Goal: Transaction & Acquisition: Purchase product/service

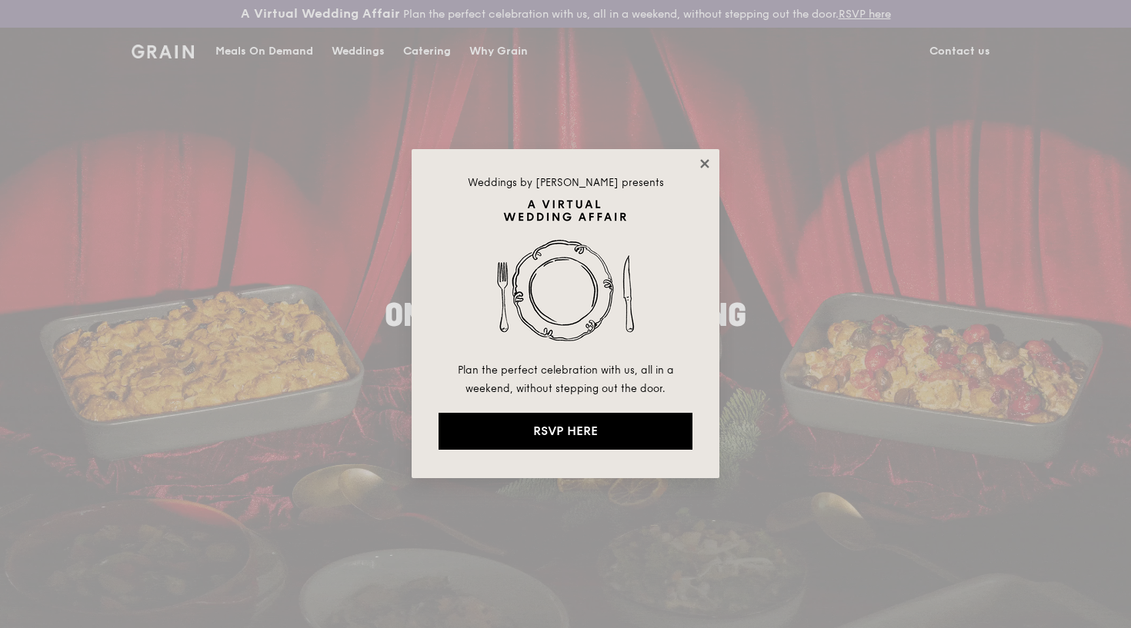
click at [710, 160] on icon at bounding box center [705, 164] width 14 height 14
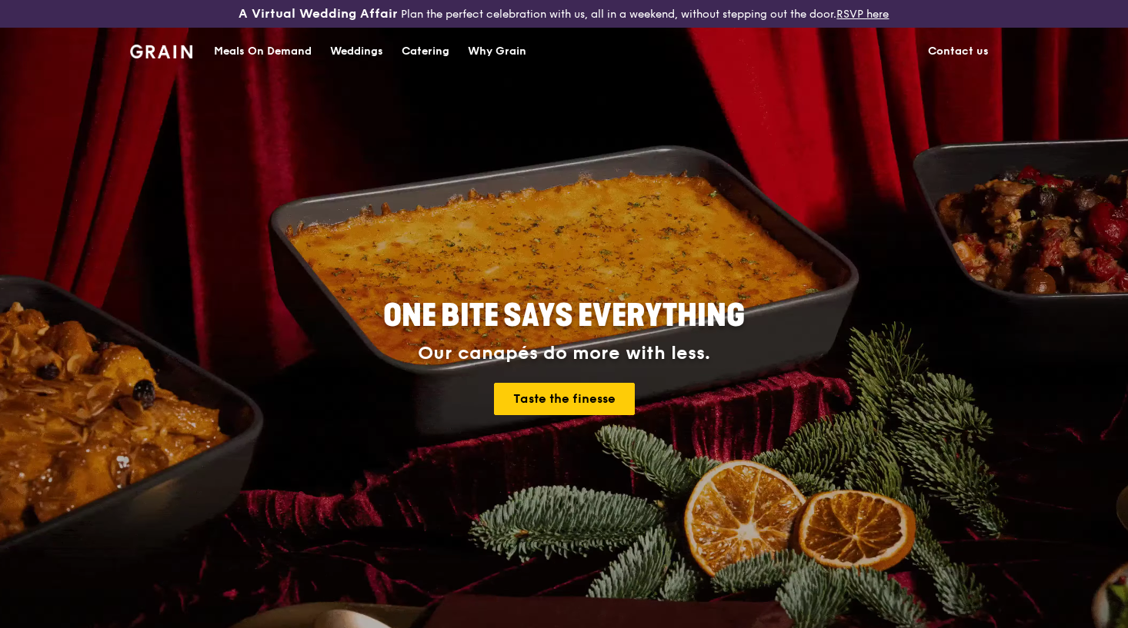
click at [411, 51] on div "Catering" at bounding box center [425, 51] width 48 height 46
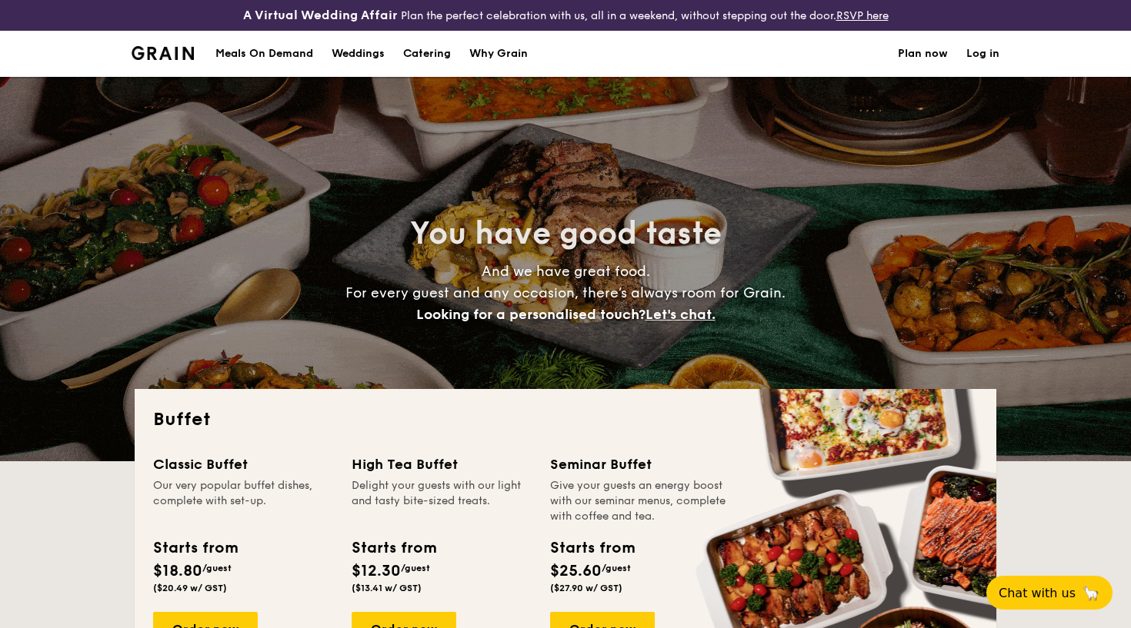
select select
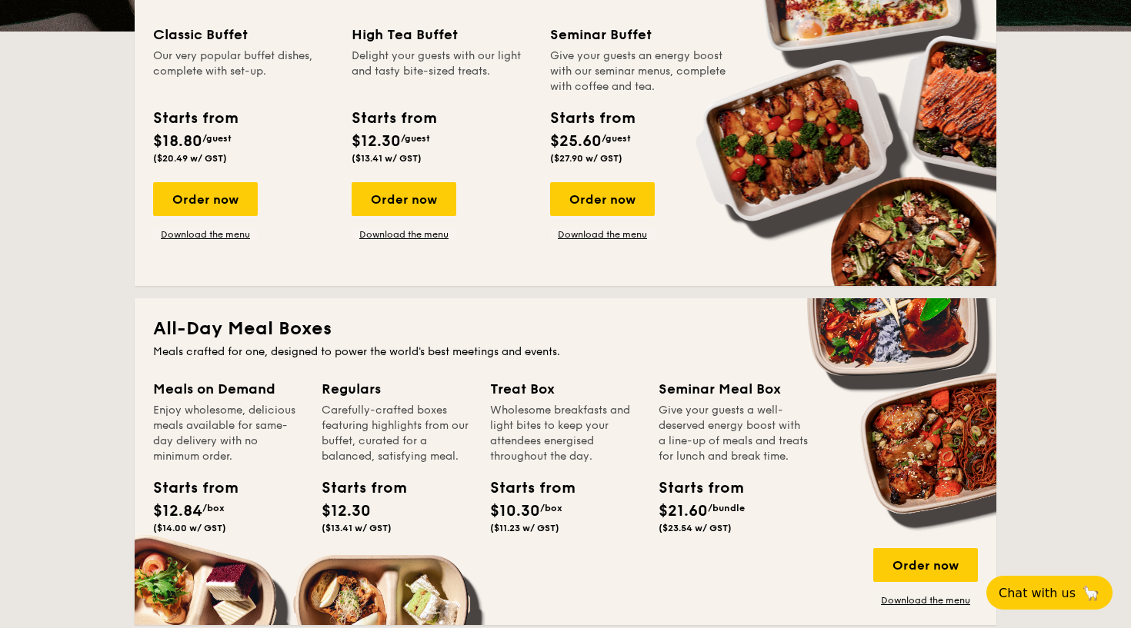
scroll to position [432, 0]
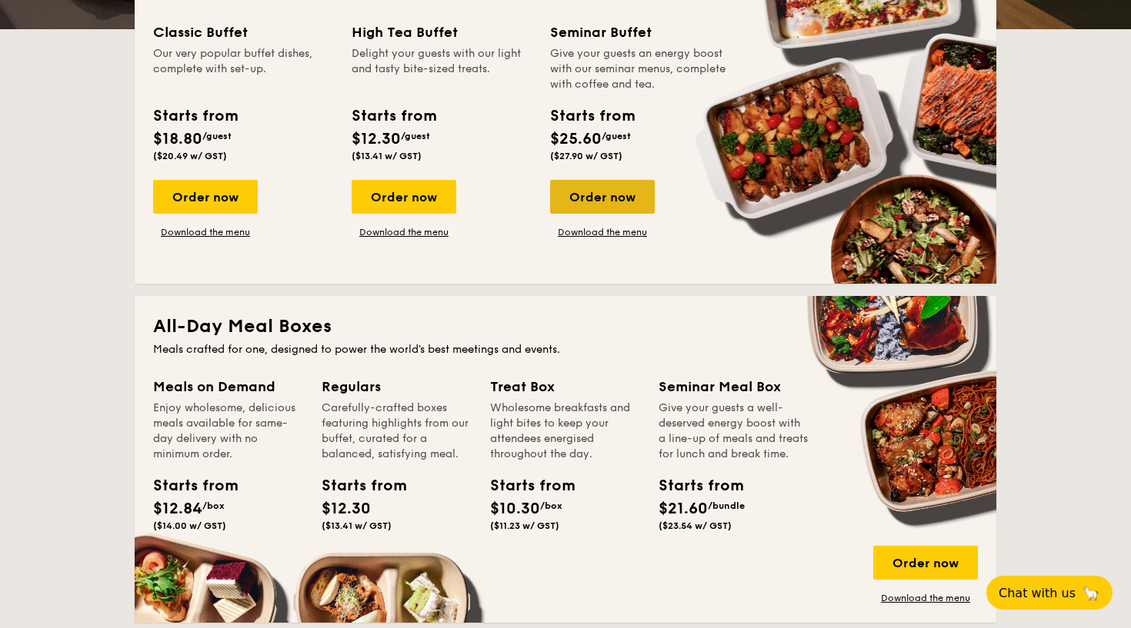
click at [592, 195] on div "Order now" at bounding box center [602, 197] width 105 height 34
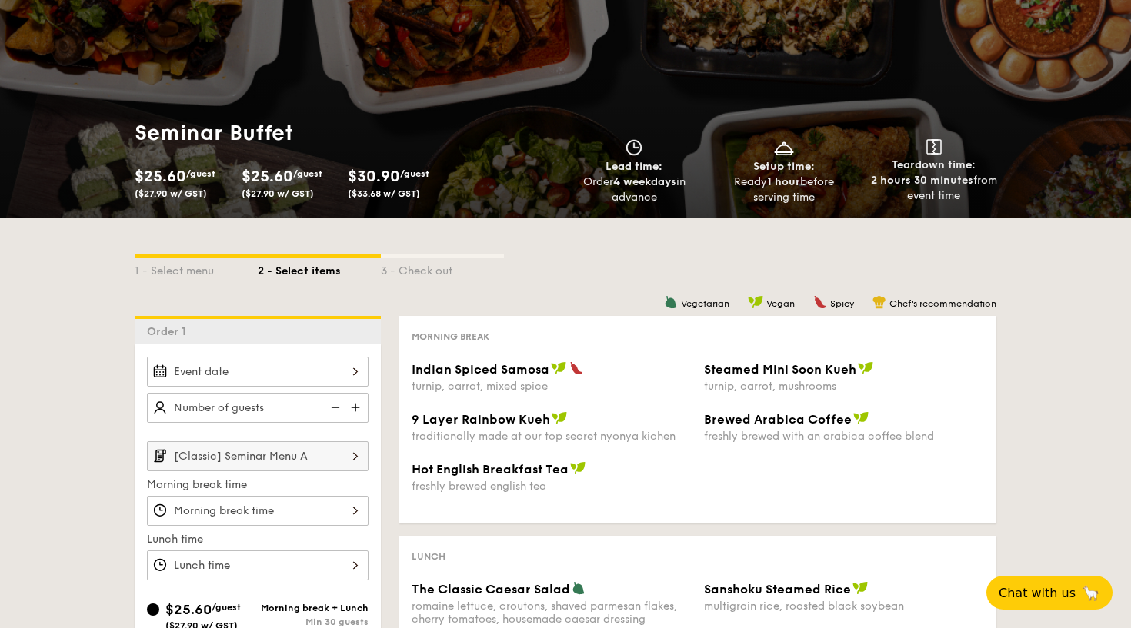
scroll to position [106, 0]
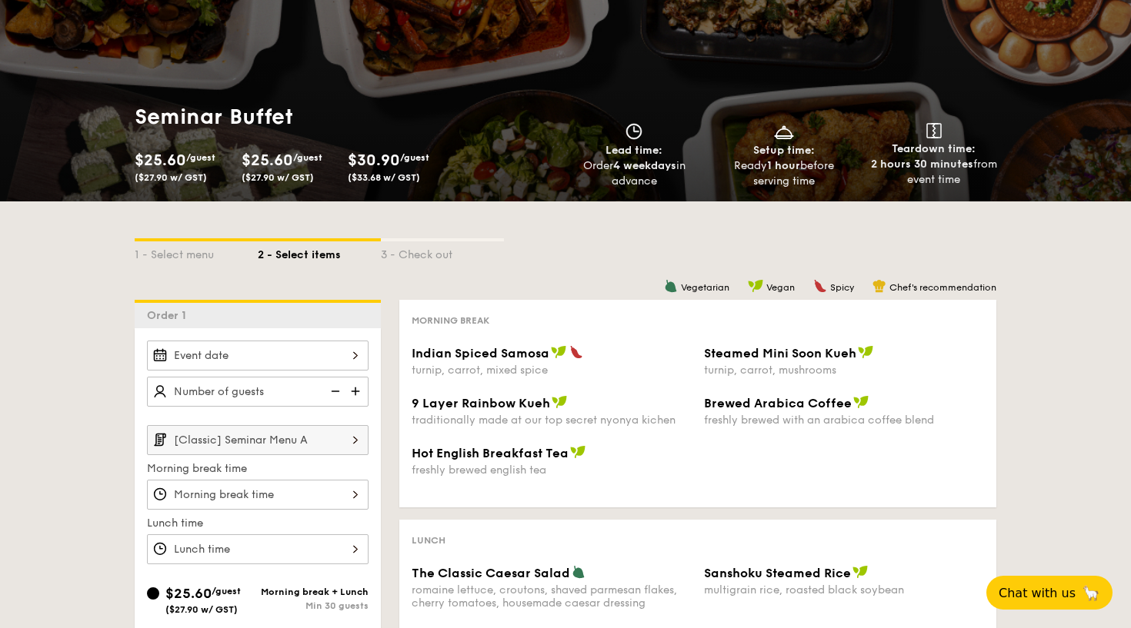
click at [356, 391] on img at bounding box center [356, 391] width 23 height 29
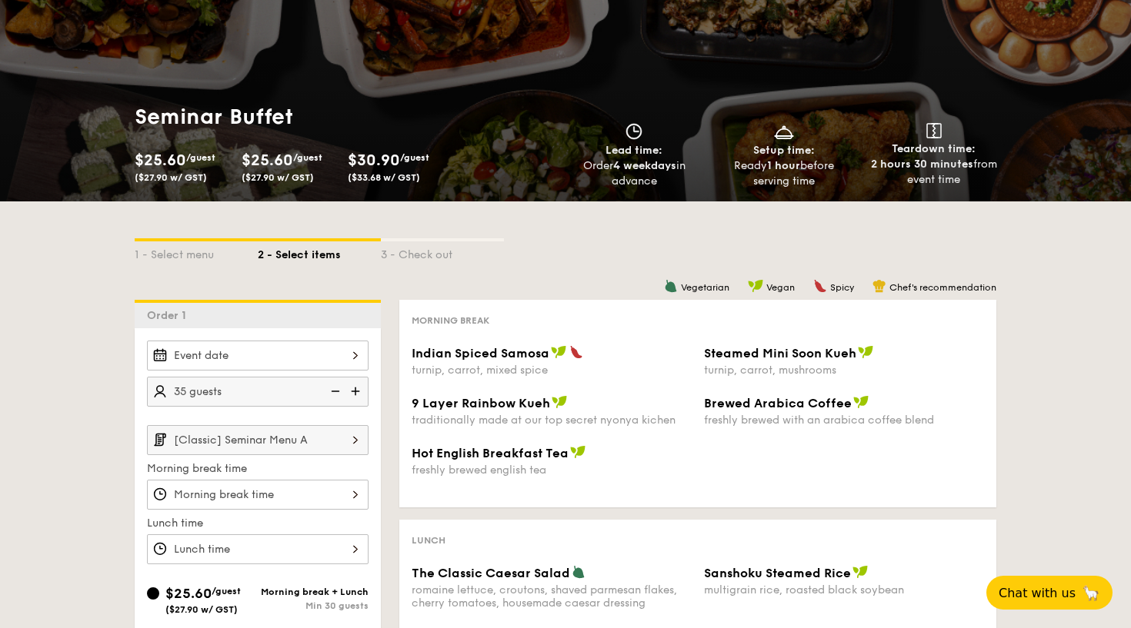
type input "40 guests"
click at [352, 361] on div at bounding box center [258, 356] width 222 height 30
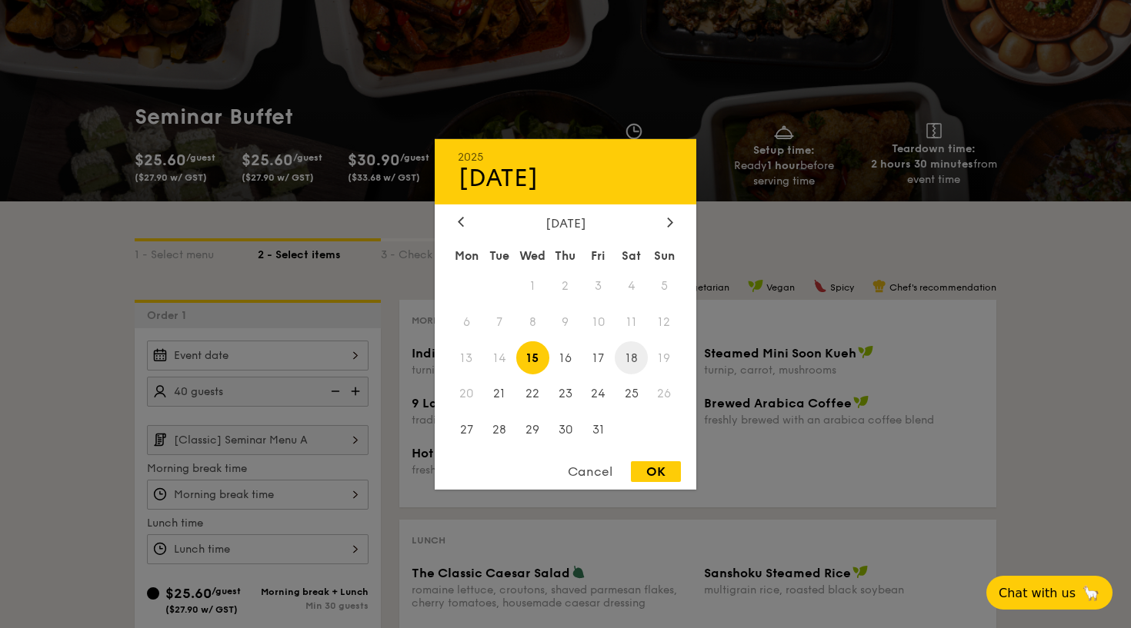
click at [627, 355] on span "18" at bounding box center [631, 357] width 33 height 33
click at [646, 469] on div "OK" at bounding box center [656, 471] width 50 height 21
type input "[DATE]"
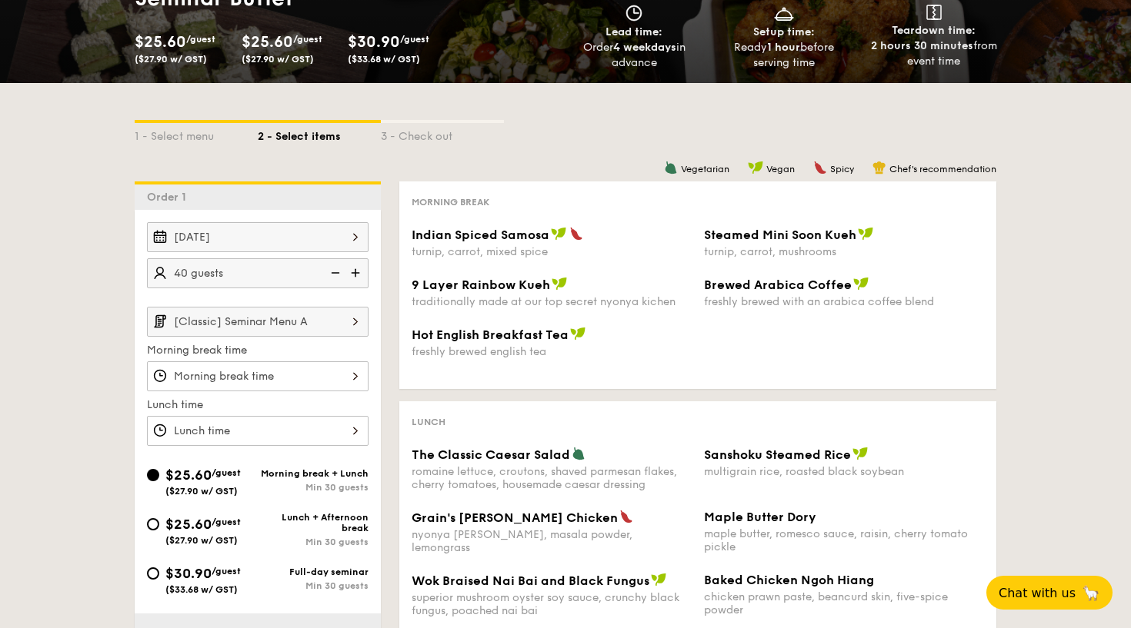
scroll to position [238, 0]
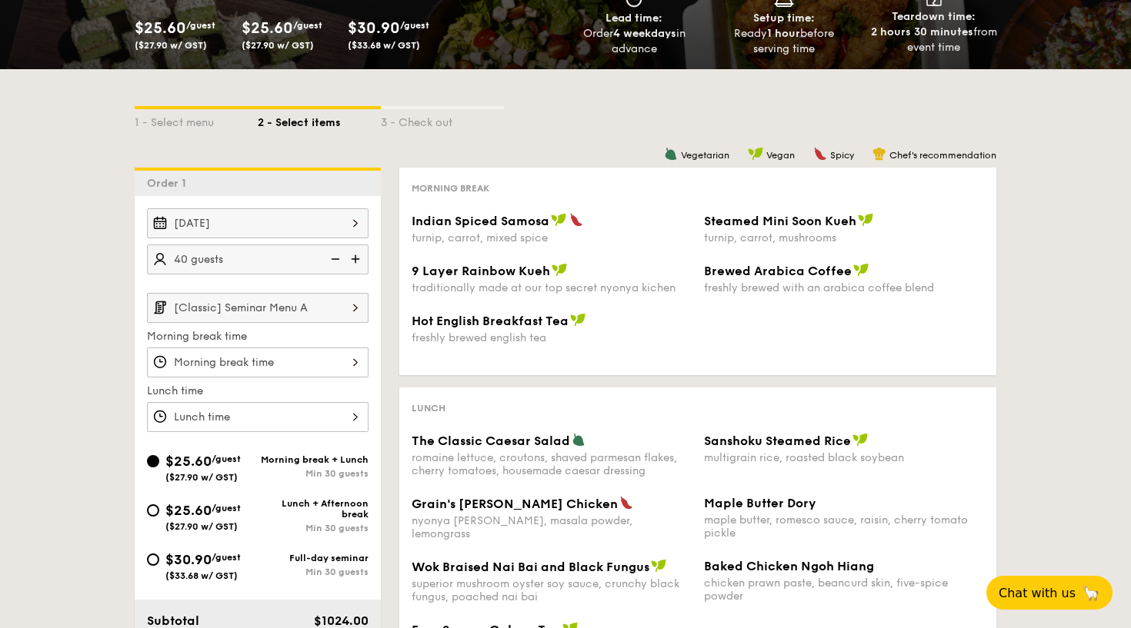
click at [348, 308] on img at bounding box center [355, 307] width 26 height 29
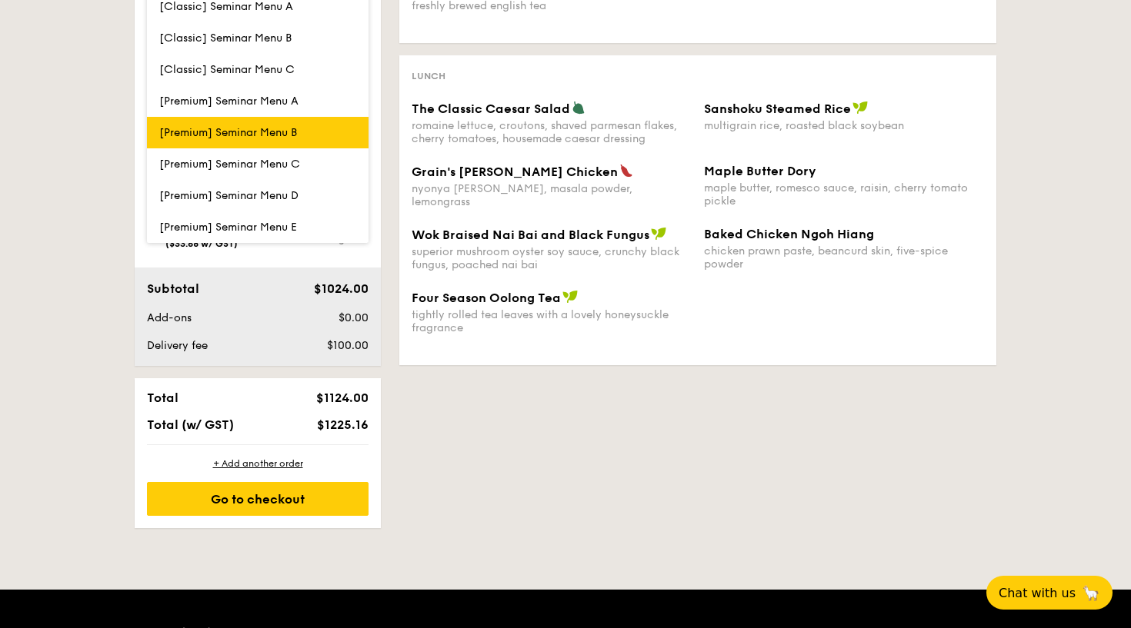
scroll to position [673, 0]
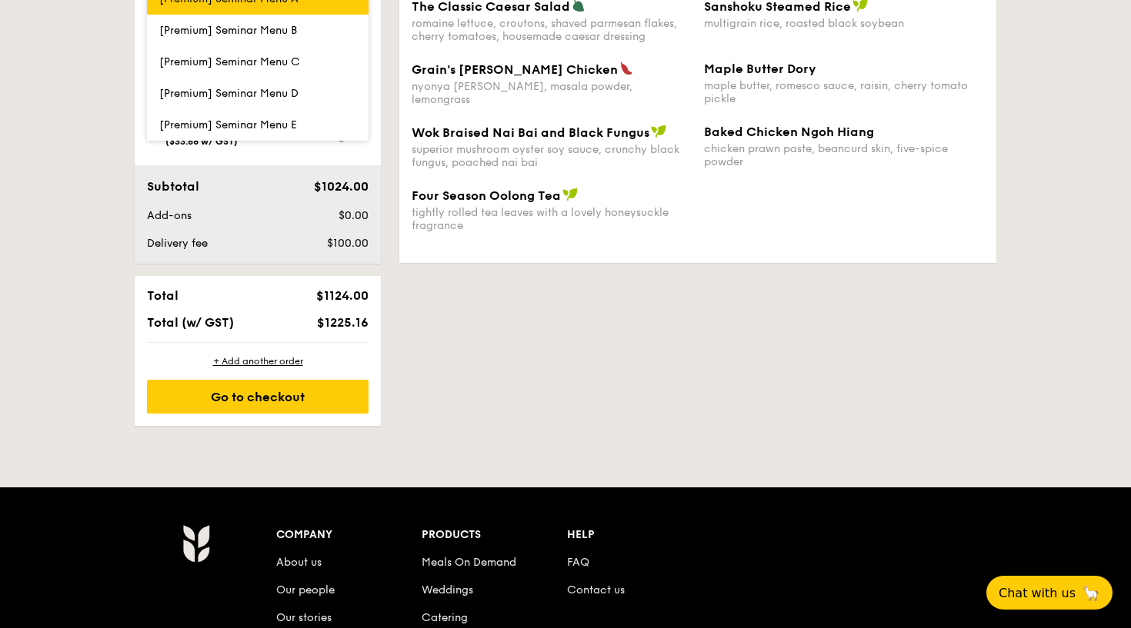
scroll to position [432, 0]
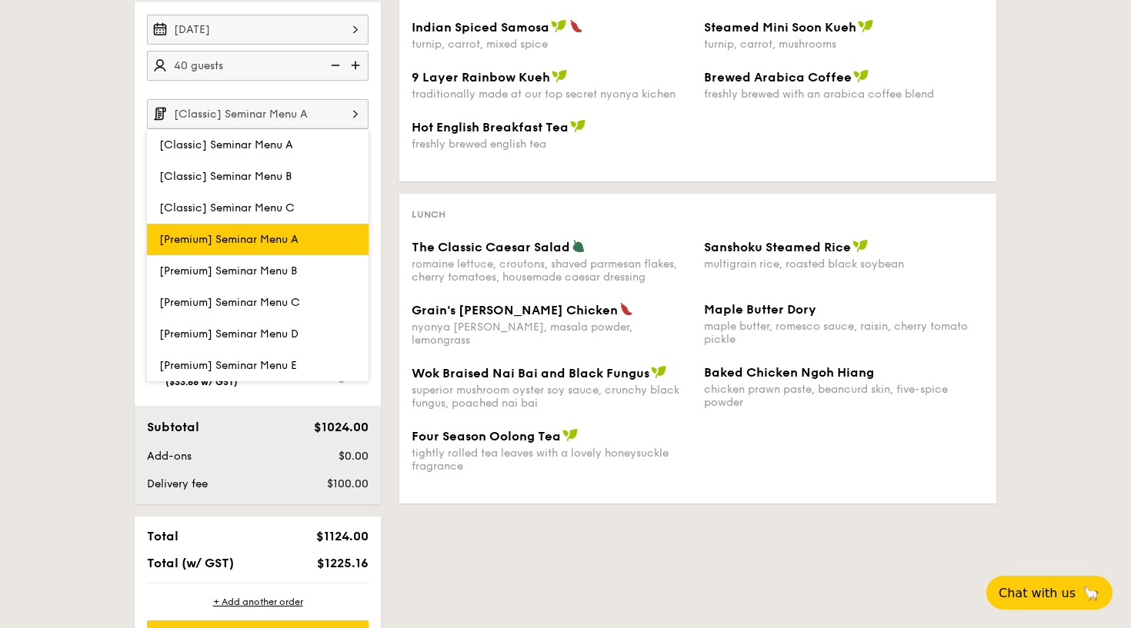
select select
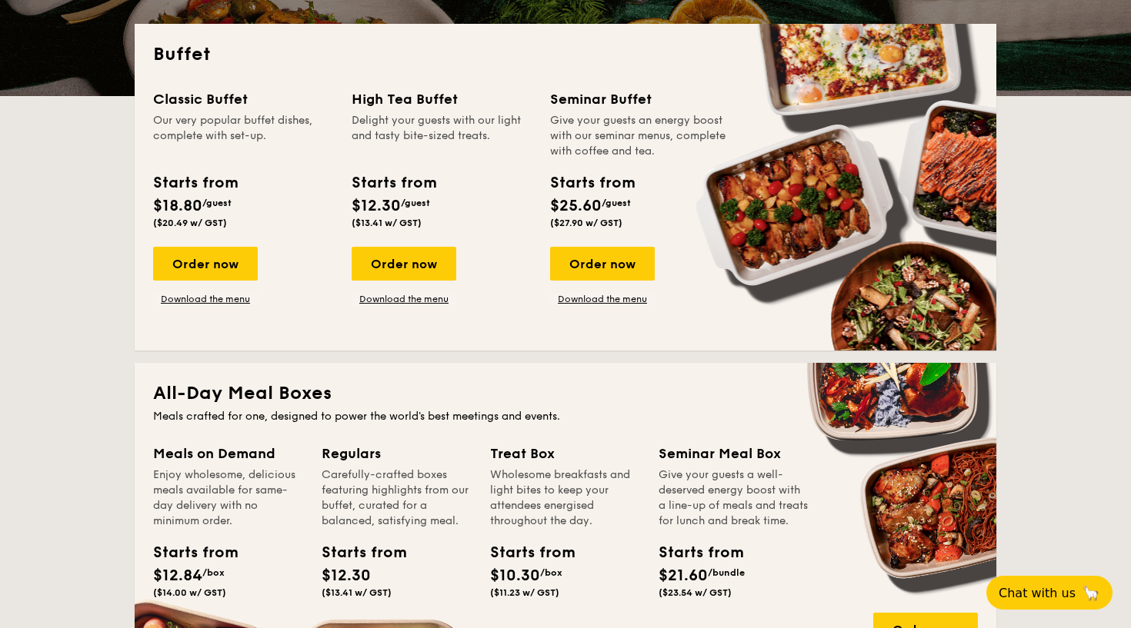
scroll to position [366, 0]
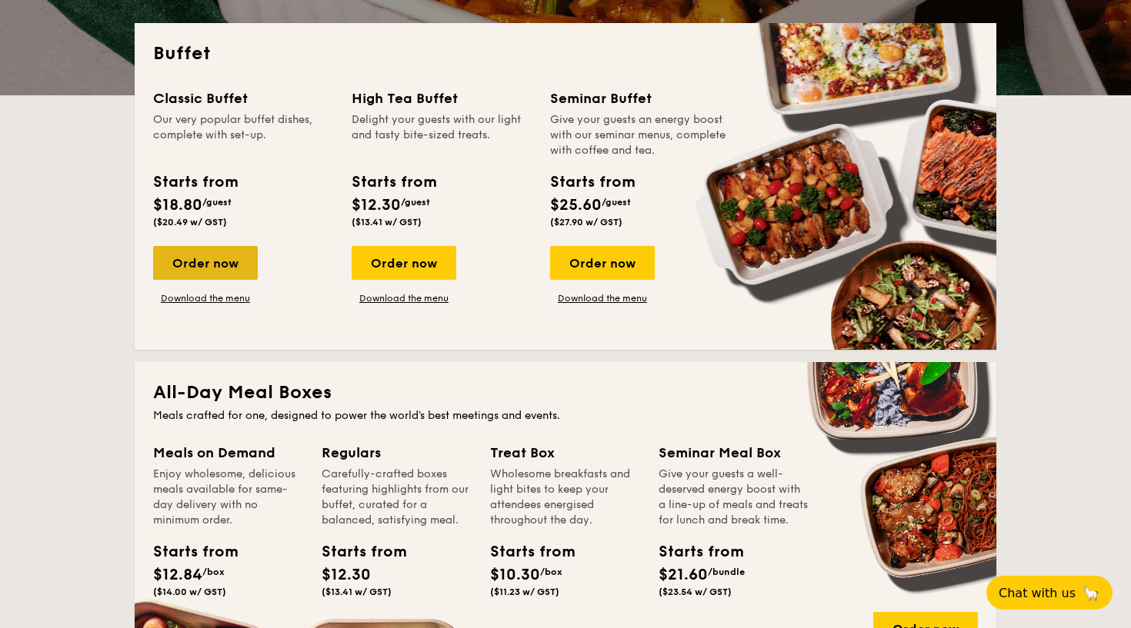
click at [198, 259] on div "Order now" at bounding box center [205, 263] width 105 height 34
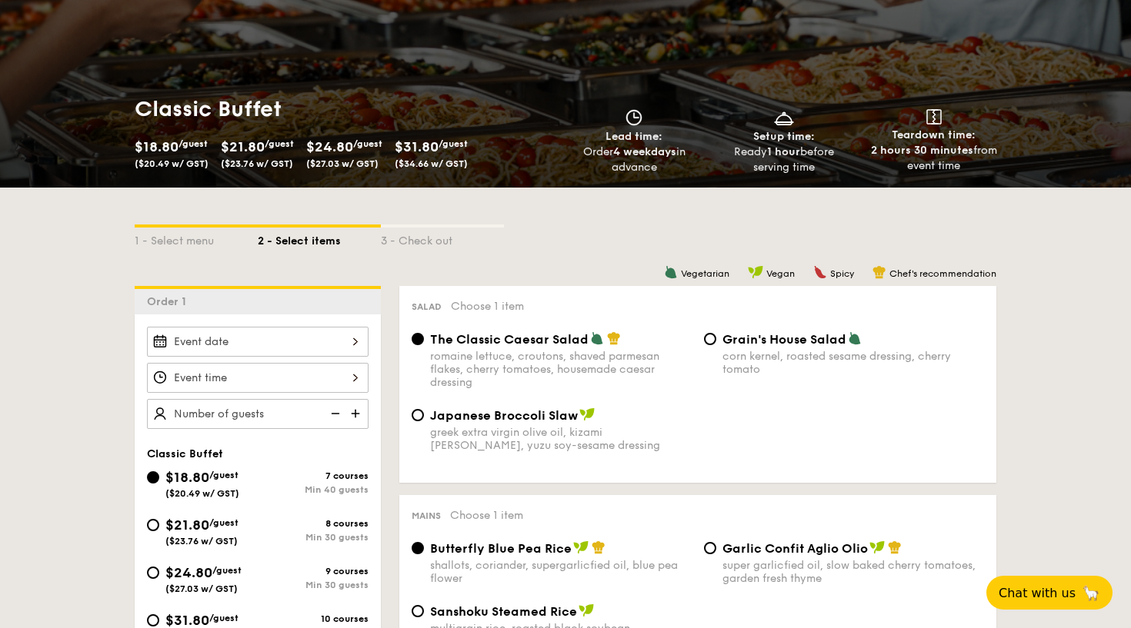
scroll to position [181, 0]
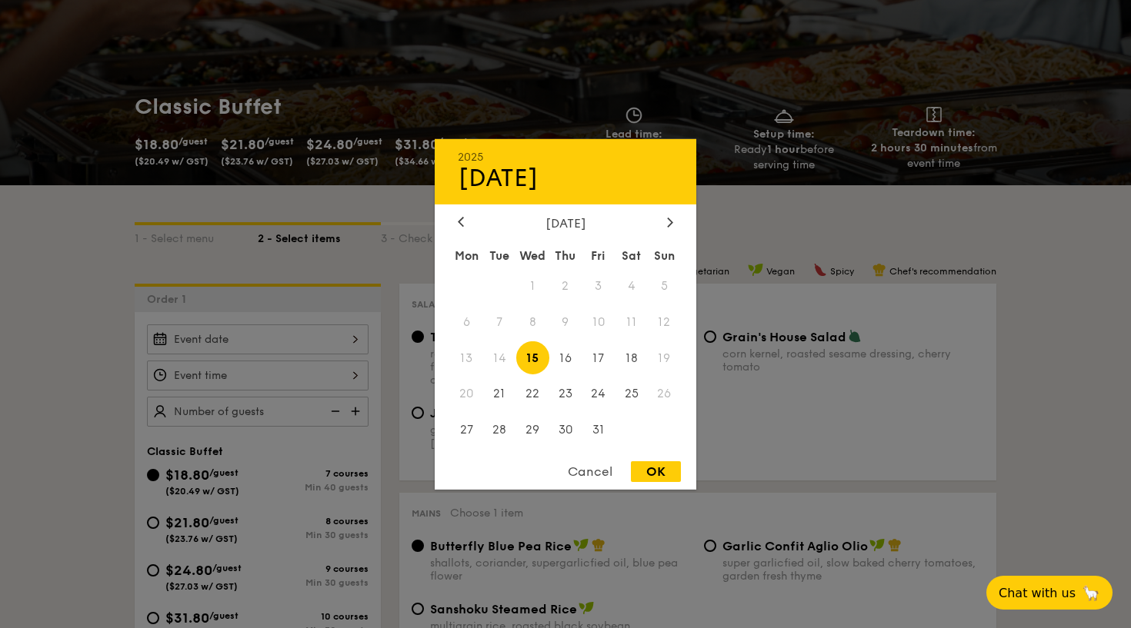
click at [355, 348] on div "2025 Oct [DATE] Tue Wed Thu Fri Sat Sun 1 2 3 4 5 6 7 8 9 10 11 12 13 14 15 16 …" at bounding box center [258, 340] width 222 height 30
click at [631, 357] on span "18" at bounding box center [631, 357] width 33 height 33
click at [655, 464] on div "OK" at bounding box center [656, 471] width 50 height 21
type input "[DATE]"
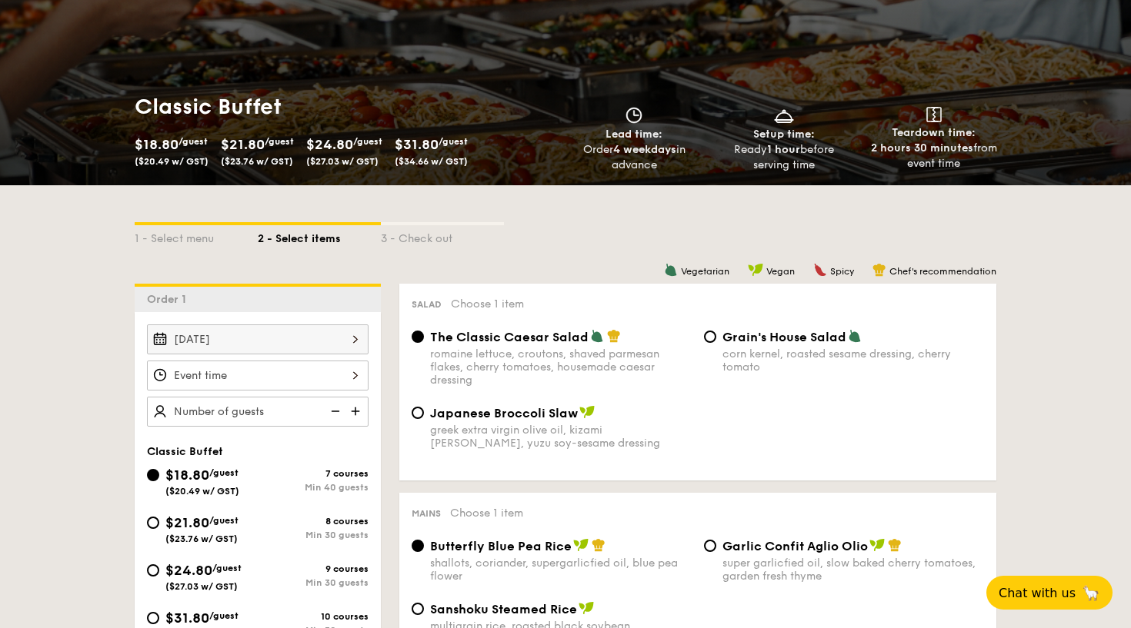
click at [356, 374] on div at bounding box center [258, 376] width 222 height 30
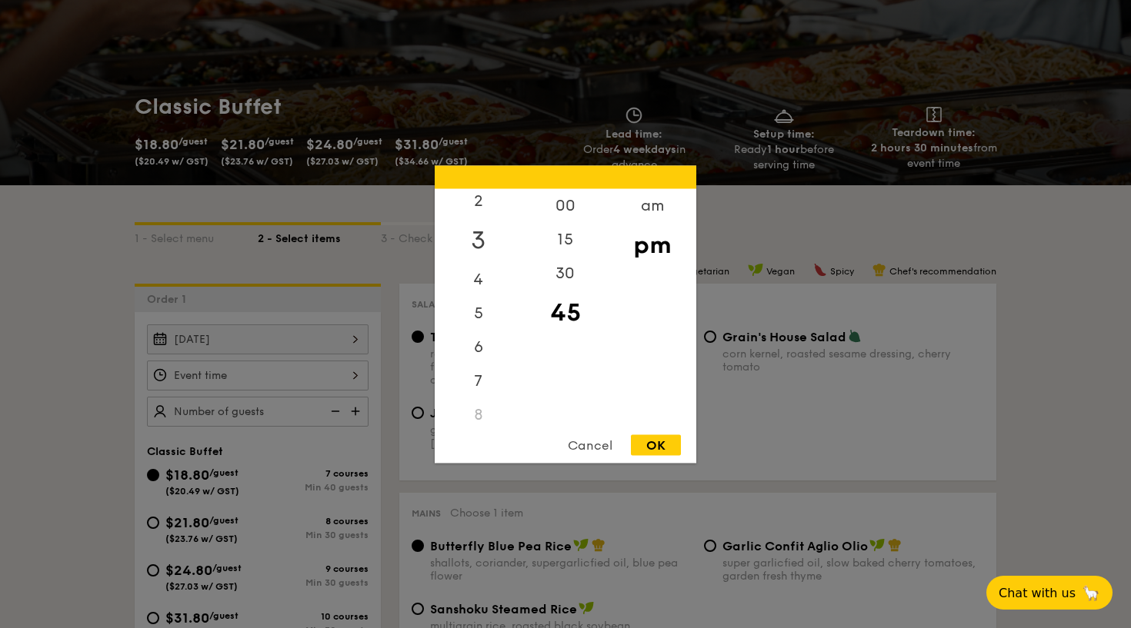
scroll to position [84, 0]
click at [658, 252] on div "pm" at bounding box center [651, 244] width 87 height 45
click at [475, 292] on div "5" at bounding box center [478, 307] width 87 height 45
click at [569, 273] on div "30" at bounding box center [564, 278] width 87 height 45
click at [659, 447] on div "OK" at bounding box center [656, 445] width 50 height 21
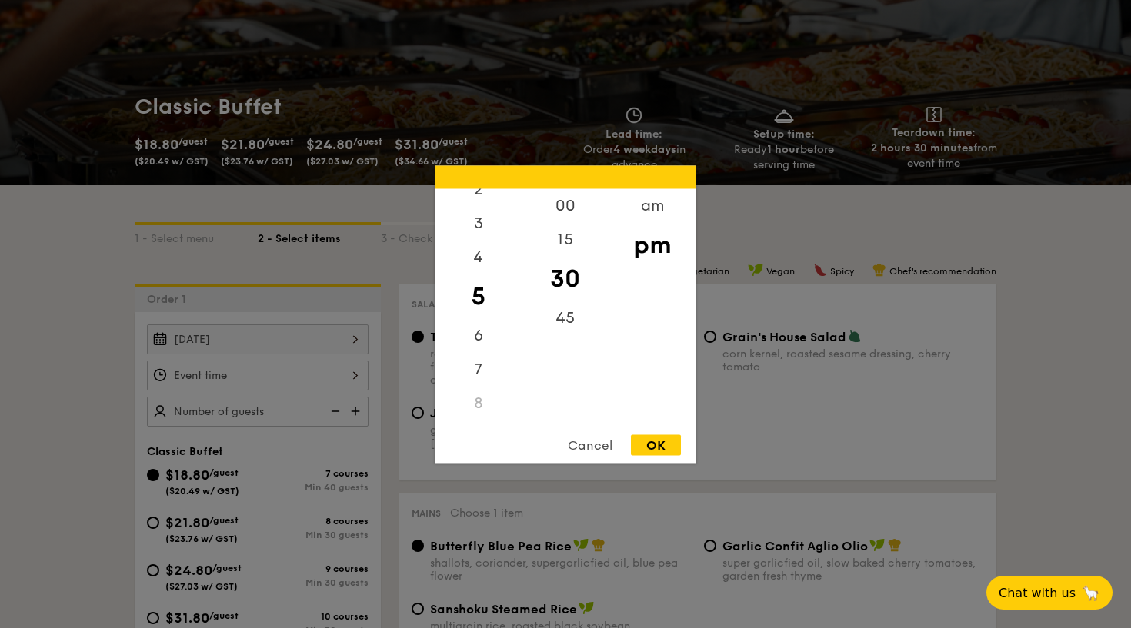
type input "5:30PM"
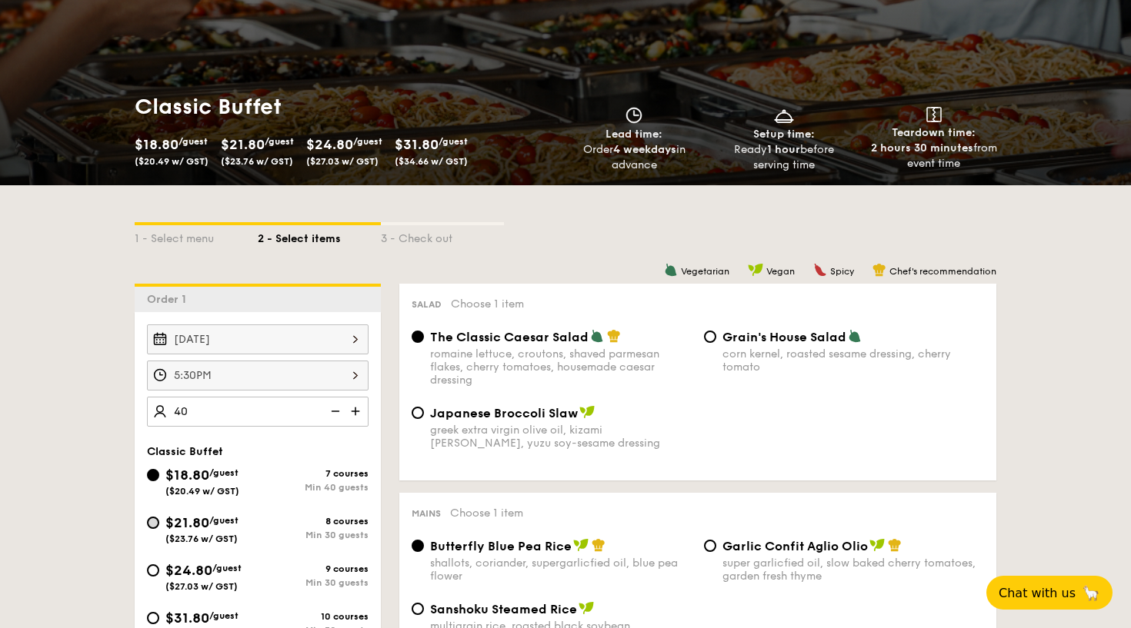
type input "40 guests"
click at [155, 522] on input "$21.80 /guest ($23.76 w/ GST) 8 courses Min 30 guests" at bounding box center [153, 523] width 12 height 12
radio input "true"
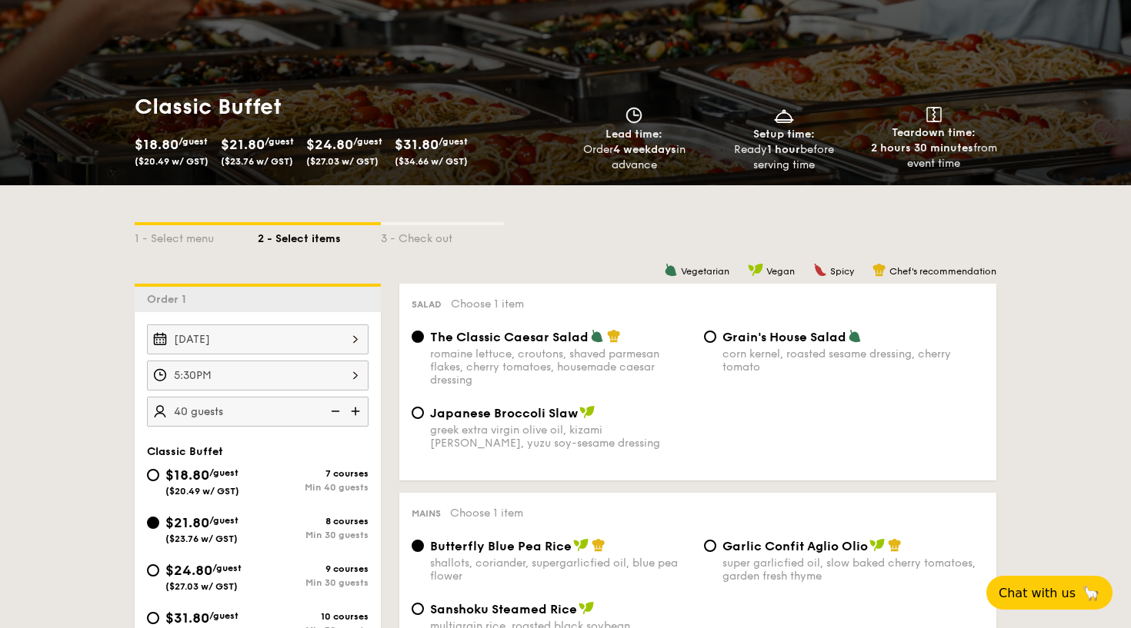
radio input "true"
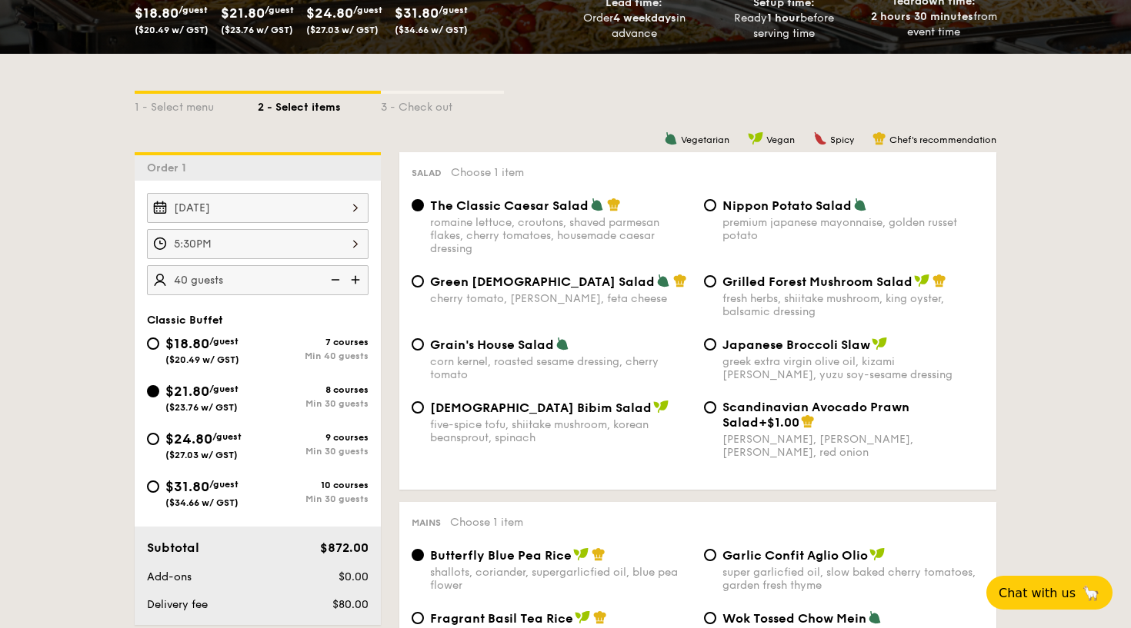
scroll to position [313, 0]
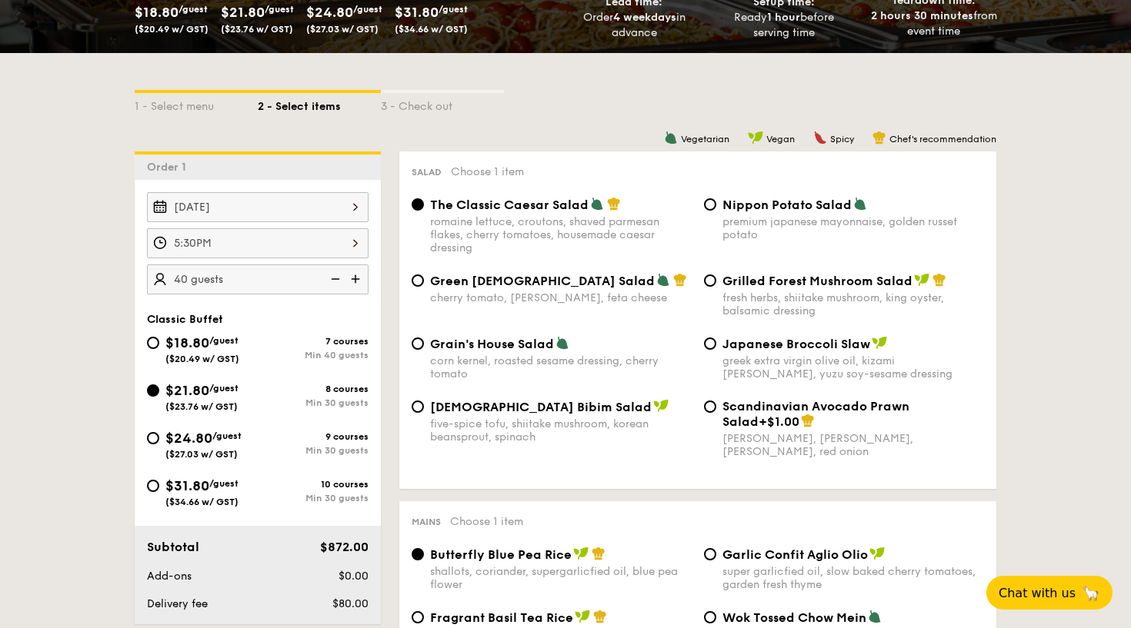
click at [708, 290] on div "Grilled Forest Mushroom Salad fresh herbs, shiitake mushroom, king oyster, bals…" at bounding box center [844, 295] width 292 height 45
click at [712, 280] on input "Grilled Forest Mushroom Salad fresh herbs, shiitake mushroom, king oyster, bals…" at bounding box center [710, 281] width 12 height 12
radio input "true"
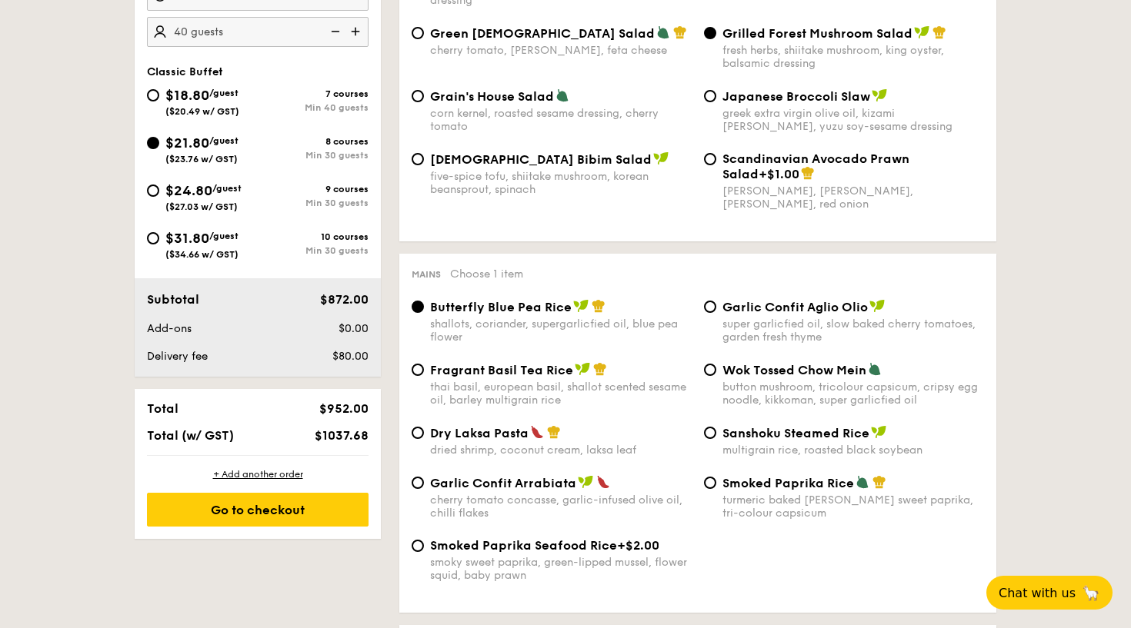
scroll to position [562, 0]
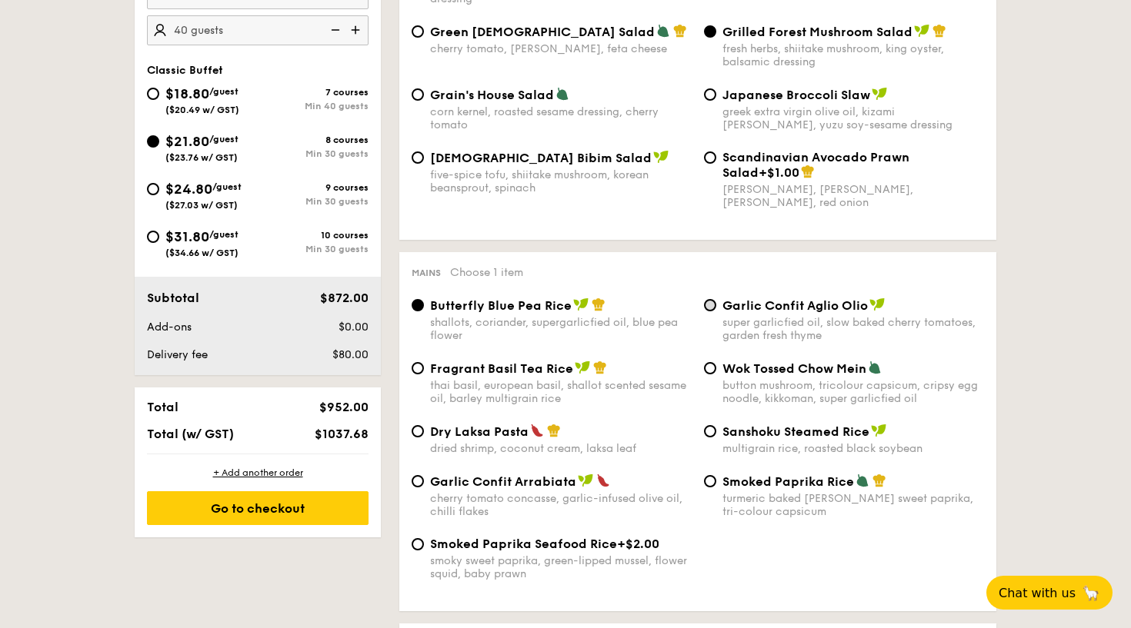
click at [713, 308] on input "Garlic Confit Aglio Olio super garlicfied oil, slow baked cherry tomatoes, gard…" at bounding box center [710, 305] width 12 height 12
radio input "true"
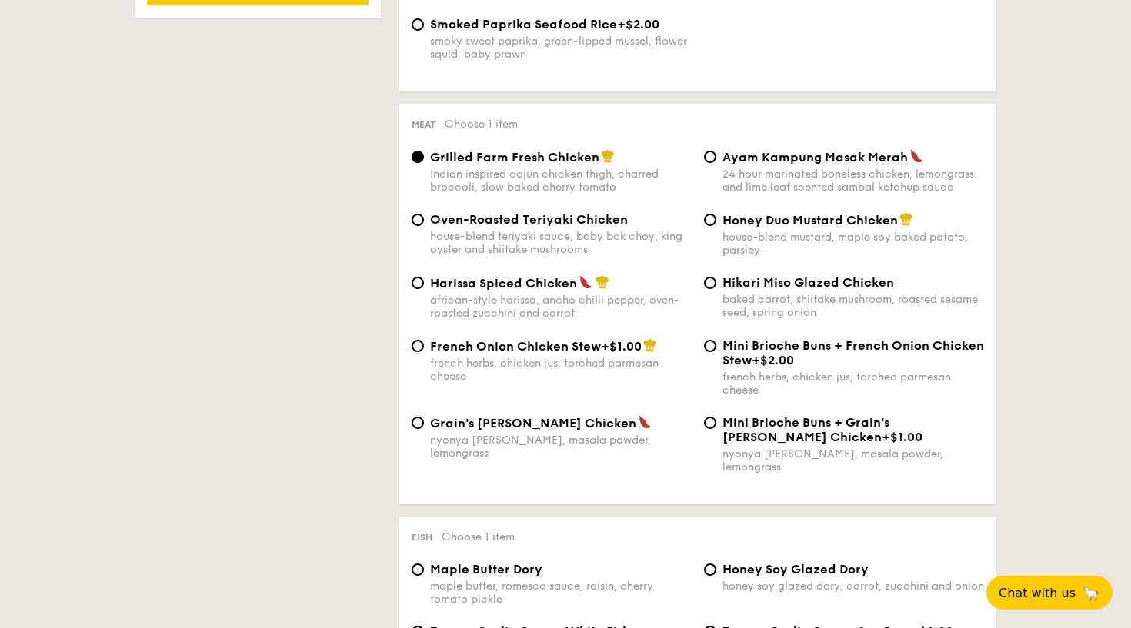
scroll to position [1083, 0]
click at [711, 222] on input "Honey Duo Mustard Chicken house-blend mustard, maple soy baked potato, parsley" at bounding box center [710, 219] width 12 height 12
radio input "true"
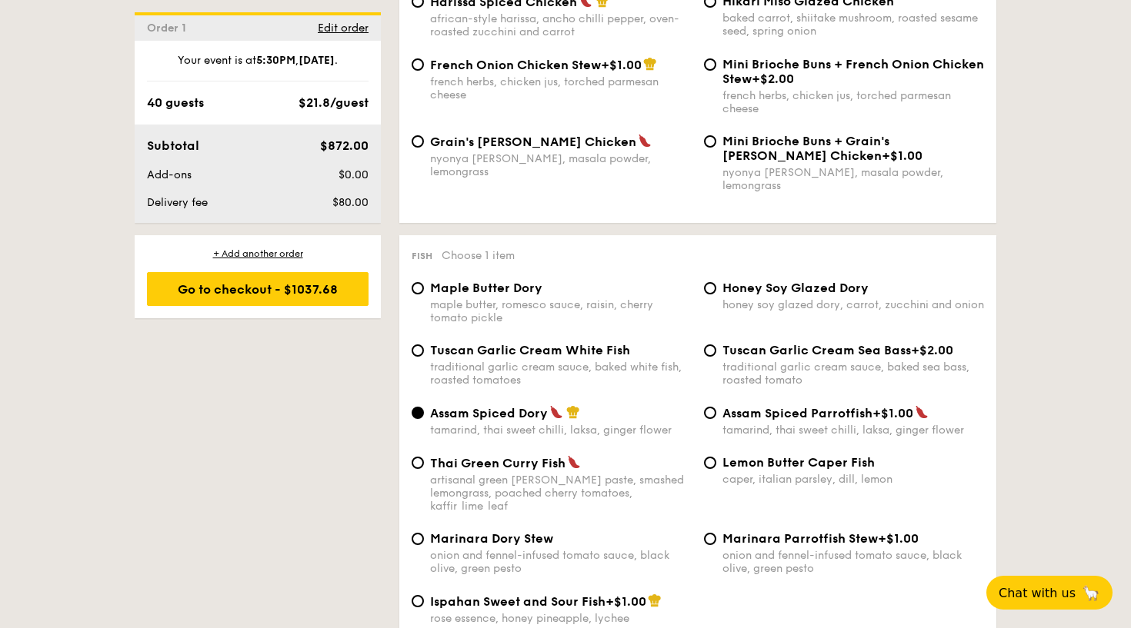
scroll to position [1365, 0]
click at [422, 343] on input "Tuscan Garlic Cream White Fish traditional garlic cream sauce, baked white fish…" at bounding box center [417, 349] width 12 height 12
radio input "true"
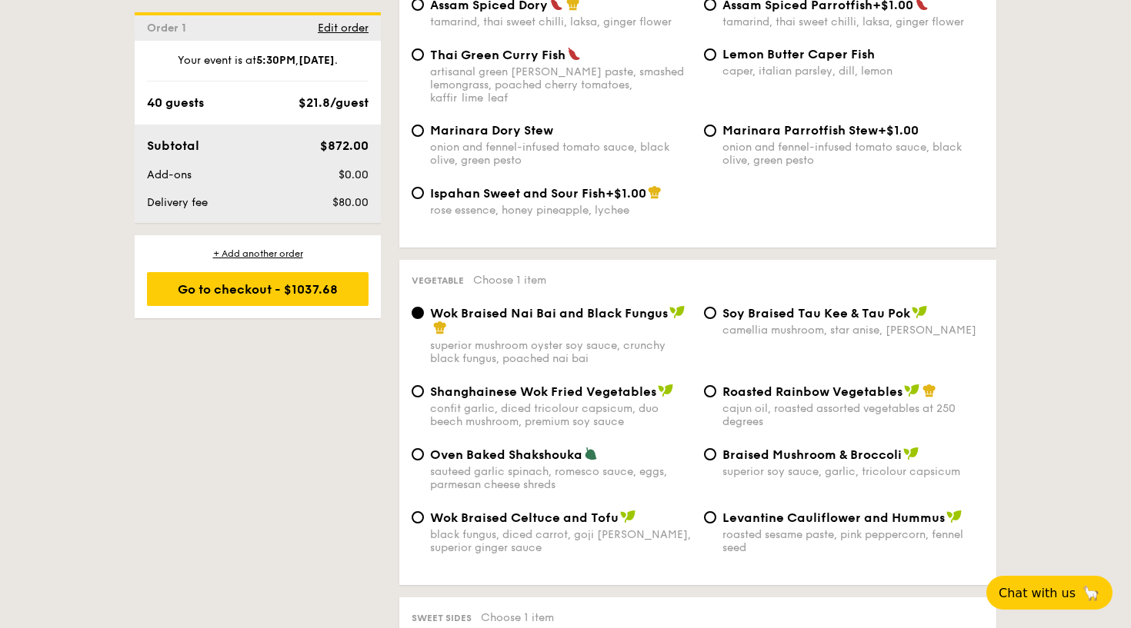
scroll to position [1774, 0]
click at [417, 447] on input "Oven Baked Shakshouka sauteed garlic spinach, romesco sauce, eggs, parmesan che…" at bounding box center [417, 453] width 12 height 12
radio input "true"
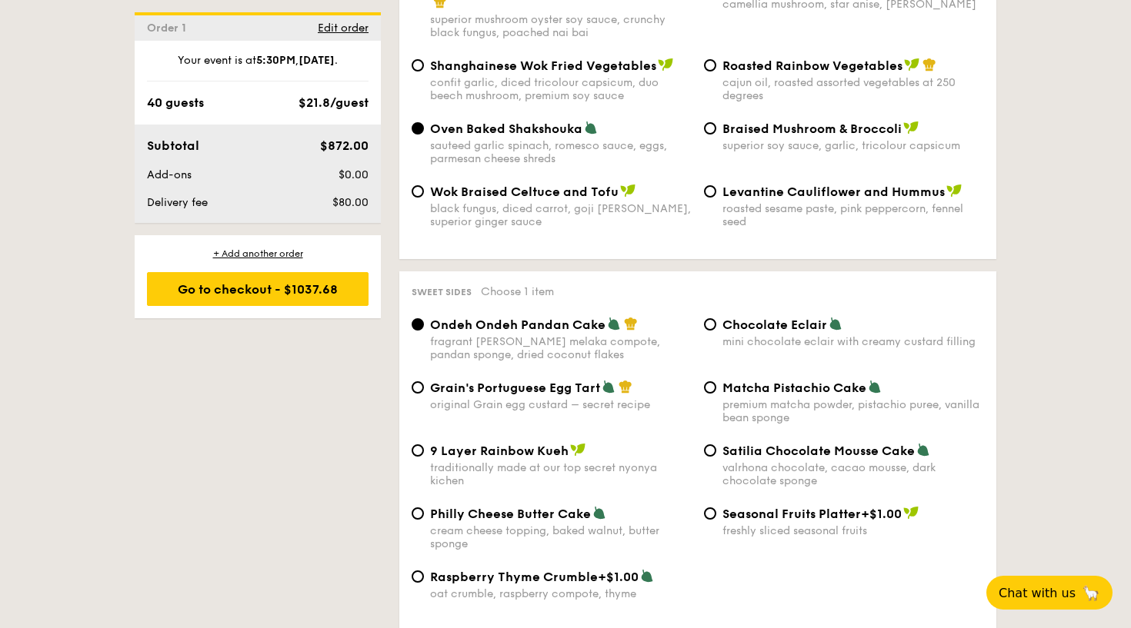
scroll to position [2100, 0]
click at [710, 317] on input "Chocolate Eclair mini chocolate eclair with creamy custard filling" at bounding box center [710, 323] width 12 height 12
radio input "true"
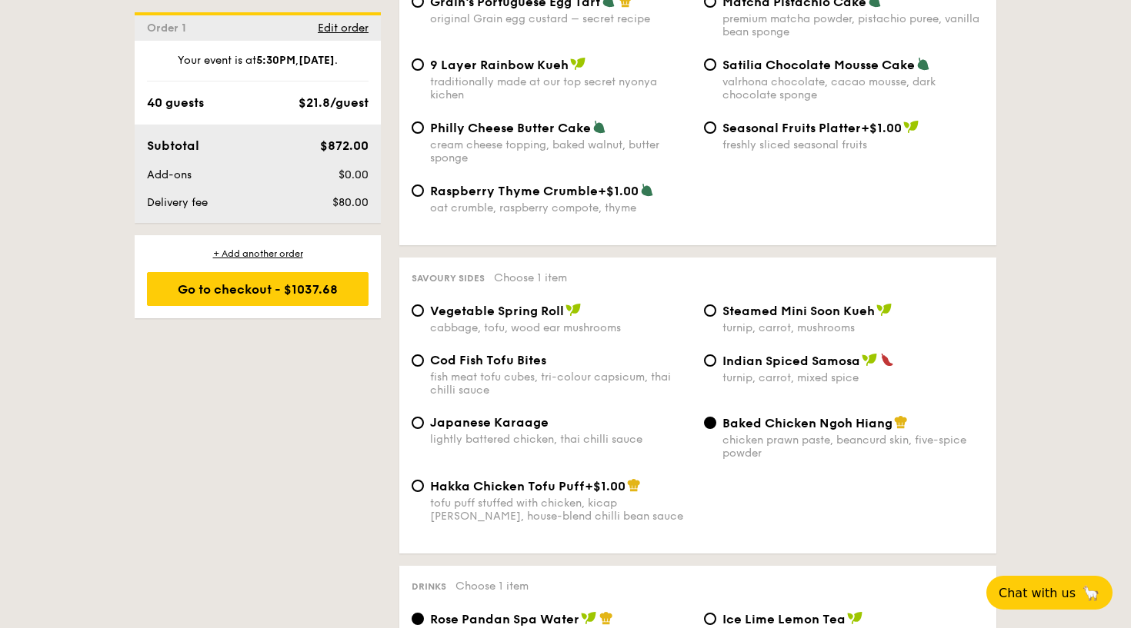
scroll to position [2485, 0]
click at [805, 444] on div "Japanese Karaage lightly battered chicken, thai chilli sauce Baked Chicken Ngoh…" at bounding box center [697, 446] width 585 height 63
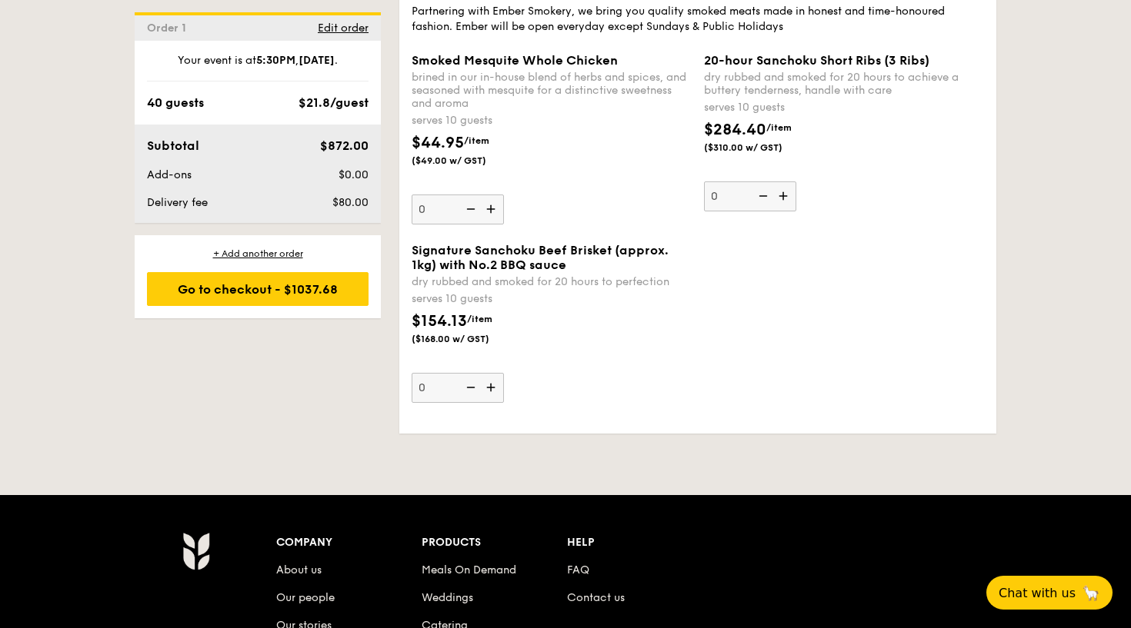
scroll to position [3410, 0]
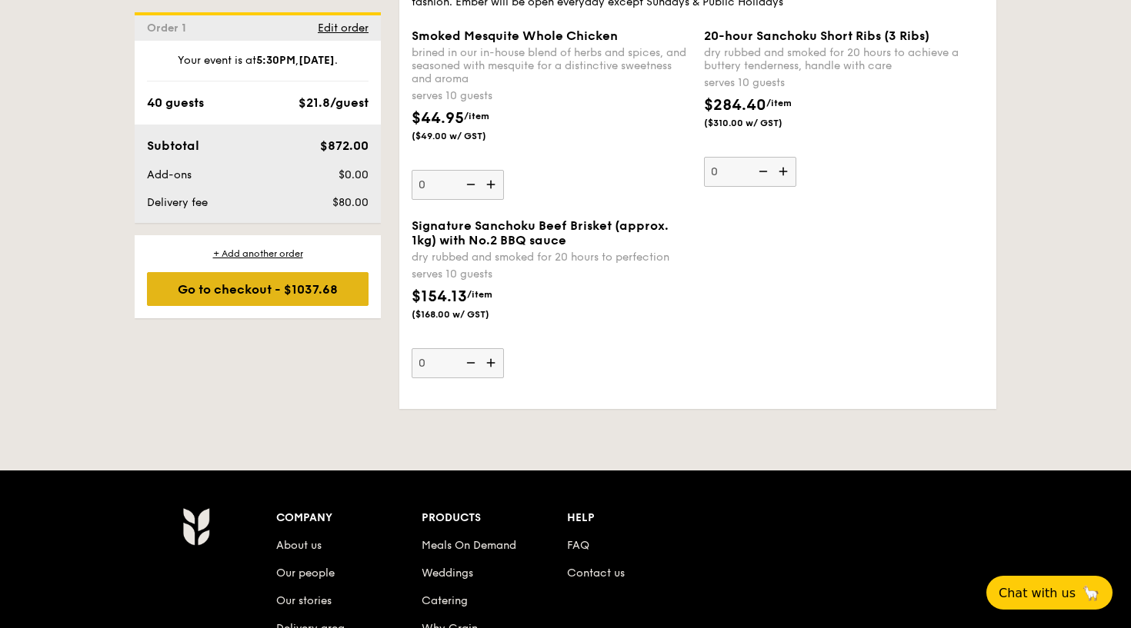
click at [316, 286] on div "Go to checkout - $1037.68" at bounding box center [258, 289] width 222 height 34
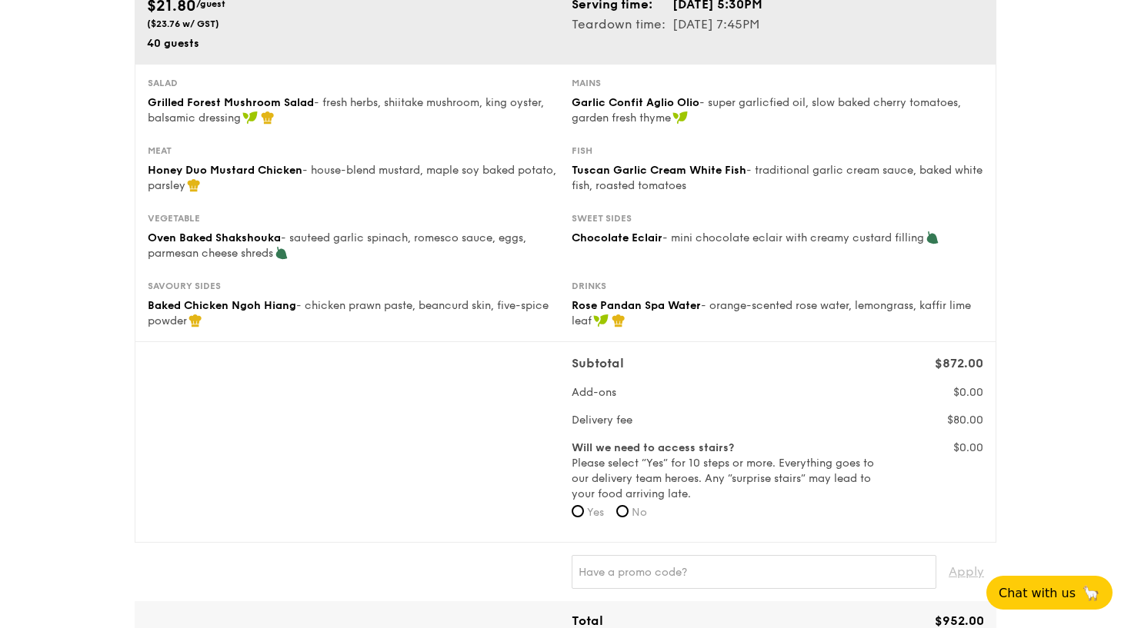
scroll to position [198, 0]
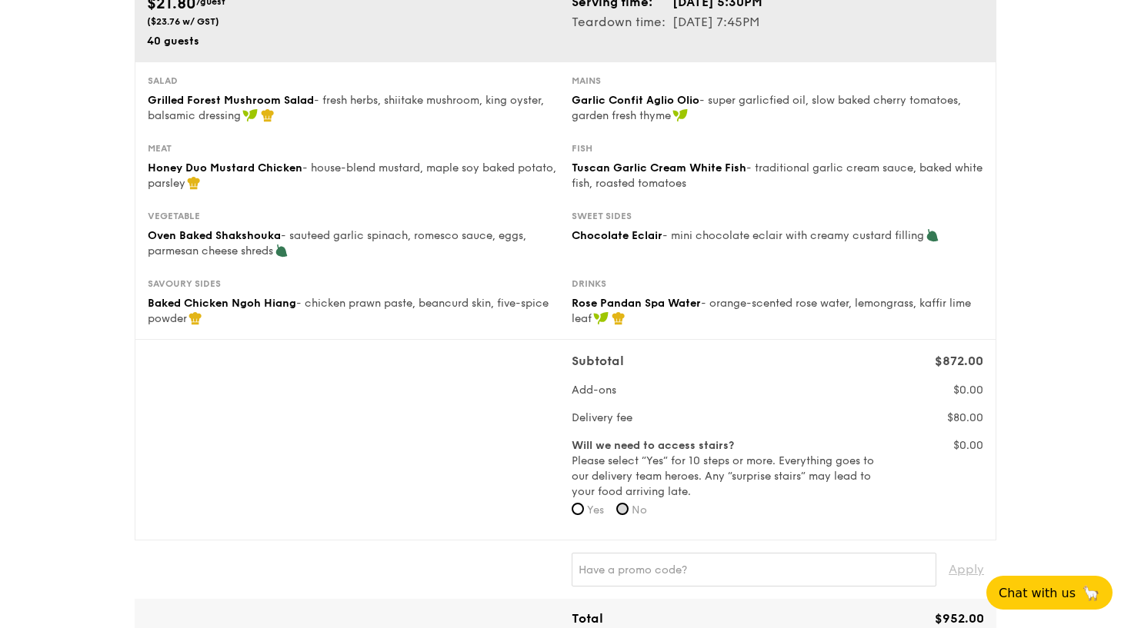
click at [626, 509] on input "No" at bounding box center [622, 509] width 12 height 12
radio input "true"
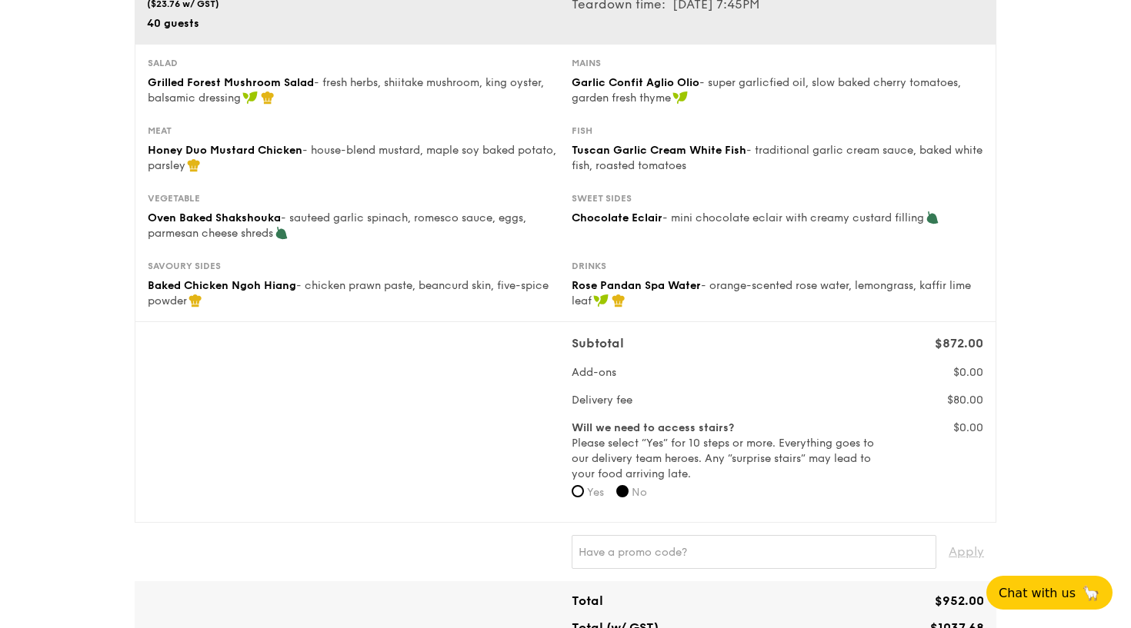
scroll to position [220, 0]
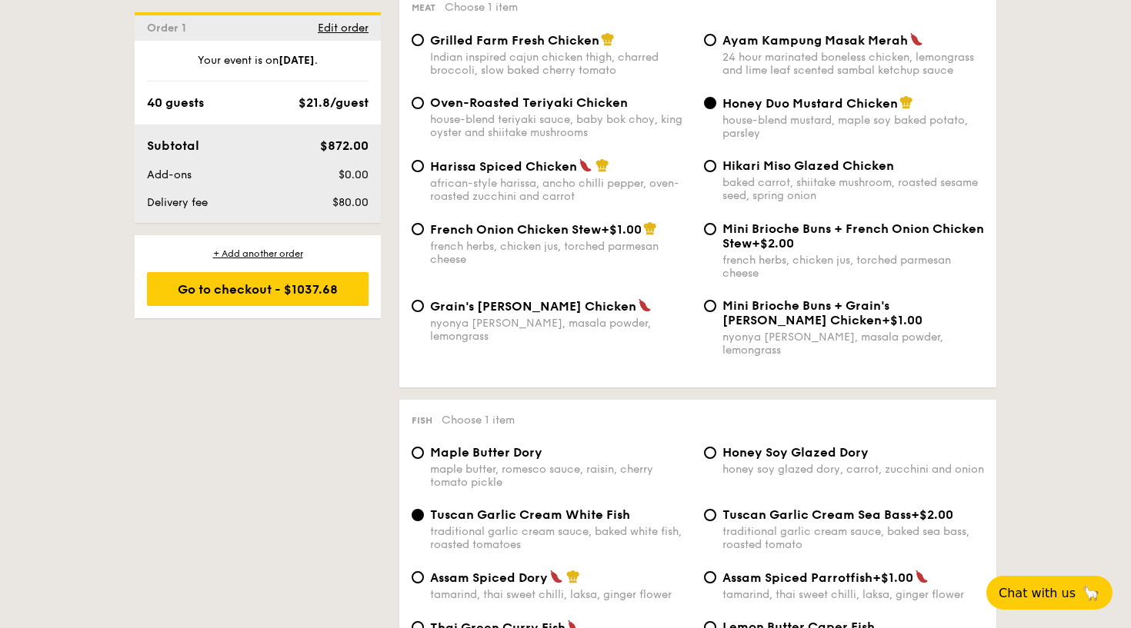
scroll to position [1201, 0]
click at [709, 165] on input "Hikari Miso Glazed Chicken baked carrot, shiitake mushroom, roasted sesame seed…" at bounding box center [710, 164] width 12 height 12
radio input "true"
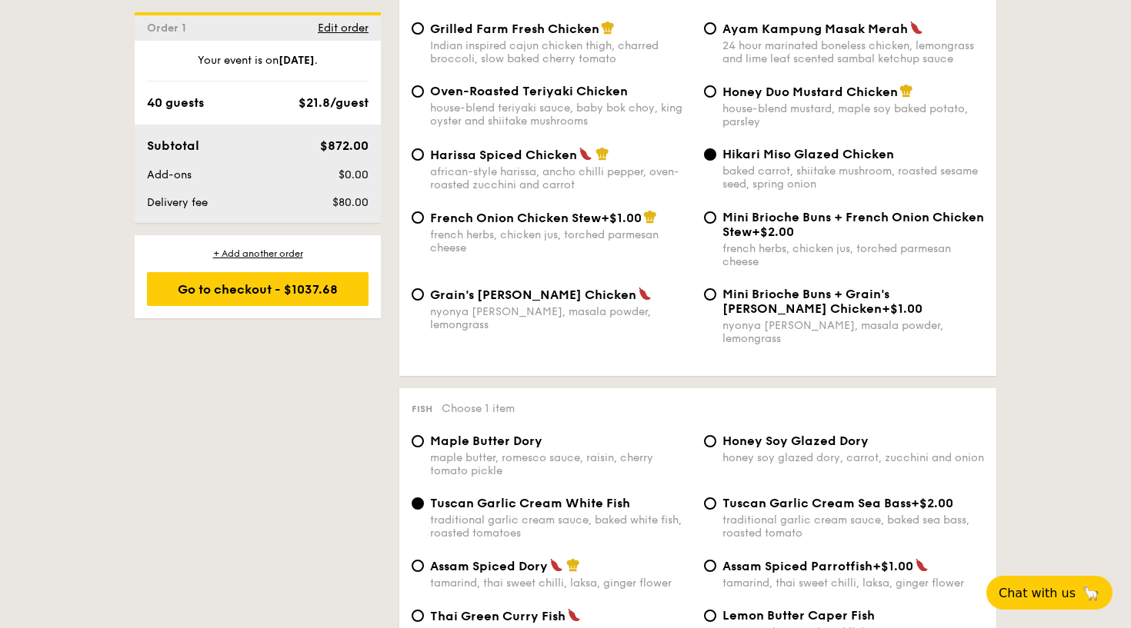
scroll to position [1212, 0]
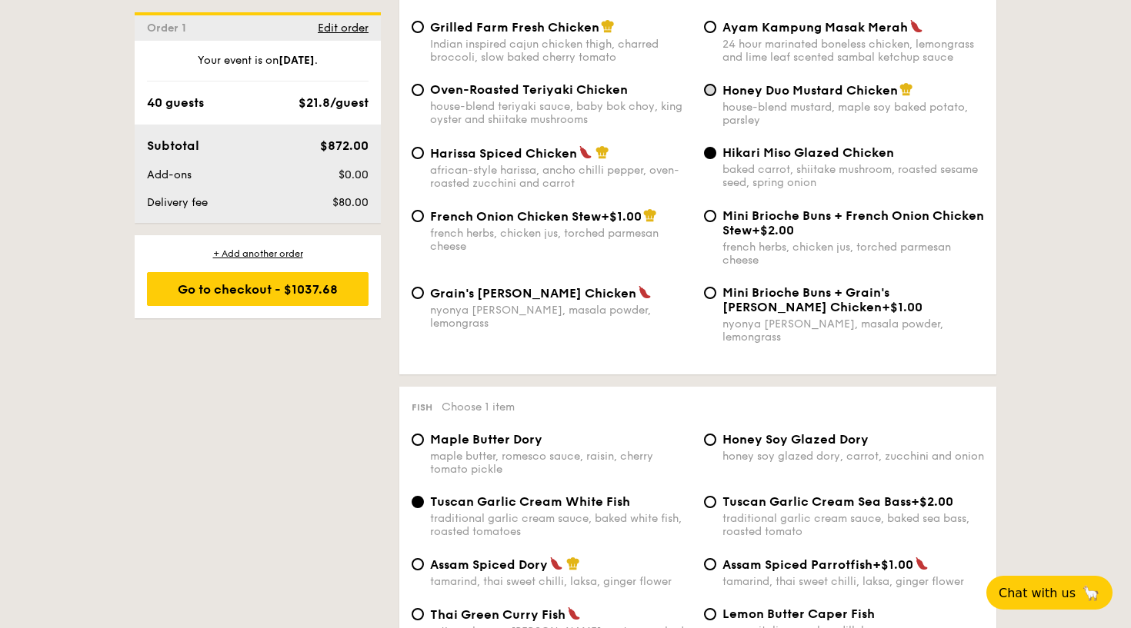
click at [710, 92] on input "Honey Duo Mustard Chicken house-blend mustard, maple soy baked potato, parsley" at bounding box center [710, 90] width 12 height 12
radio input "true"
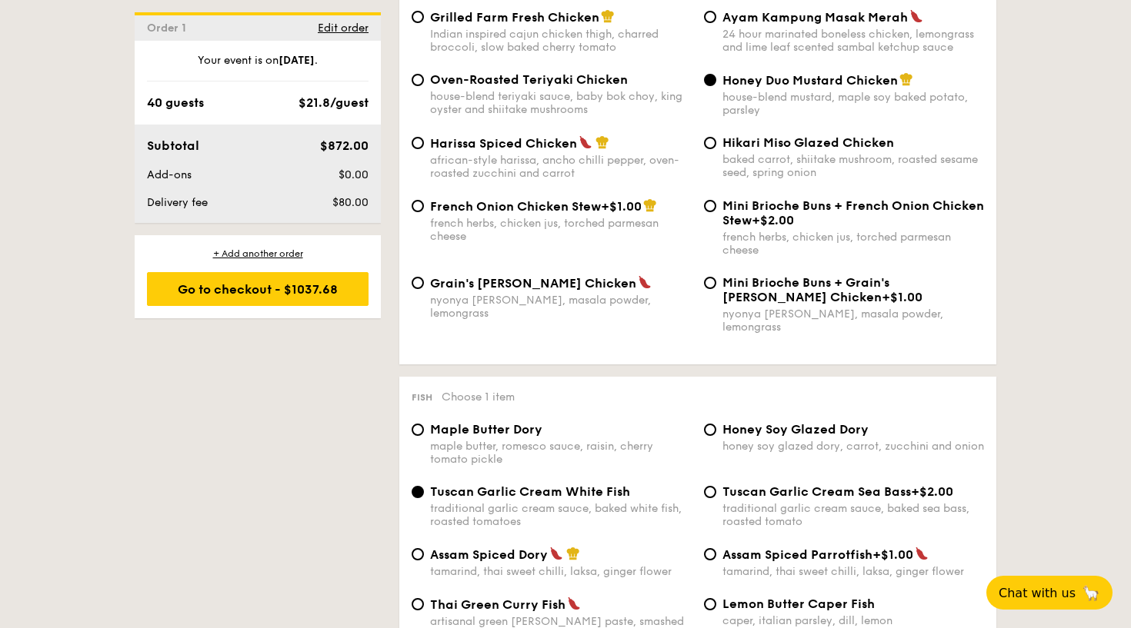
scroll to position [1226, 0]
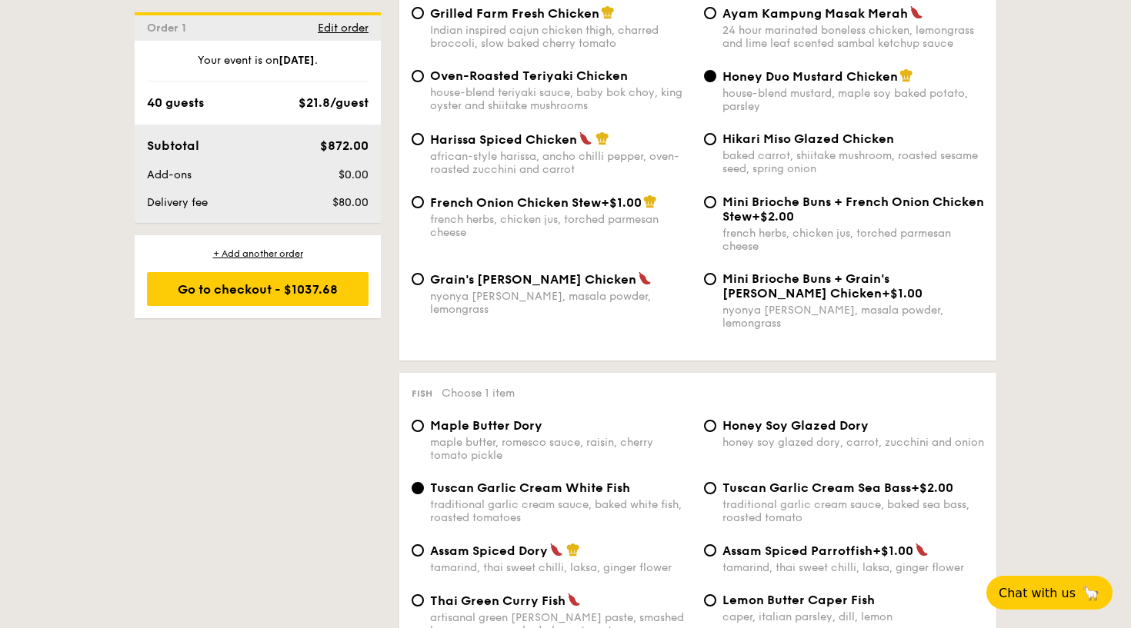
click at [718, 138] on div "Hikari Miso Glazed Chicken baked carrot, shiitake mushroom, roasted sesame seed…" at bounding box center [844, 154] width 292 height 44
click at [710, 141] on input "Hikari Miso Glazed Chicken baked carrot, shiitake mushroom, roasted sesame seed…" at bounding box center [710, 139] width 12 height 12
radio input "true"
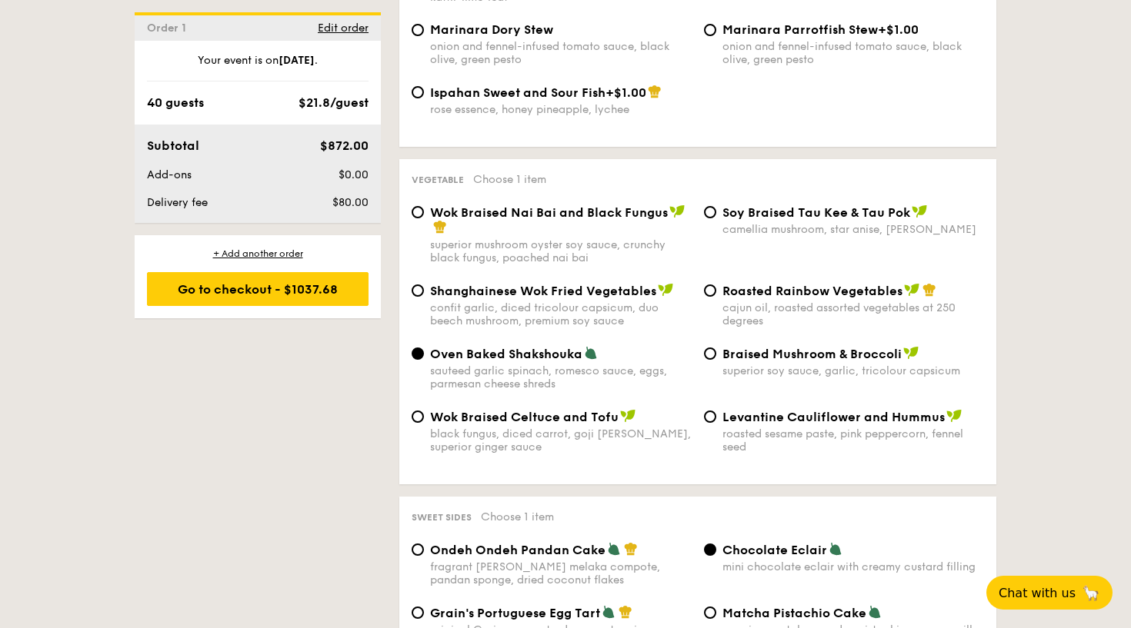
scroll to position [1878, 0]
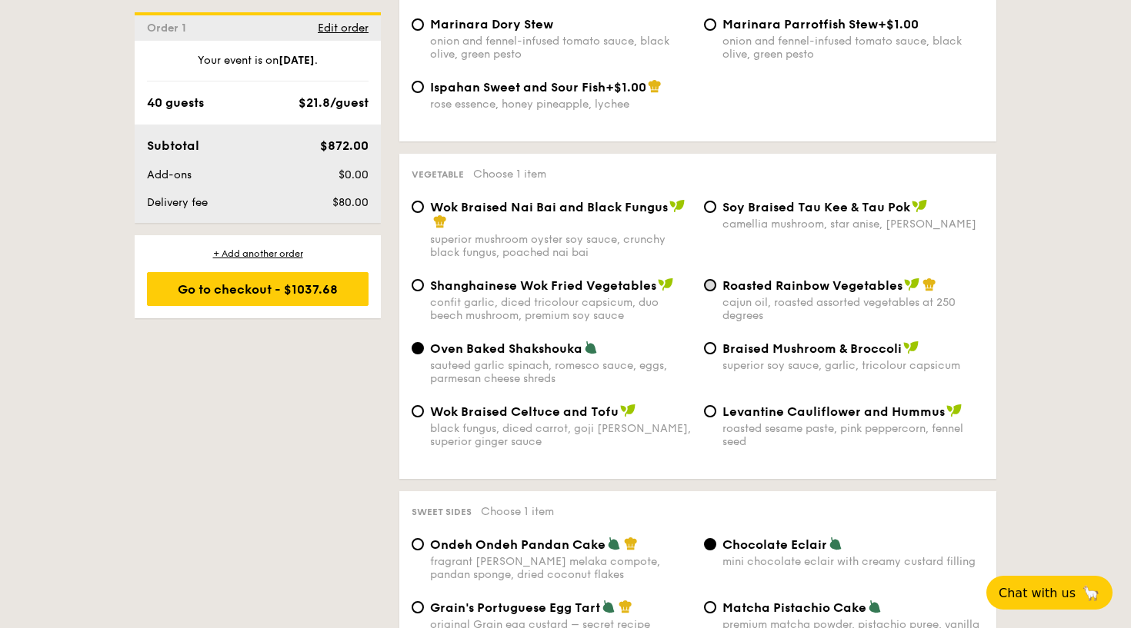
click at [712, 279] on input "Roasted Rainbow Vegetables cajun oil, roasted assorted vegetables at 250 degrees" at bounding box center [710, 285] width 12 height 12
radio input "true"
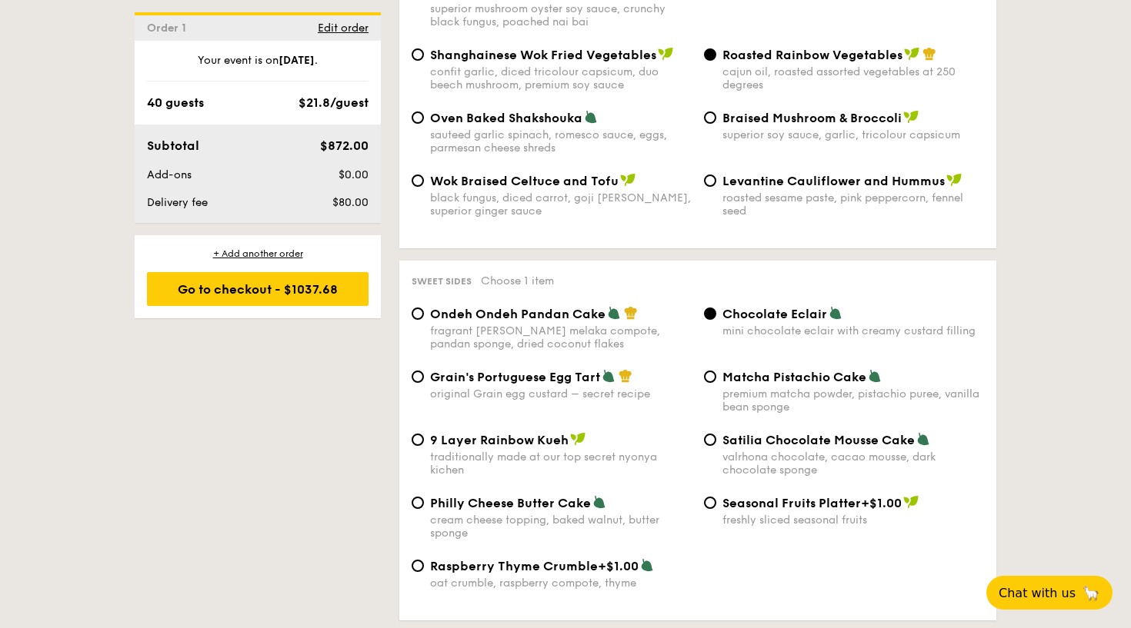
scroll to position [2116, 0]
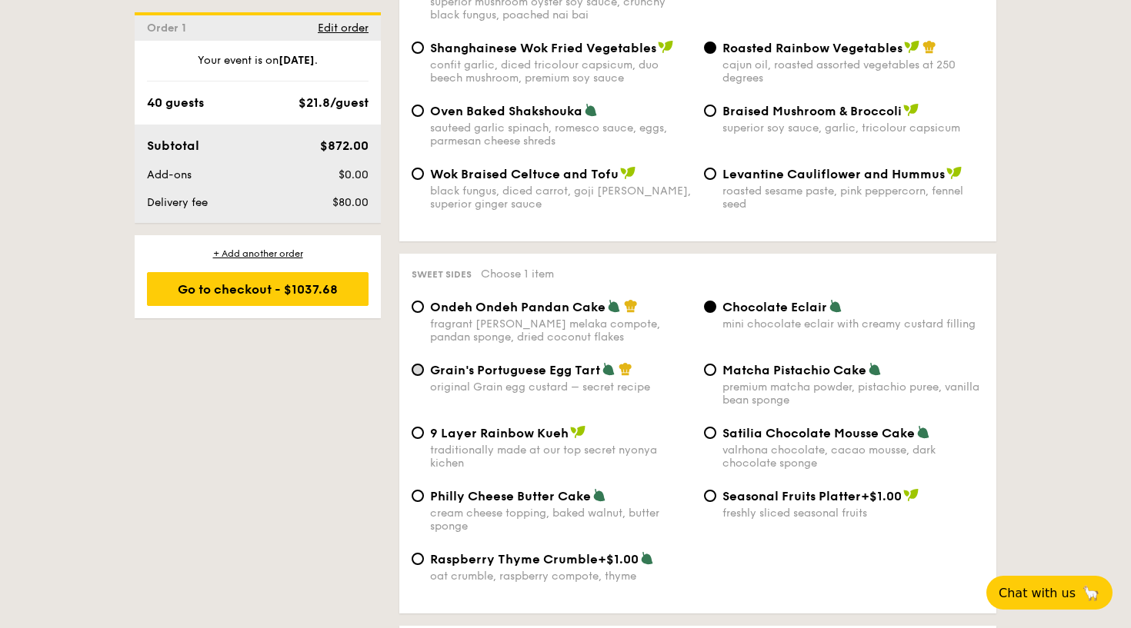
click at [421, 364] on input "Grain's Portuguese Egg Tart original Grain egg custard – secret recipe" at bounding box center [417, 370] width 12 height 12
radio input "true"
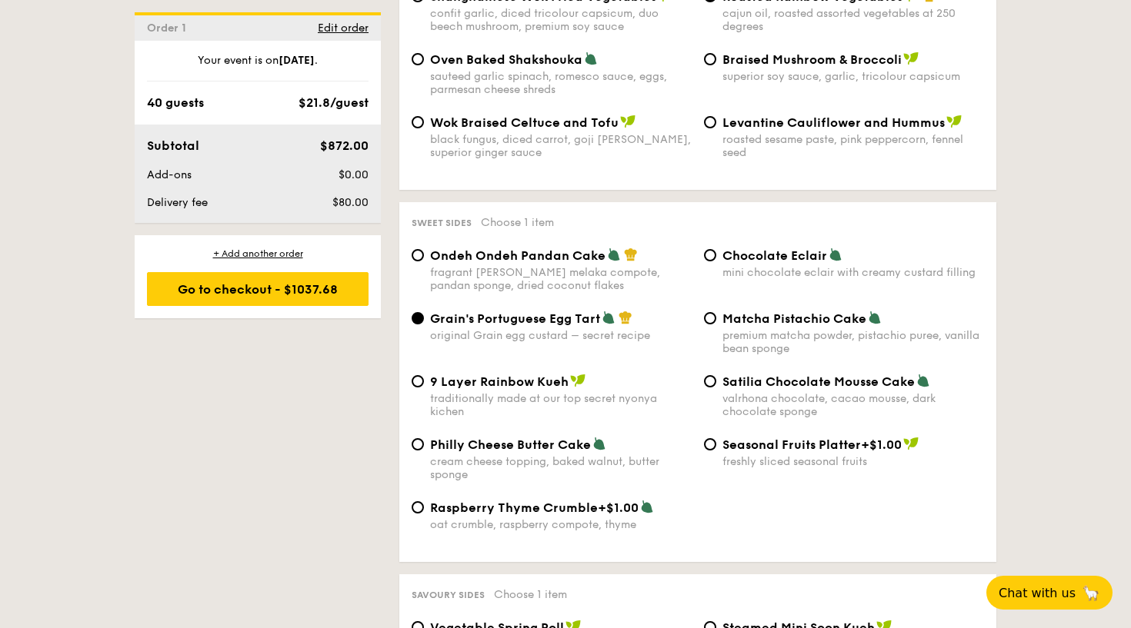
scroll to position [2169, 0]
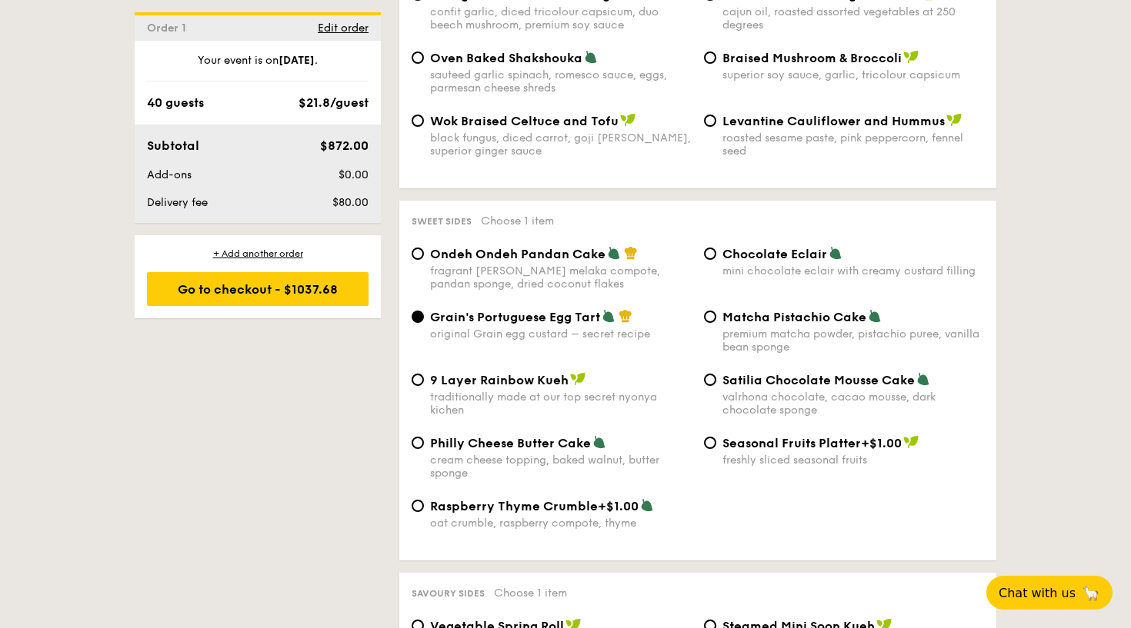
click at [413, 309] on div "Grain's Portuguese Egg Tart original Grain egg custard – secret recipe" at bounding box center [551, 325] width 292 height 32
click at [710, 374] on input "Satilia Chocolate Mousse Cake valrhona chocolate, cacao mousse, dark chocolate …" at bounding box center [710, 380] width 12 height 12
radio input "true"
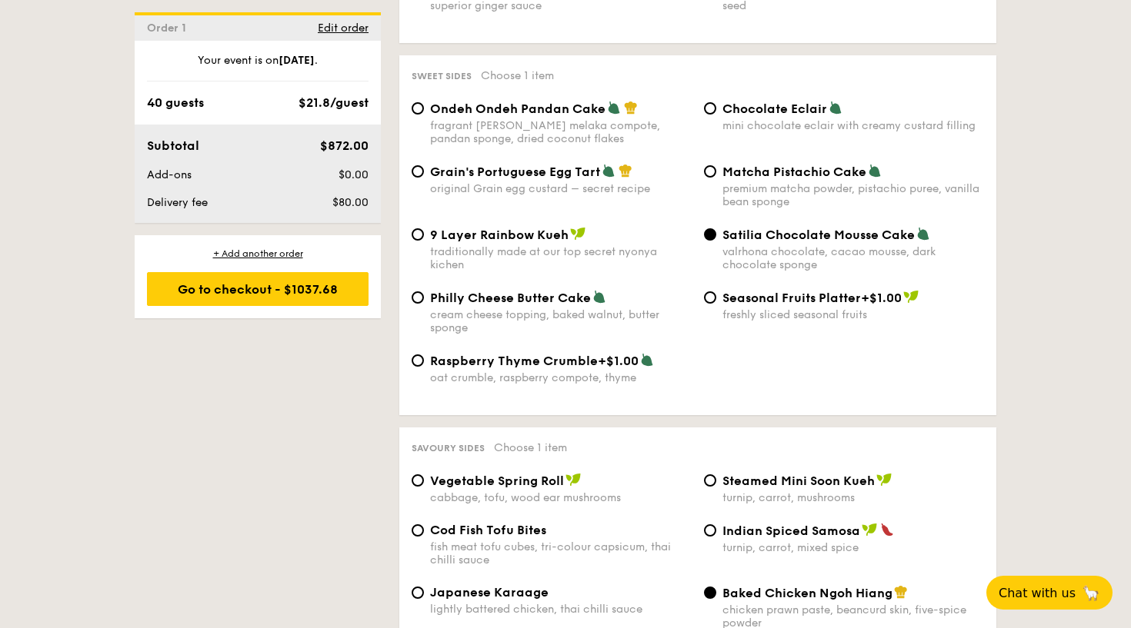
scroll to position [2309, 0]
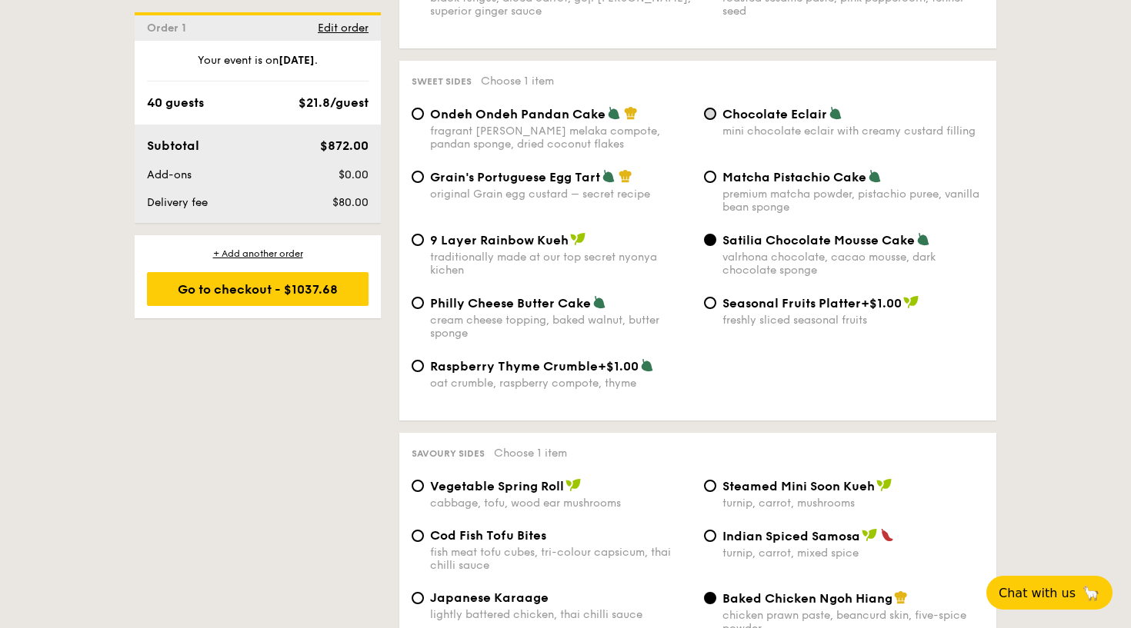
click at [708, 108] on input "Chocolate Eclair mini chocolate eclair with creamy custard filling" at bounding box center [710, 114] width 12 height 12
radio input "true"
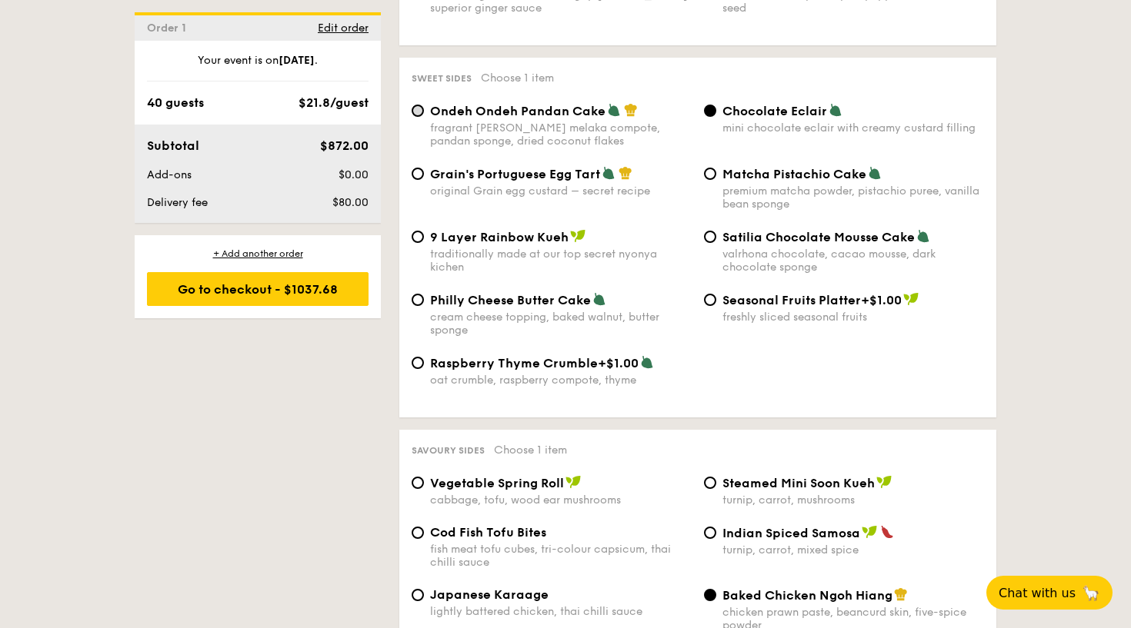
click at [417, 105] on input "Ondeh Ondeh Pandan Cake fragrant [PERSON_NAME] melaka compote, pandan sponge, d…" at bounding box center [417, 111] width 12 height 12
radio input "true"
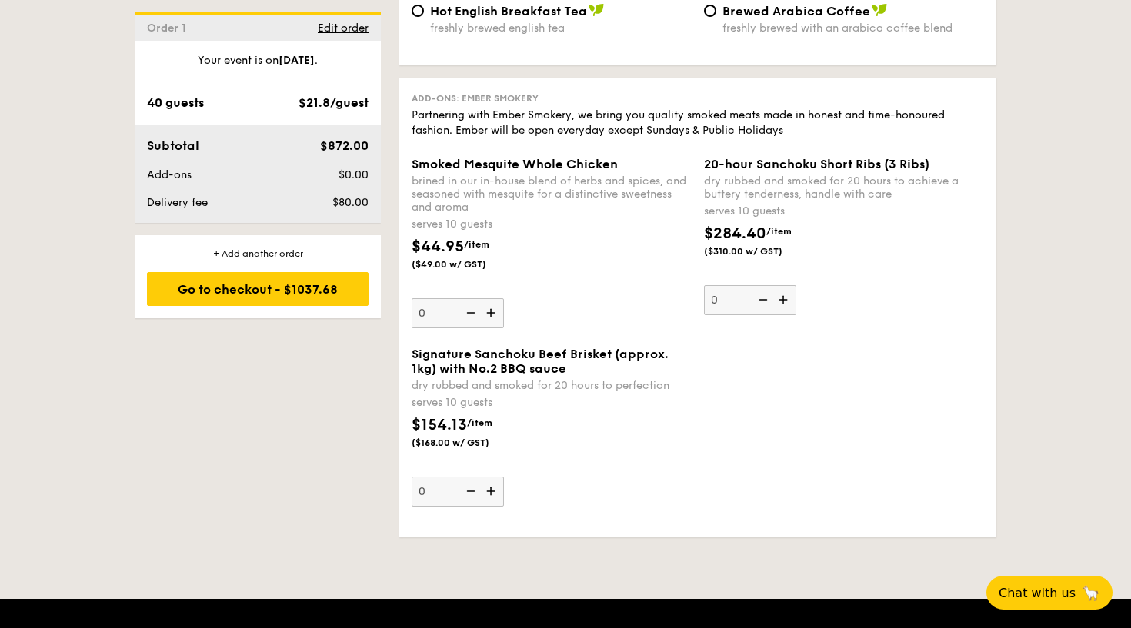
scroll to position [3293, 0]
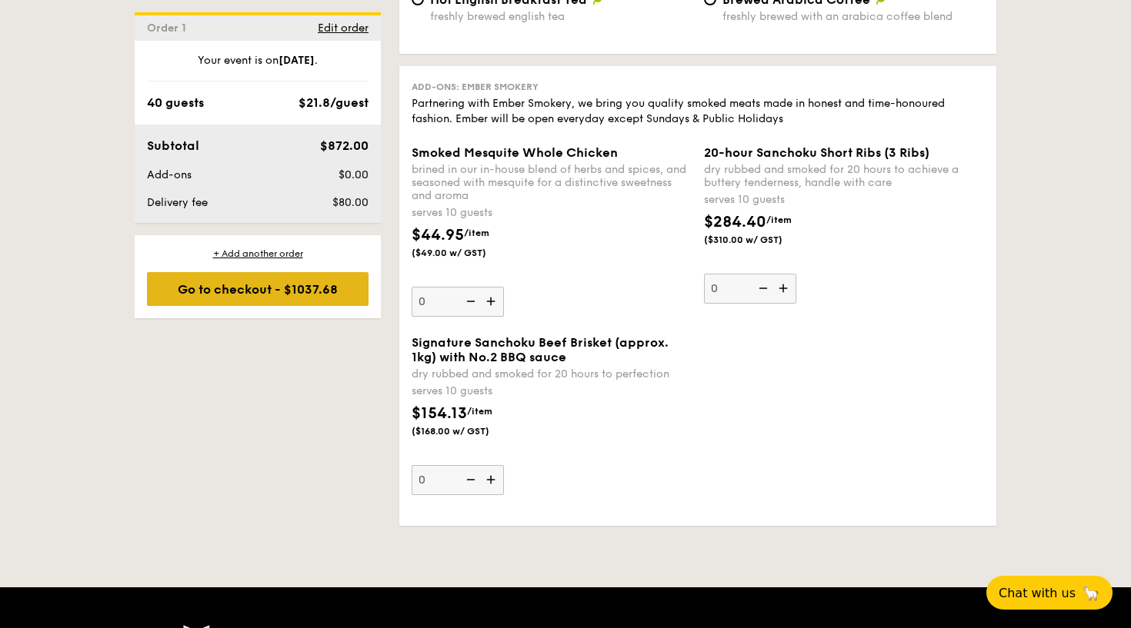
click at [295, 290] on div "Go to checkout - $1037.68" at bounding box center [258, 289] width 222 height 34
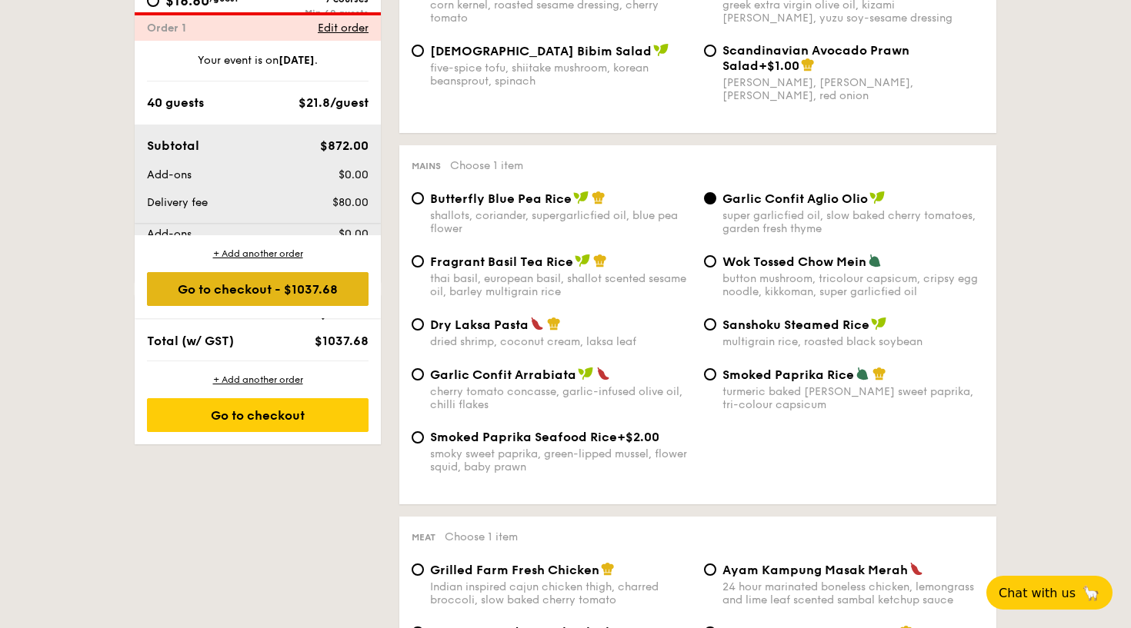
scroll to position [441, 0]
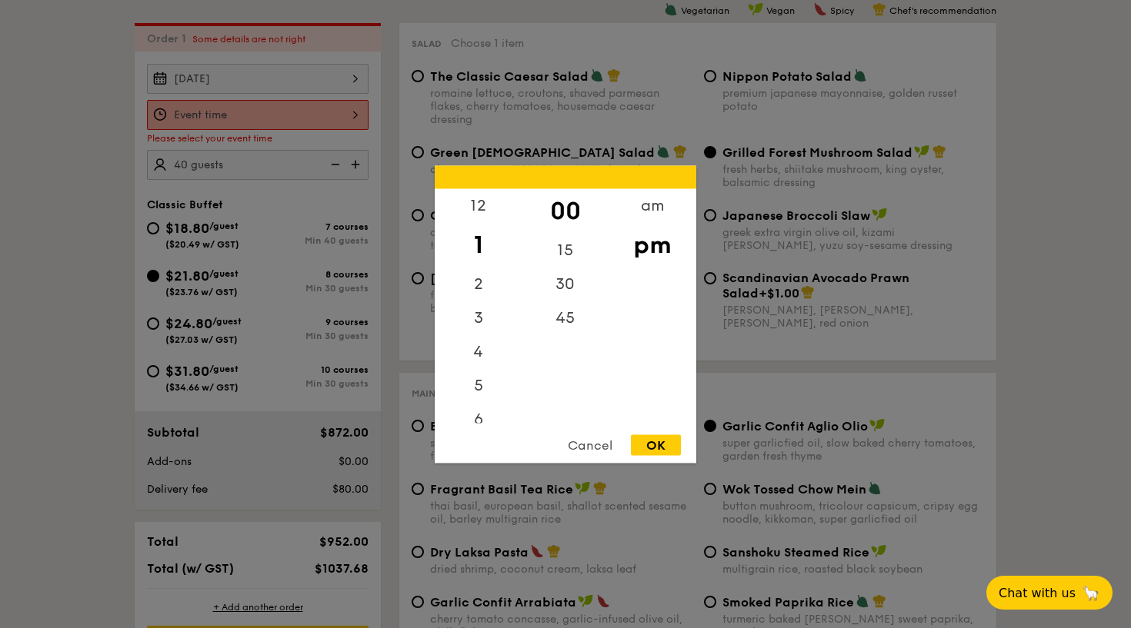
click at [351, 111] on div "12 1 2 3 4 5 6 7 8 9 10 11 00 15 30 45 am pm Cancel OK" at bounding box center [258, 115] width 222 height 30
click at [563, 277] on div "30" at bounding box center [564, 289] width 87 height 45
click at [475, 388] on div "5" at bounding box center [478, 390] width 87 height 45
click at [571, 320] on div "45" at bounding box center [564, 323] width 87 height 45
click at [558, 281] on div "30" at bounding box center [564, 278] width 87 height 45
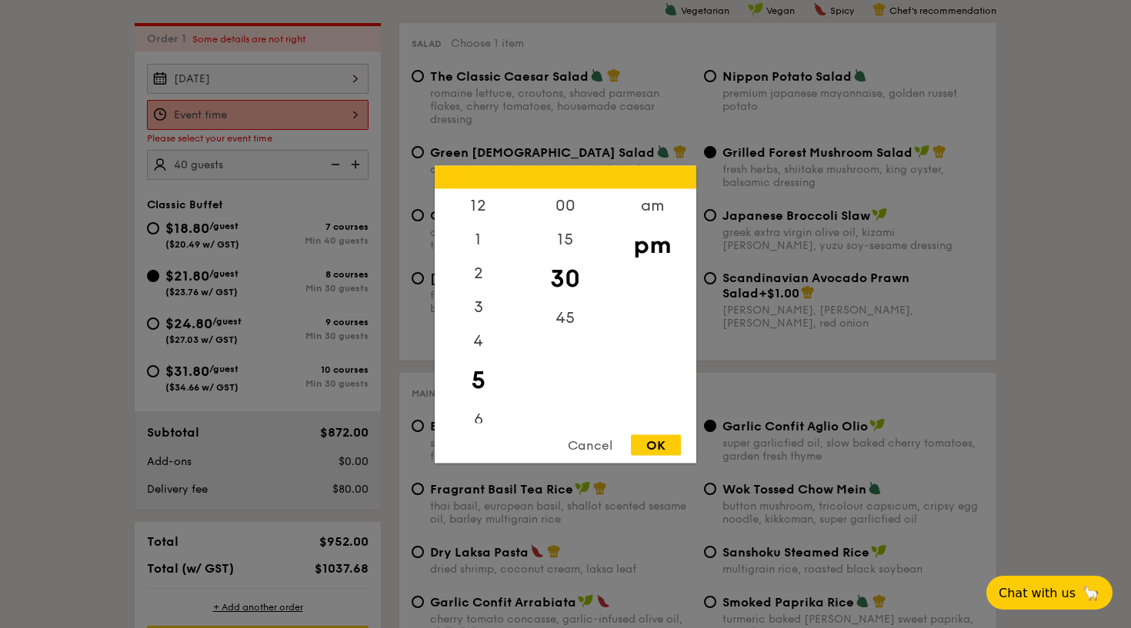
click at [655, 442] on div "OK" at bounding box center [656, 445] width 50 height 21
type input "5:30PM"
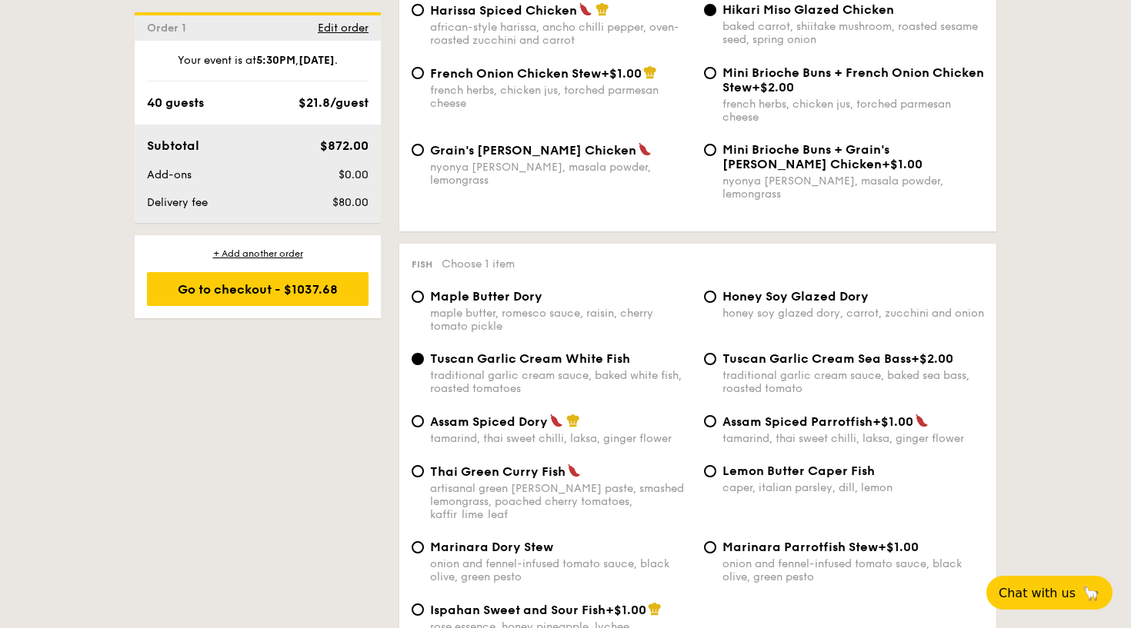
scroll to position [1358, 0]
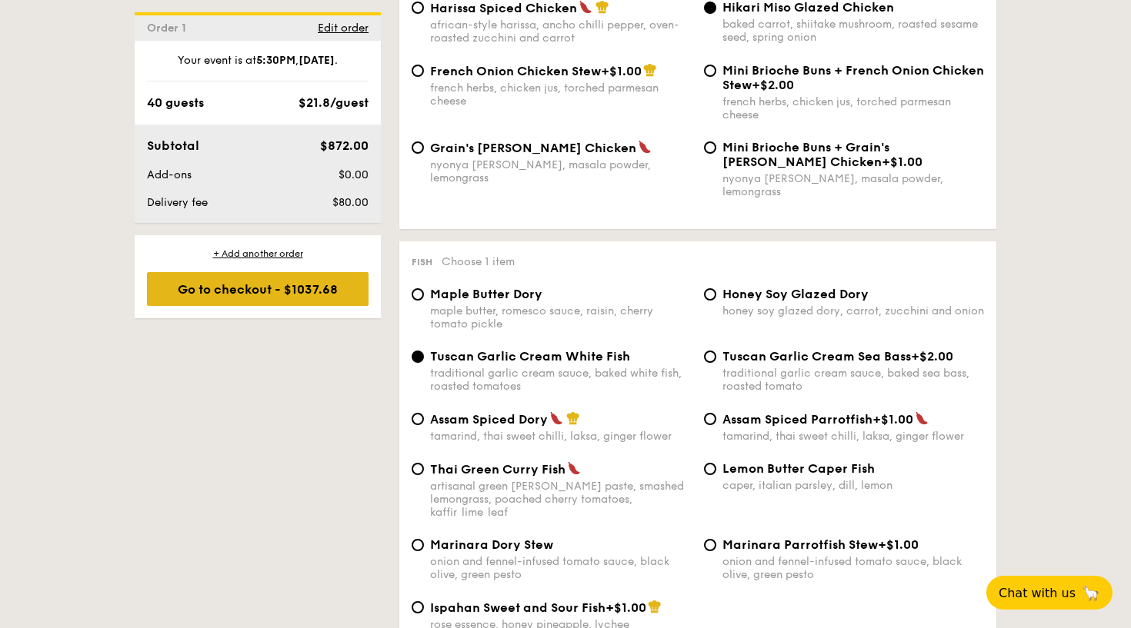
click at [311, 287] on div "Go to checkout - $1037.68" at bounding box center [258, 289] width 222 height 34
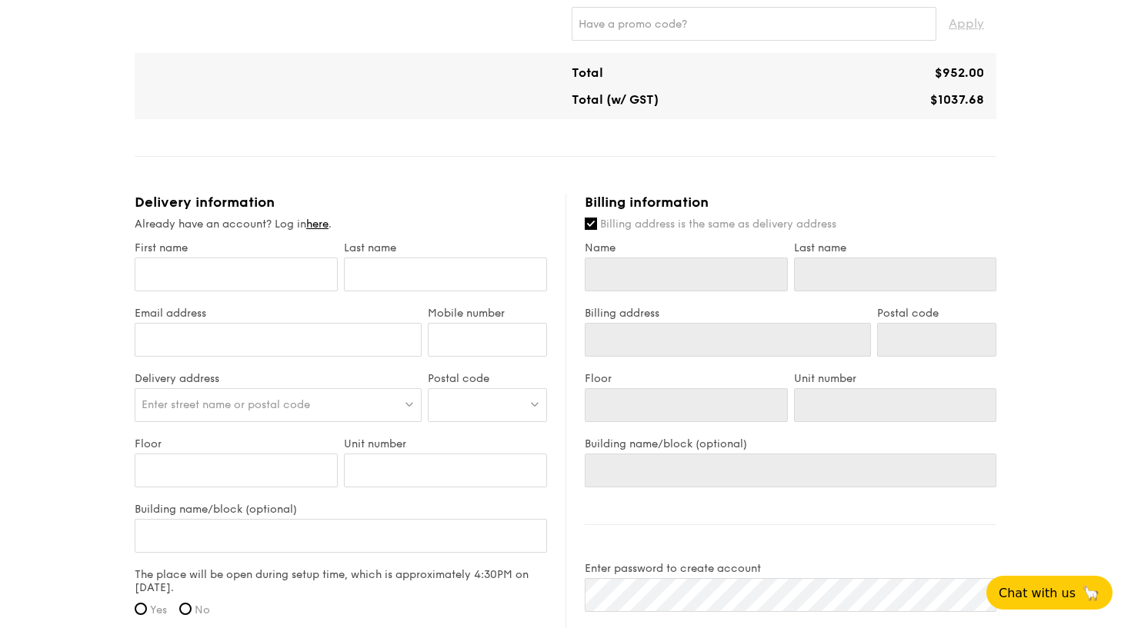
scroll to position [748, 0]
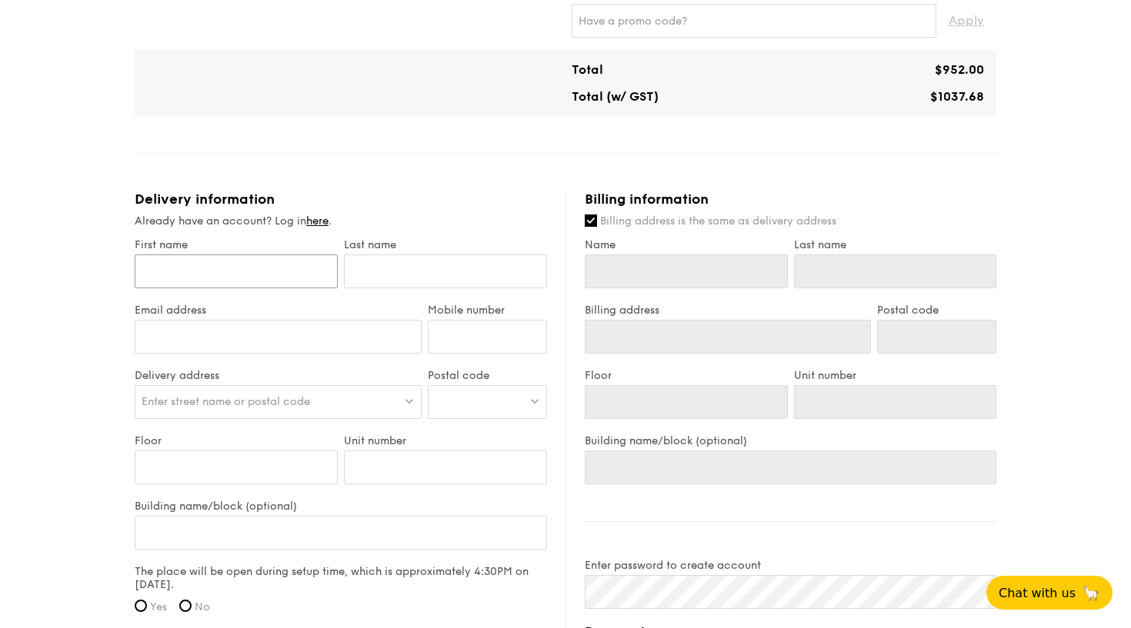
type input "M"
type input "Mi"
type input "Mie"
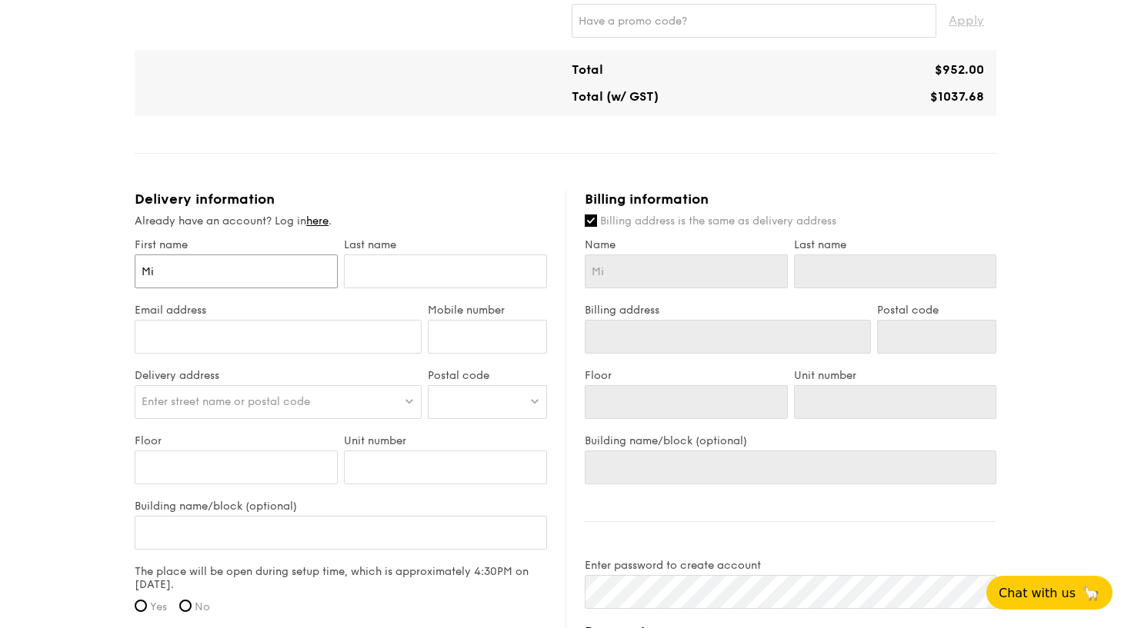
type input "Mie"
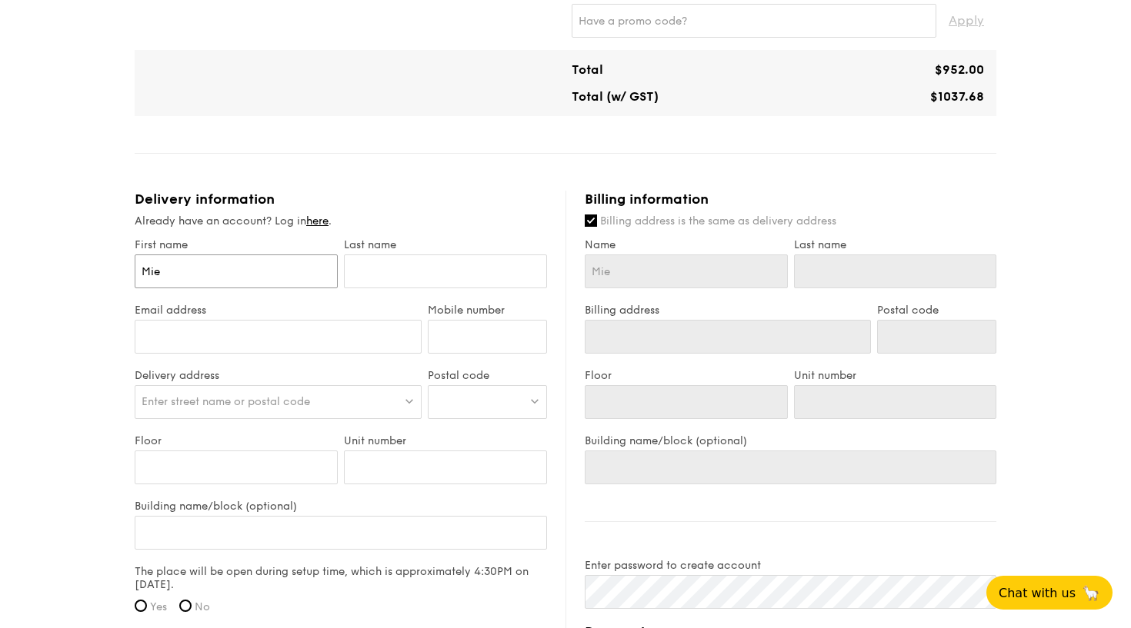
type input "Mi"
type input "M"
type input "Me"
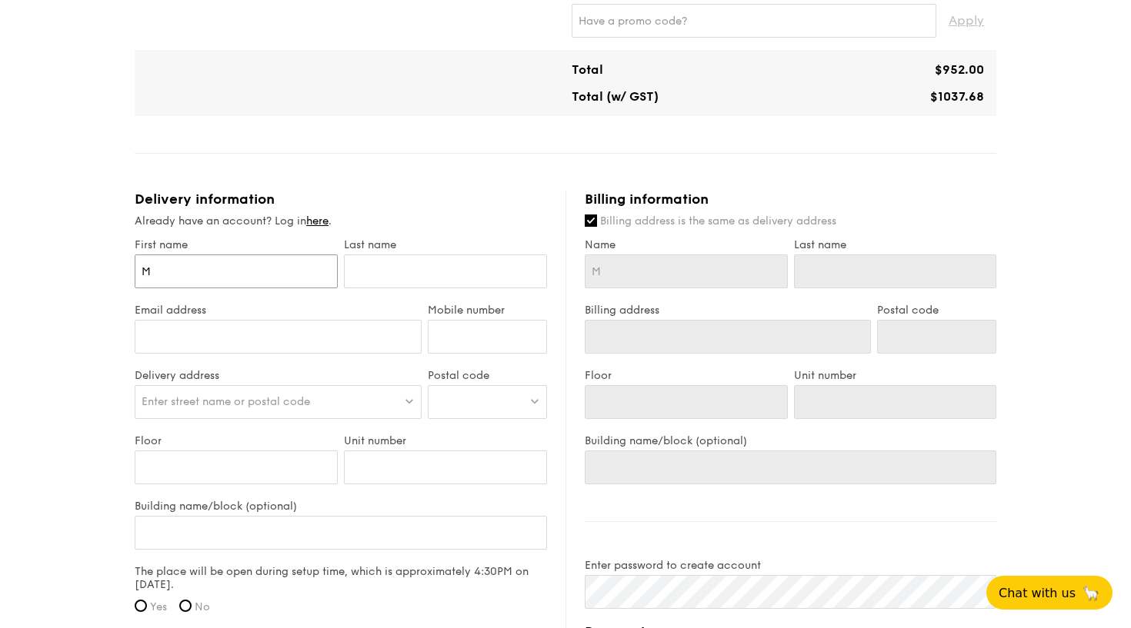
type input "Me"
type input "Mei"
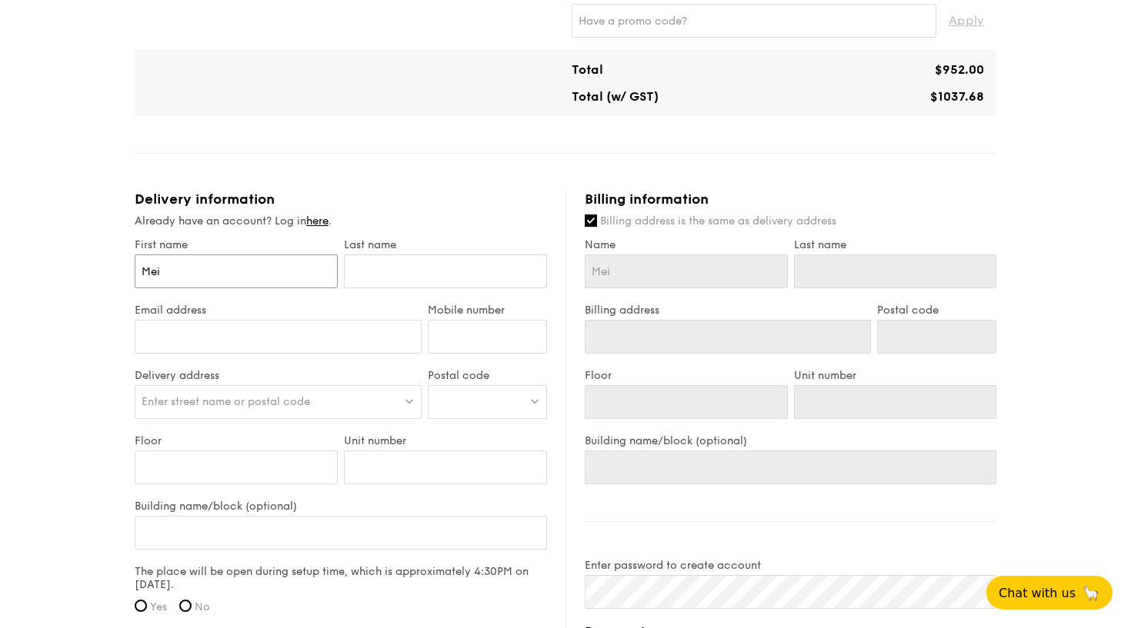
type input "[PERSON_NAME]"
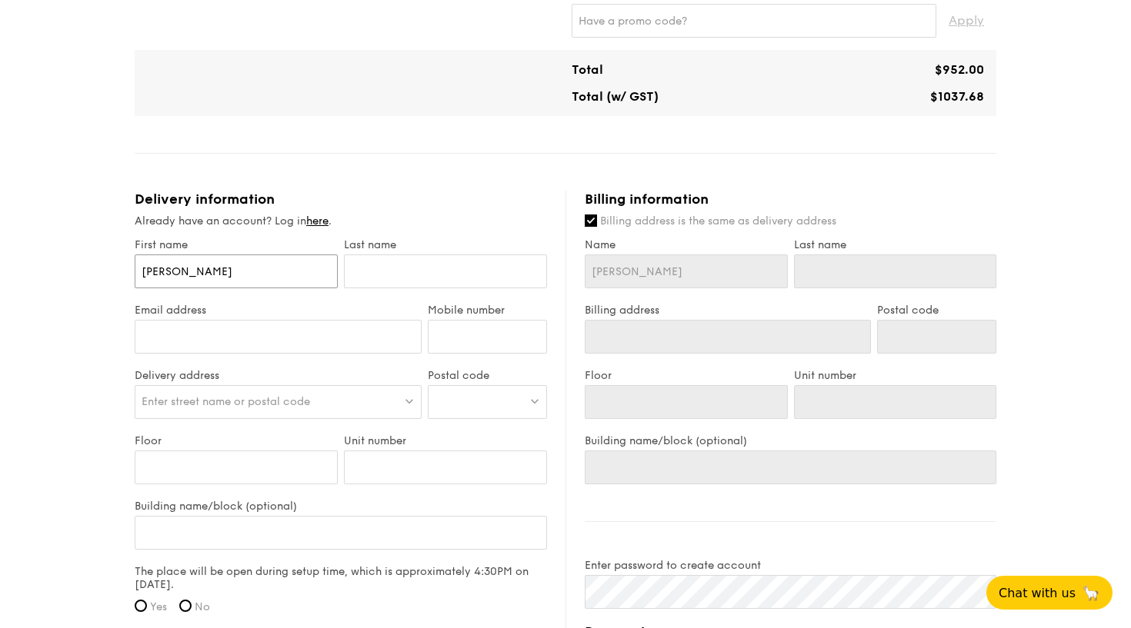
type input "[PERSON_NAME]"
type input "Mei"
type input "[PERSON_NAME]"
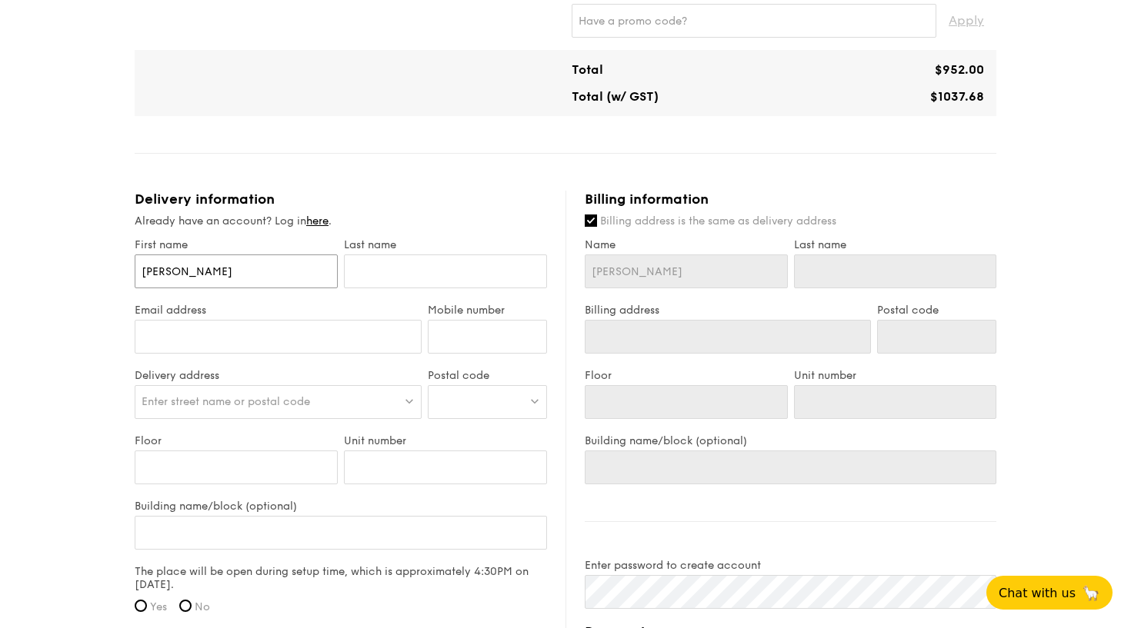
type input "[PERSON_NAME]"
type input "T"
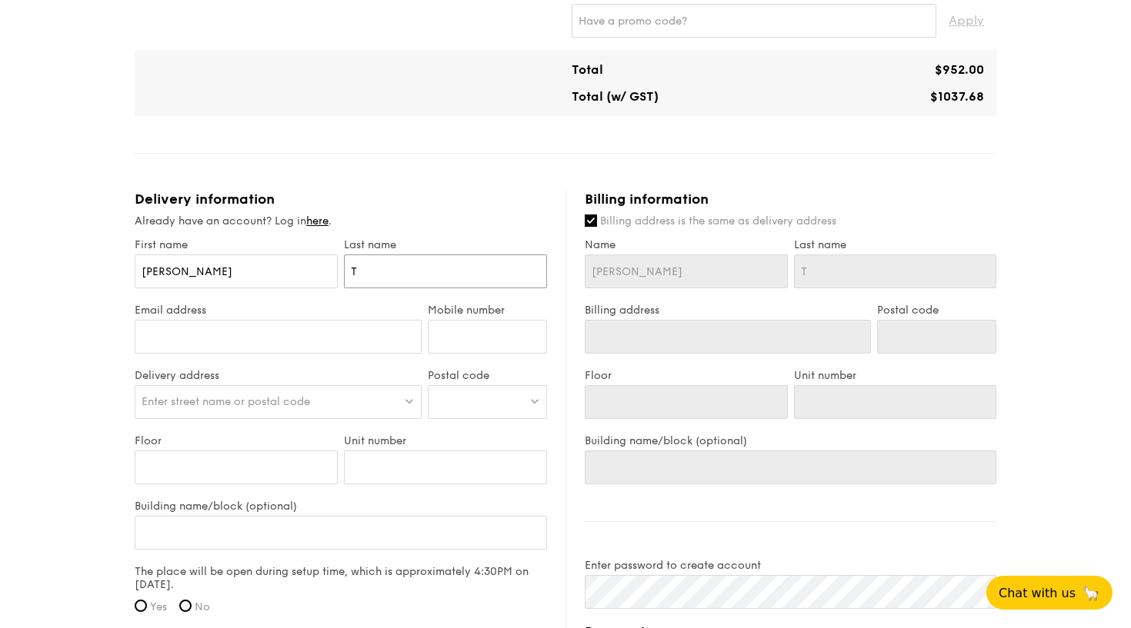
type input "Ta"
type input "Tan"
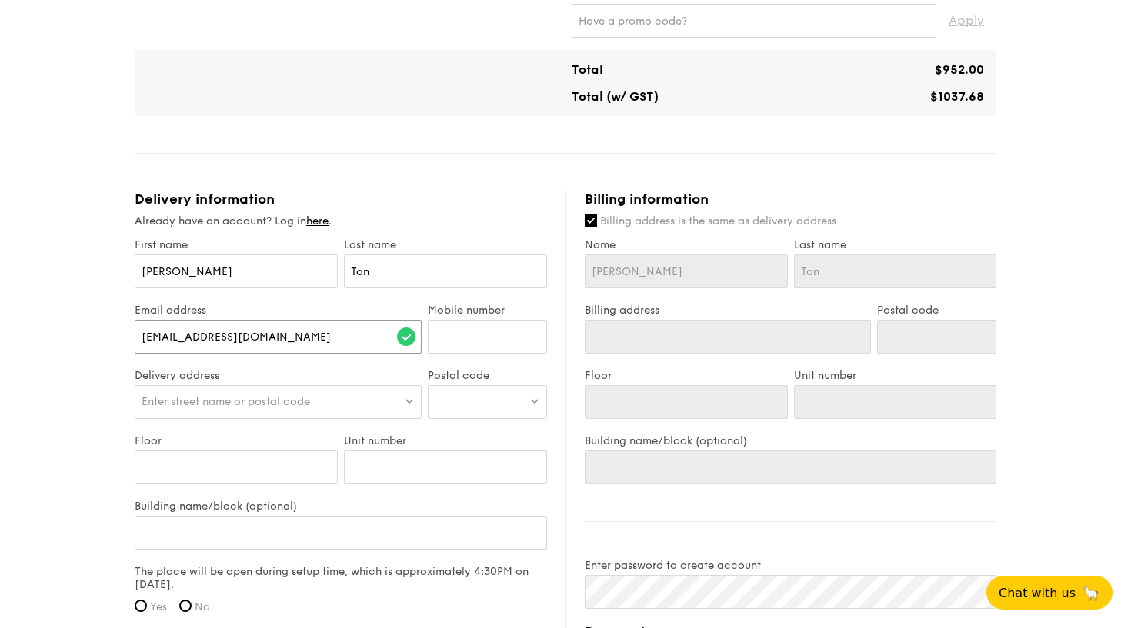
type input "[EMAIL_ADDRESS][DOMAIN_NAME]"
click at [497, 335] on input "Mobile number" at bounding box center [487, 337] width 119 height 34
type input "96556288"
click at [318, 396] on div "Enter street name or postal code" at bounding box center [278, 402] width 287 height 34
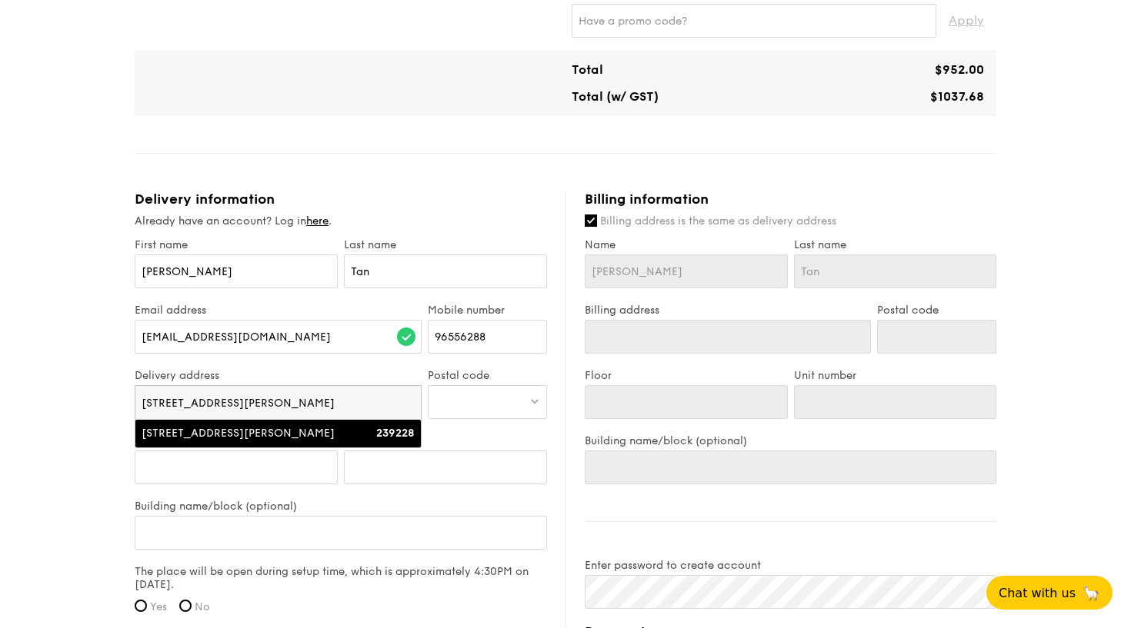
type input "[STREET_ADDRESS][PERSON_NAME]"
click at [245, 432] on div "[STREET_ADDRESS][PERSON_NAME]" at bounding box center [244, 433] width 205 height 15
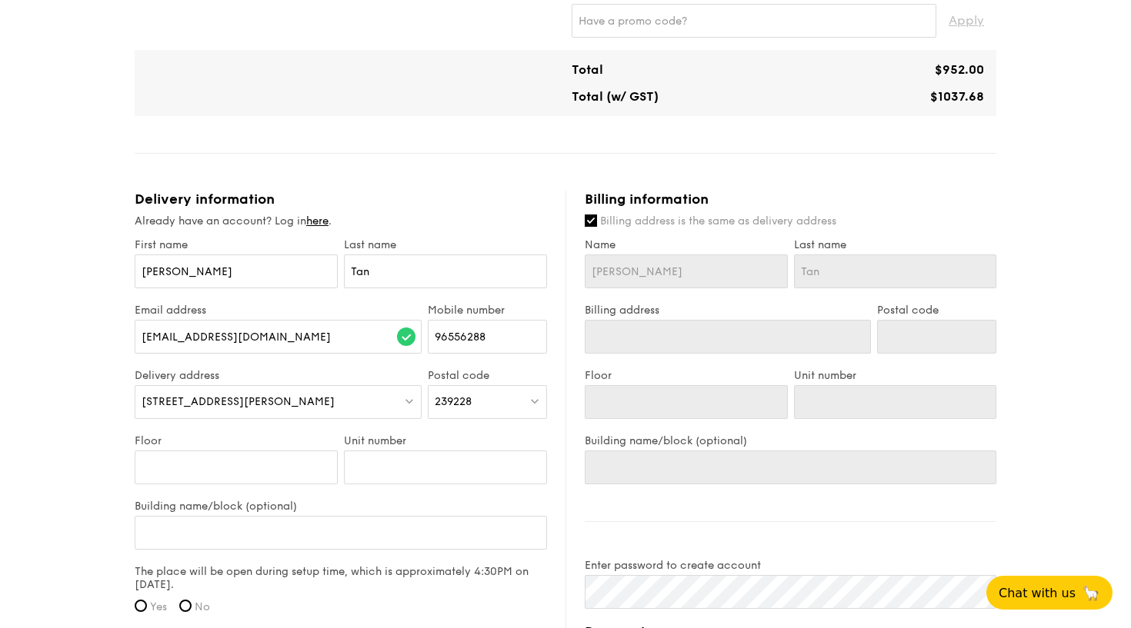
type input "[STREET_ADDRESS][PERSON_NAME]"
type input "239228"
type input "2"
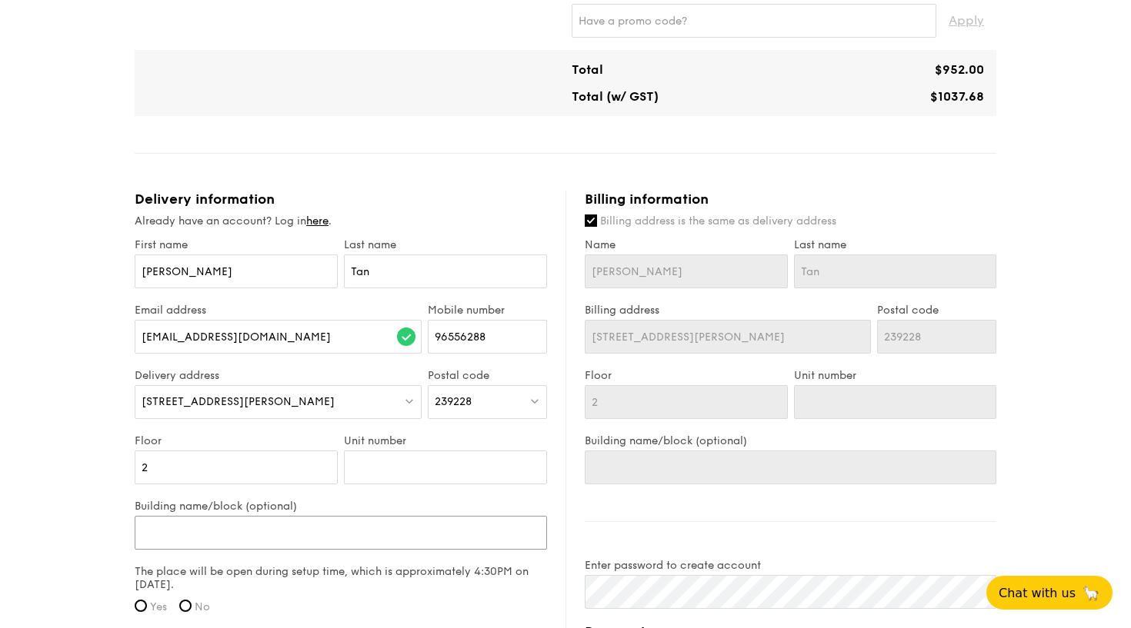
type input "H"
type input "Ho"
type input "Hor"
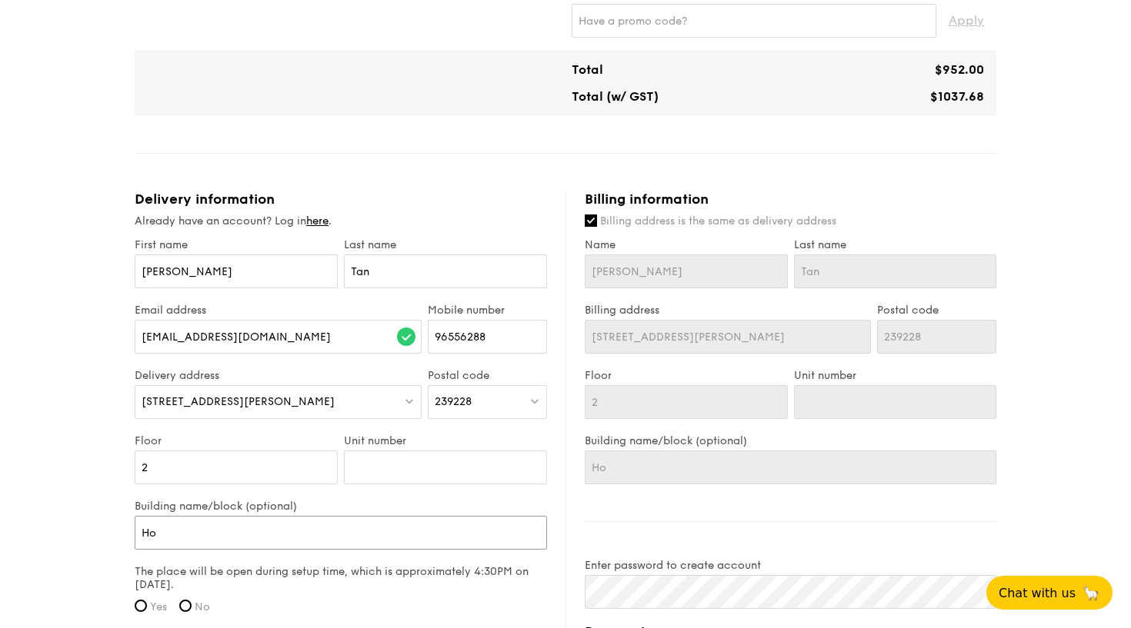
type input "Hor"
type input "Hori"
type input "Horiz"
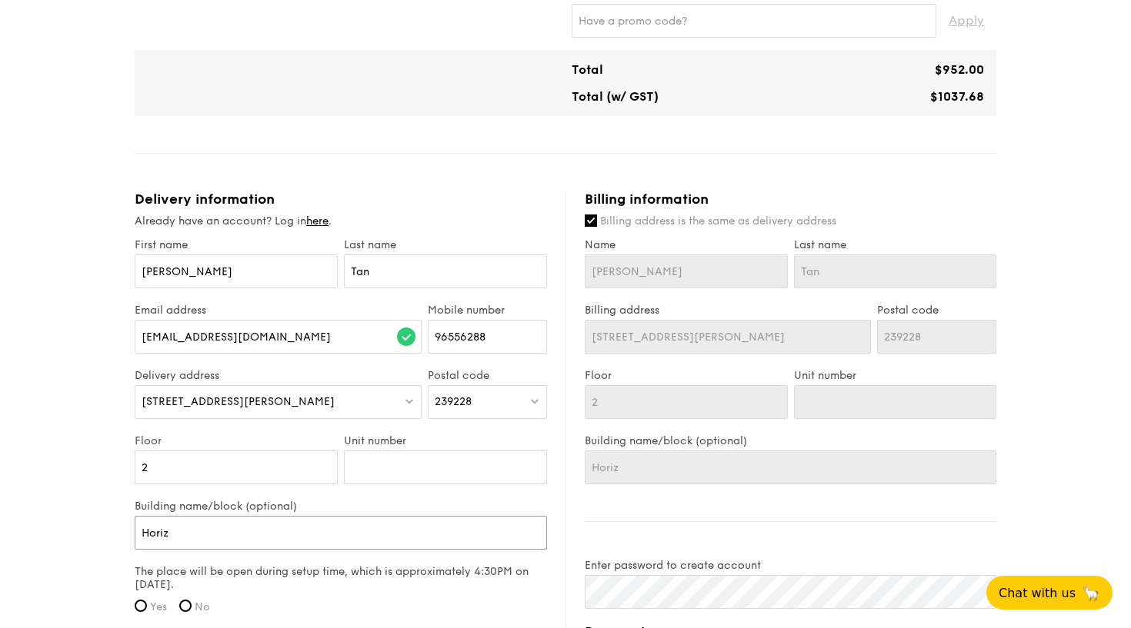
type input "Horizo"
type input "Horizon"
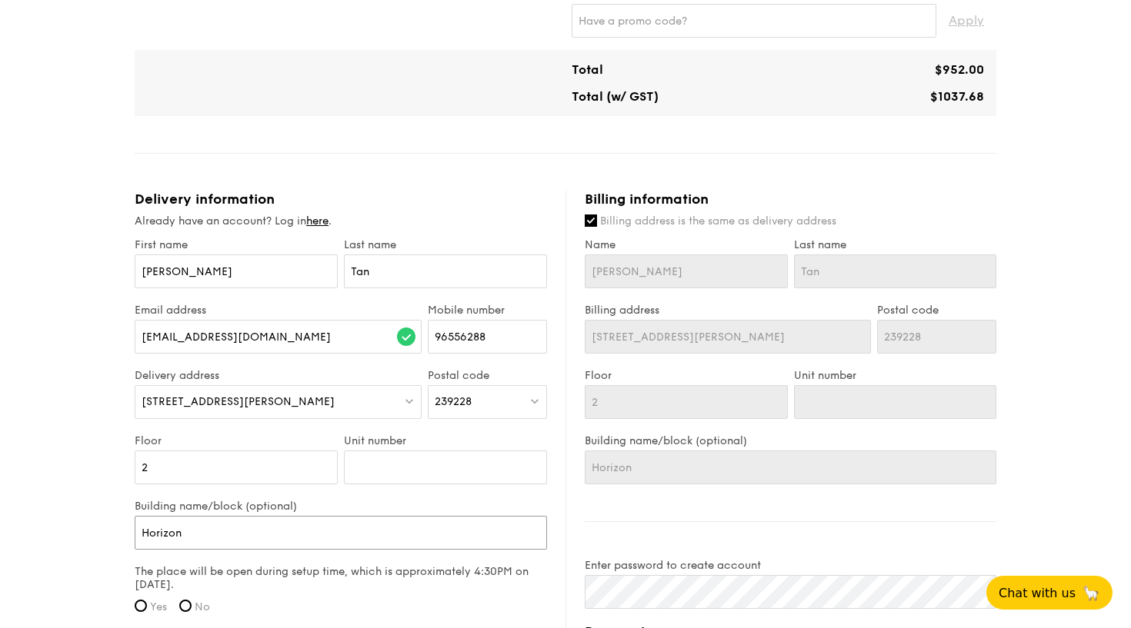
type input "Horizon"
type input "Horizon T"
type input "Horizon To"
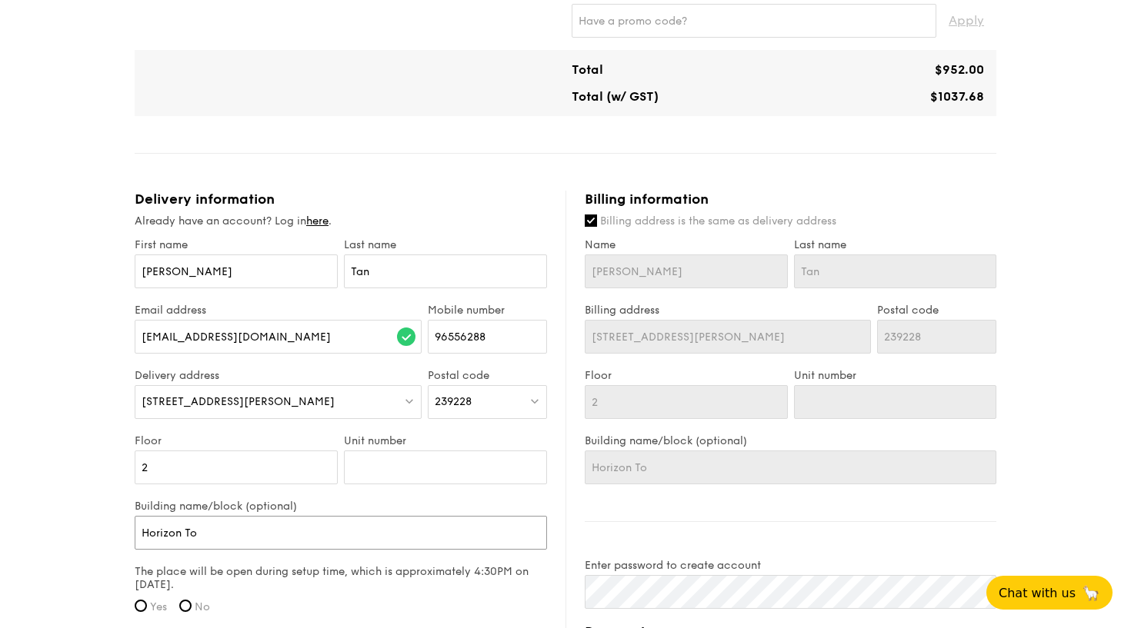
type input "Horizon Tow"
type input "Horizon [PERSON_NAME]"
type input "Horizon Tower"
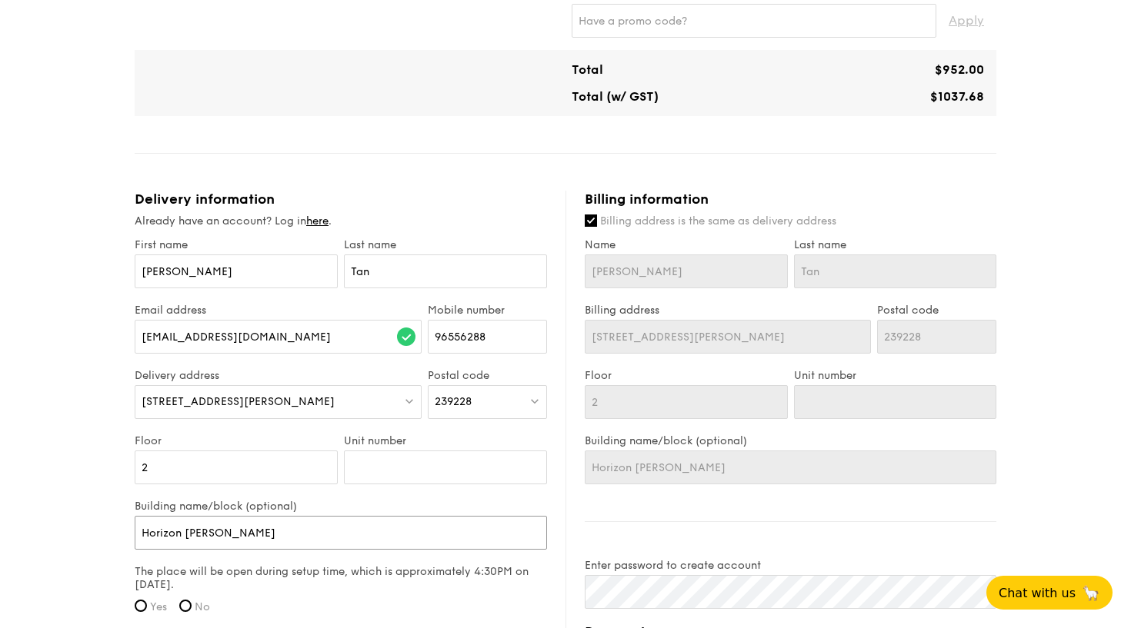
type input "Horizon Tower"
type input "Horizon Towers"
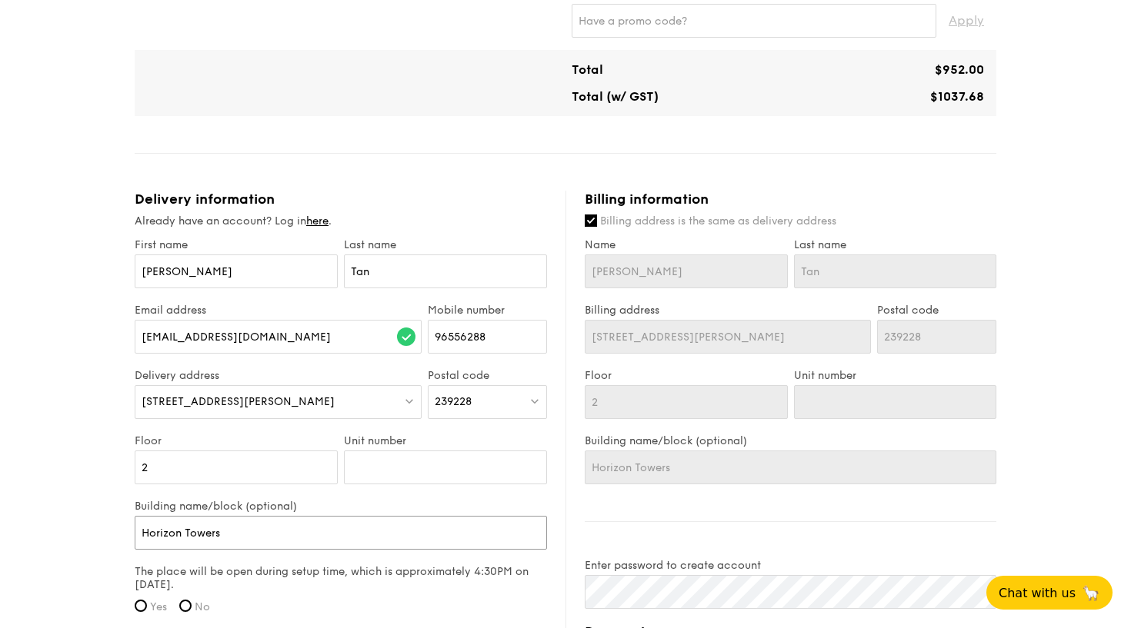
type input "Horizon Towers W"
type input "Horizon Towers We"
type input "Horizon [PERSON_NAME]"
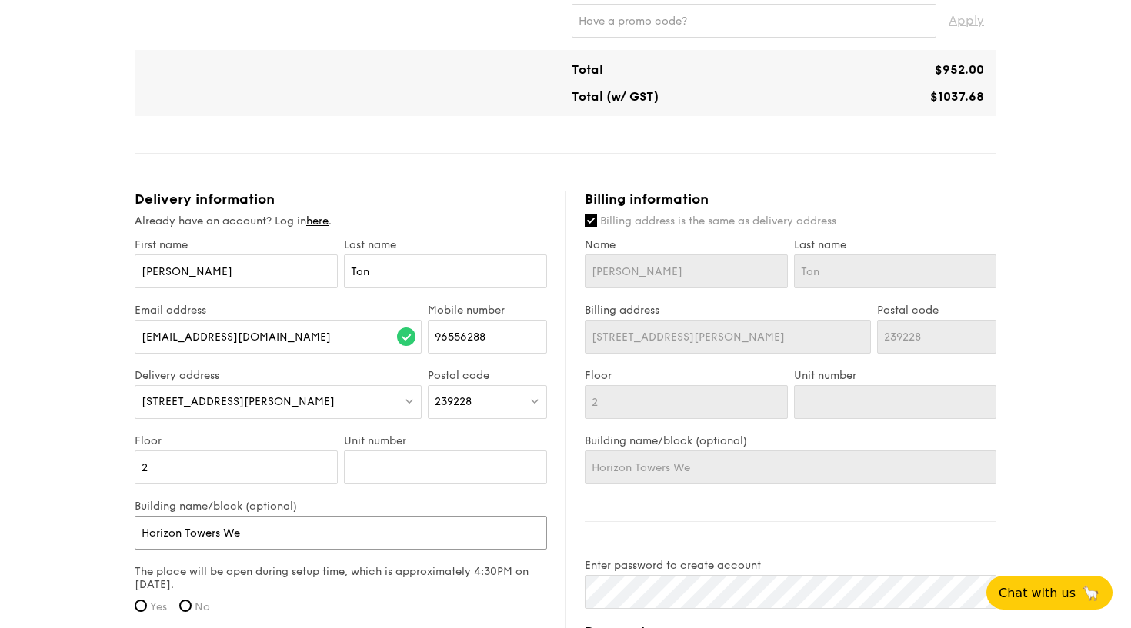
type input "Horizon [PERSON_NAME]"
type input "[GEOGRAPHIC_DATA]"
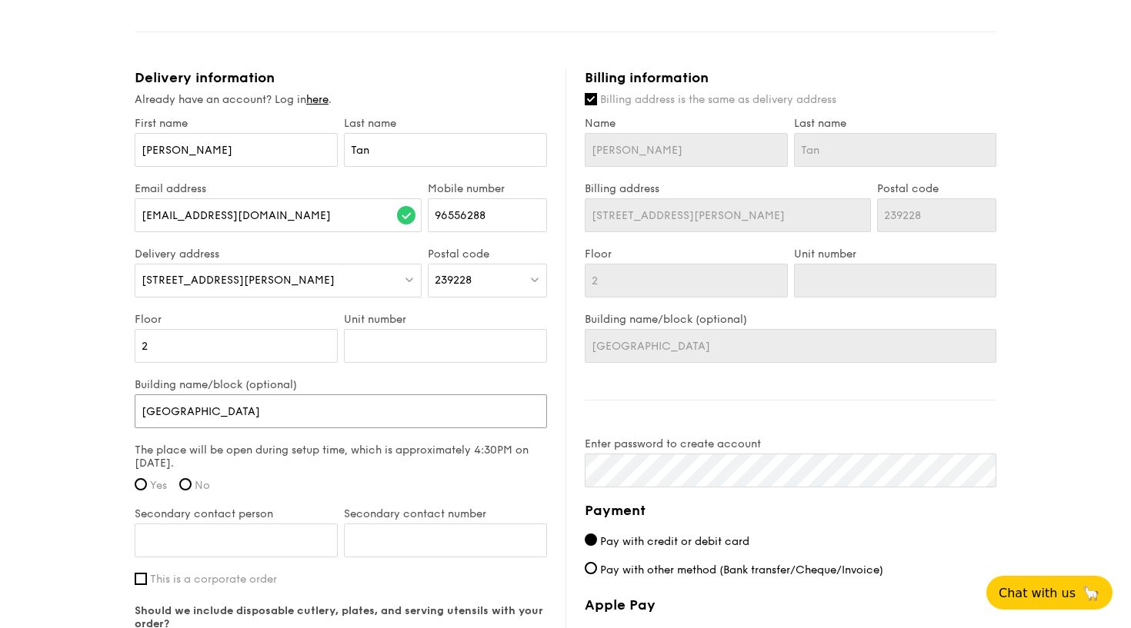
scroll to position [899, 0]
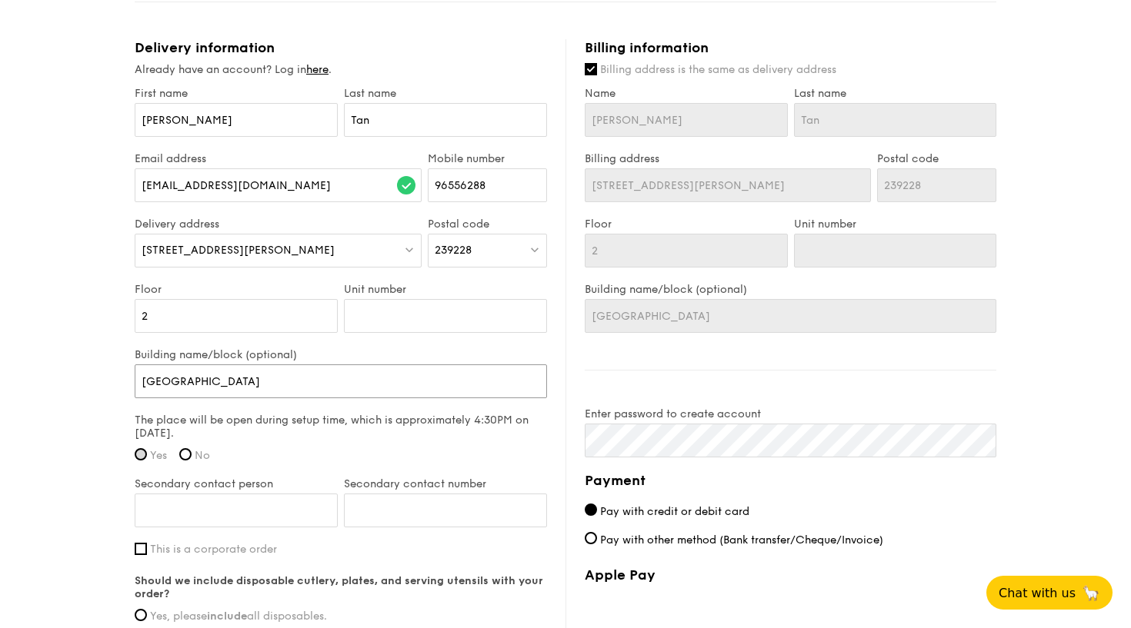
type input "[GEOGRAPHIC_DATA]"
click at [143, 455] on input "Yes" at bounding box center [141, 454] width 12 height 12
radio input "true"
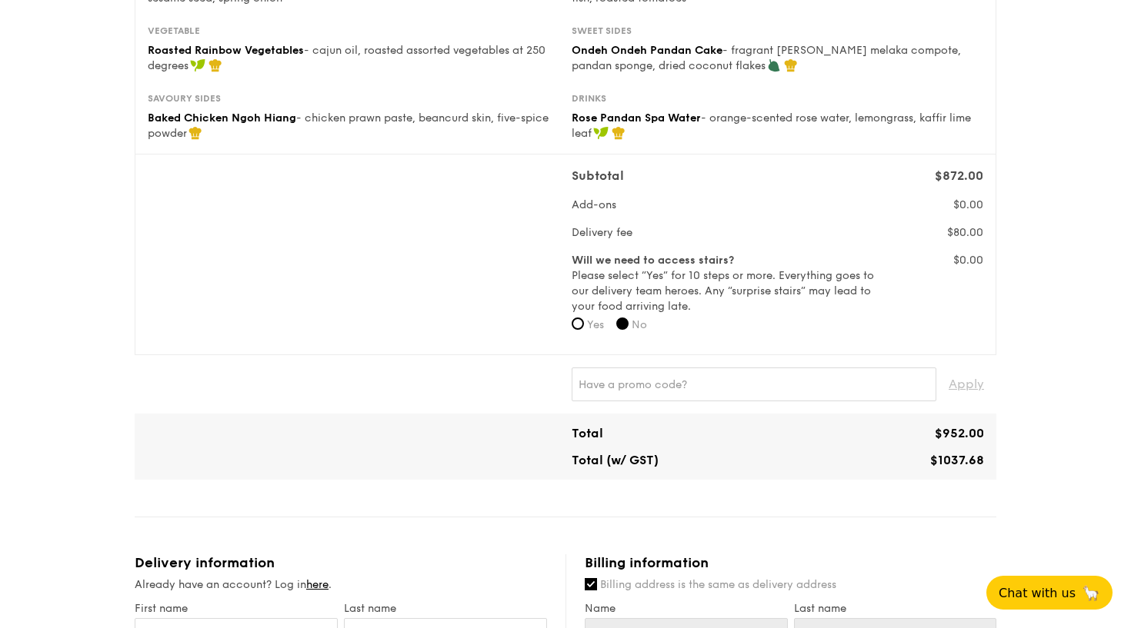
scroll to position [395, 0]
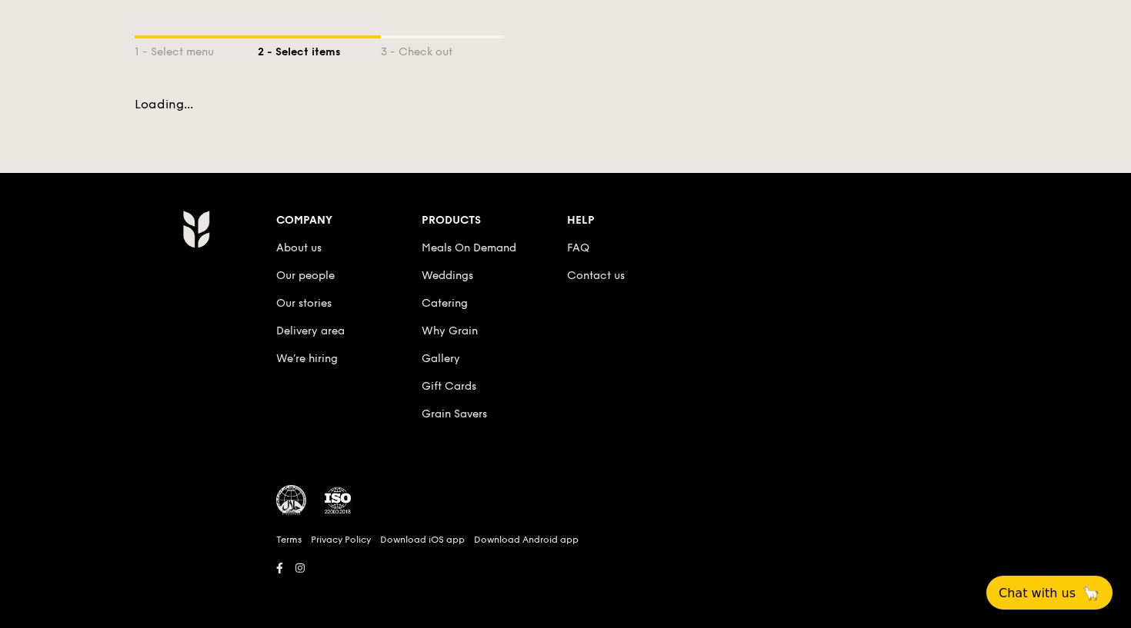
scroll to position [277, 0]
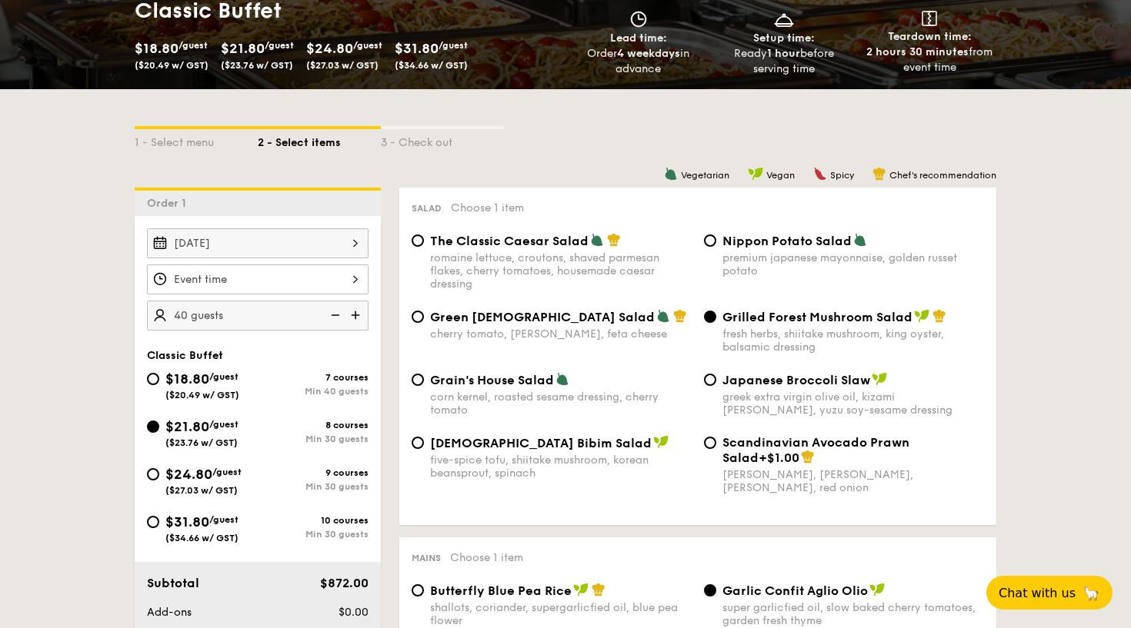
click at [356, 283] on div at bounding box center [258, 280] width 222 height 30
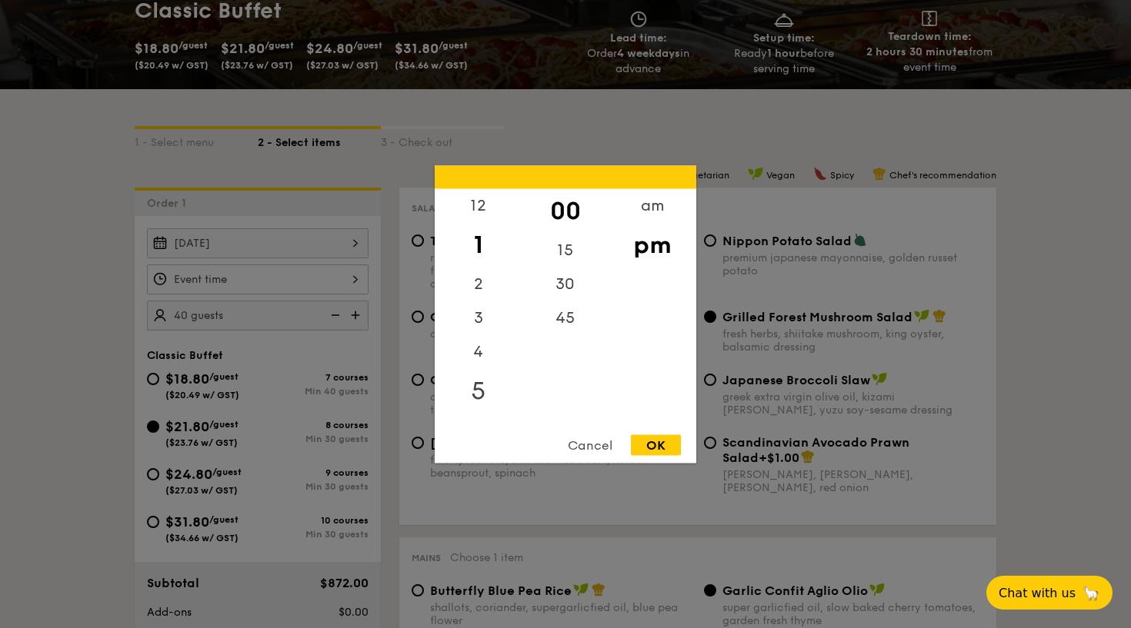
click at [480, 384] on div "5" at bounding box center [478, 390] width 87 height 45
click at [562, 318] on div "45" at bounding box center [564, 323] width 87 height 45
click at [658, 446] on div "OK" at bounding box center [656, 445] width 50 height 21
type input "5:45PM"
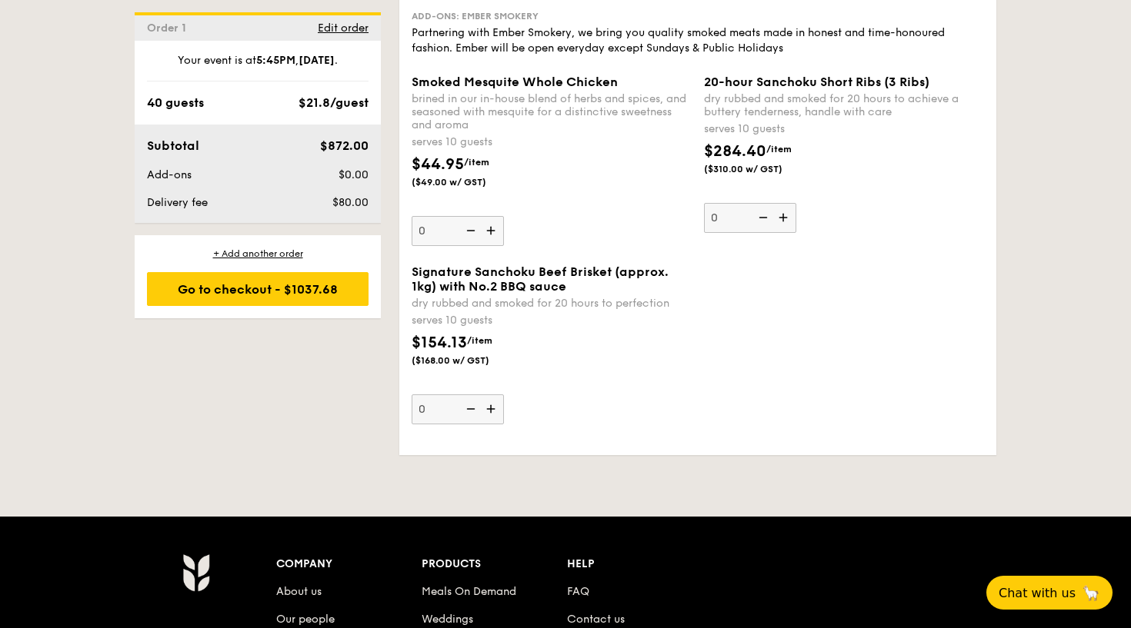
scroll to position [3467, 0]
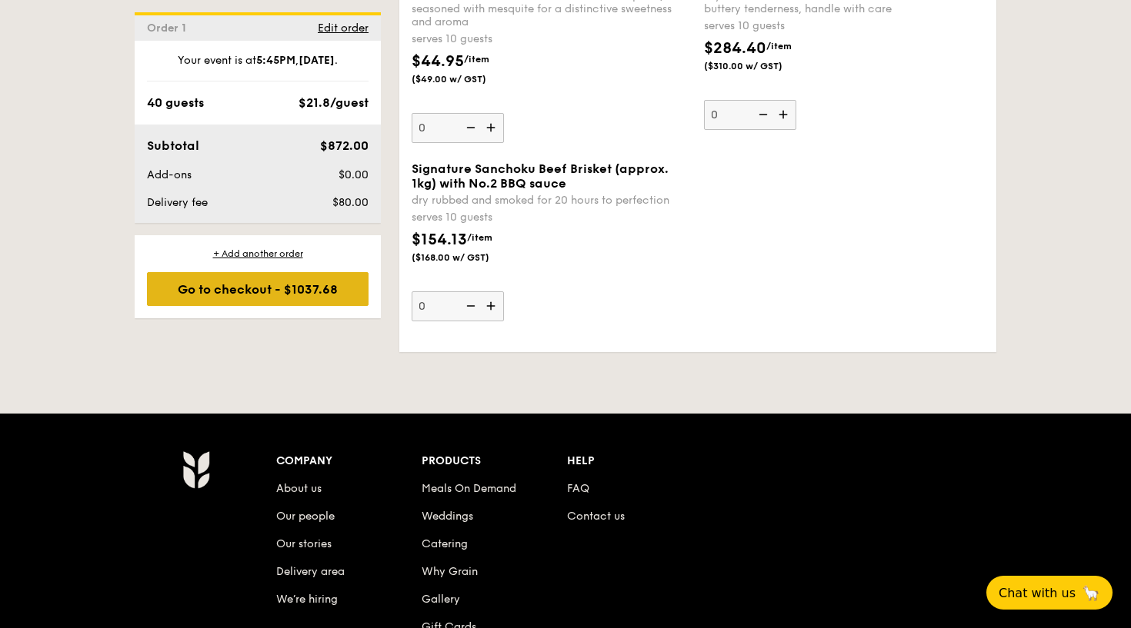
click at [232, 278] on div "Go to checkout - $1037.68" at bounding box center [258, 289] width 222 height 34
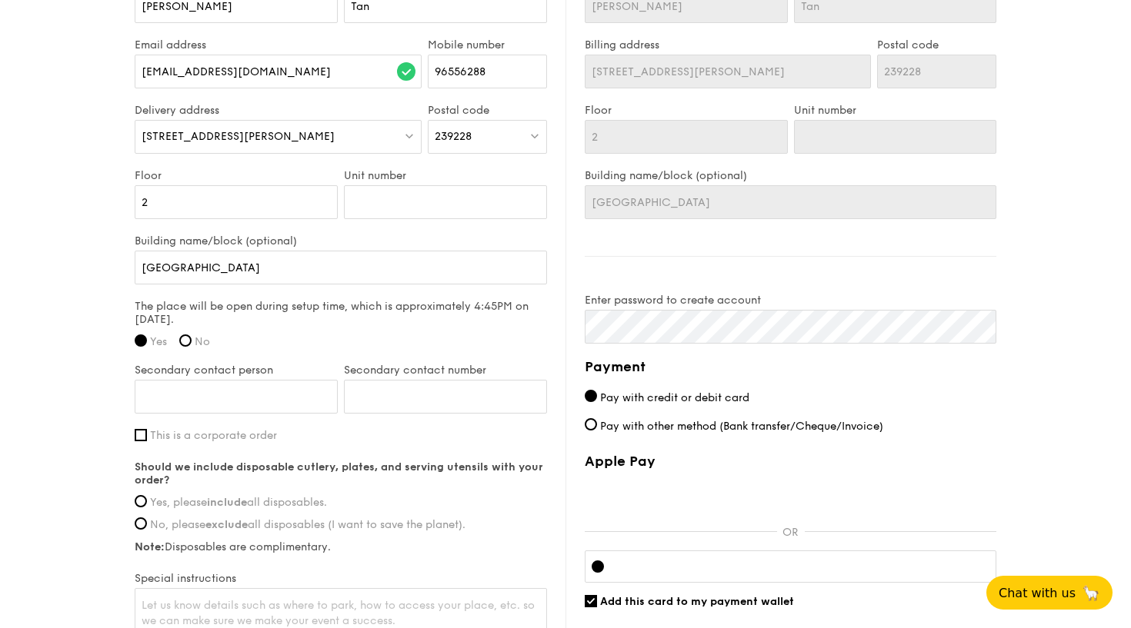
scroll to position [1014, 0]
type input "[PERSON_NAME]"
click at [371, 406] on input "Secondary contact number" at bounding box center [445, 396] width 203 height 34
type input "93805311"
click at [382, 445] on div "First name [PERSON_NAME] Last name [PERSON_NAME] address [EMAIL_ADDRESS][DOMAIN…" at bounding box center [341, 306] width 412 height 669
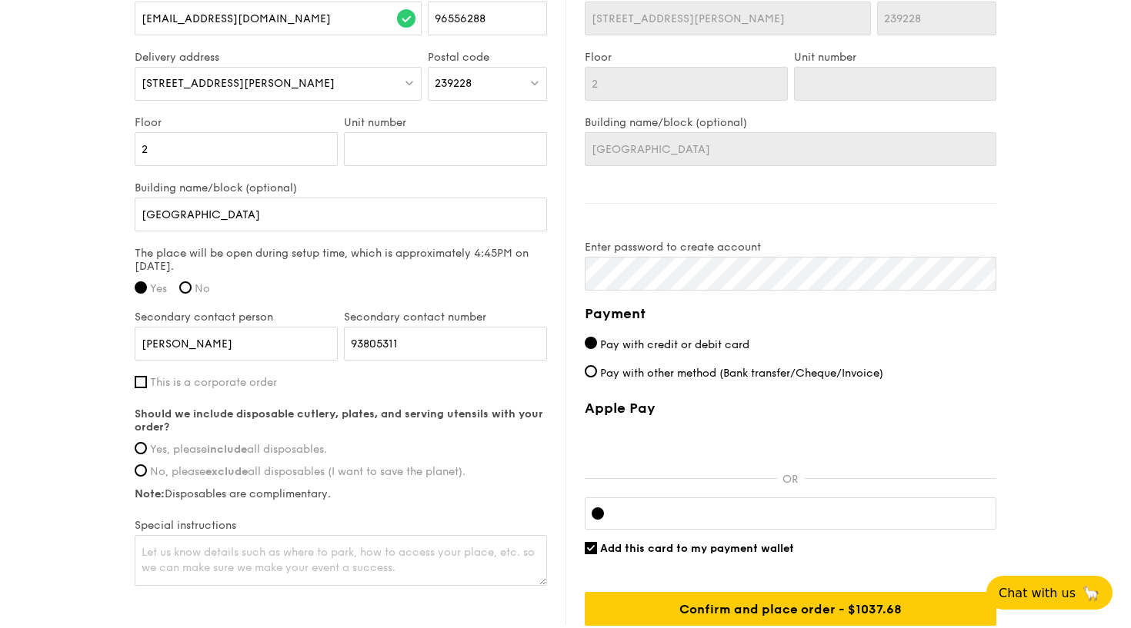
scroll to position [1078, 0]
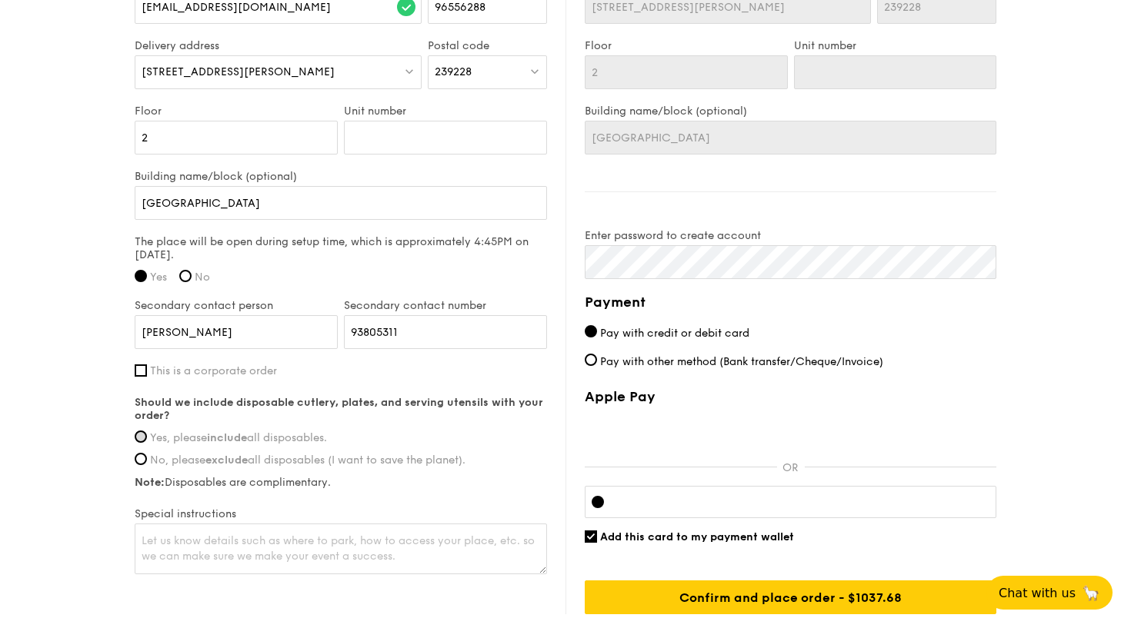
click at [142, 437] on input "Yes, please include all disposables." at bounding box center [141, 437] width 12 height 12
radio input "true"
click at [212, 541] on textarea at bounding box center [341, 549] width 412 height 51
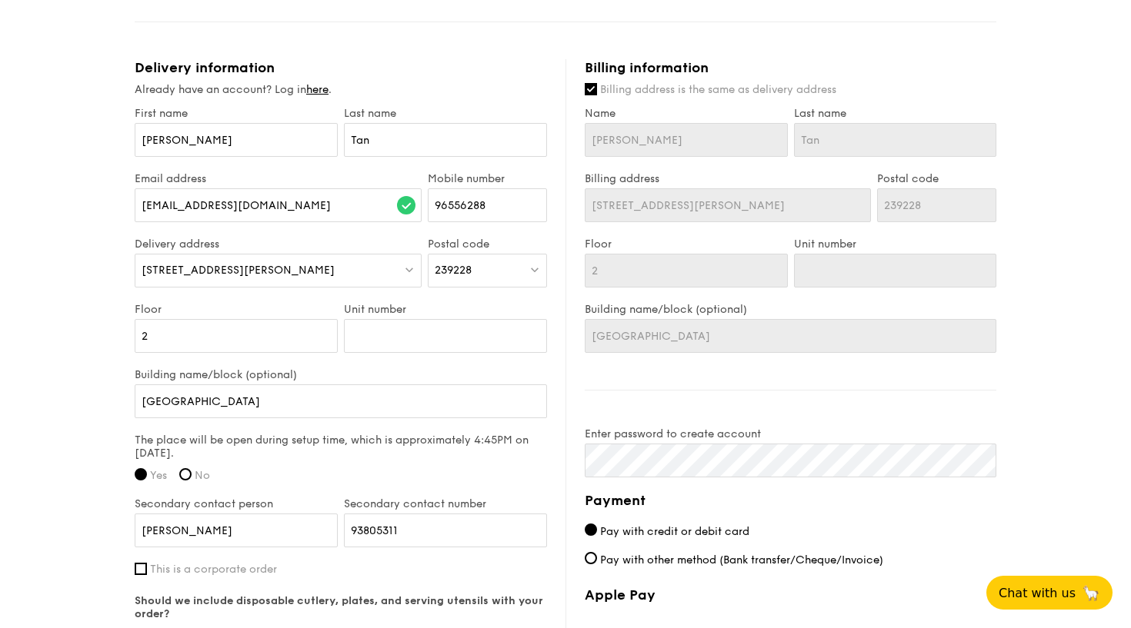
scroll to position [934, 0]
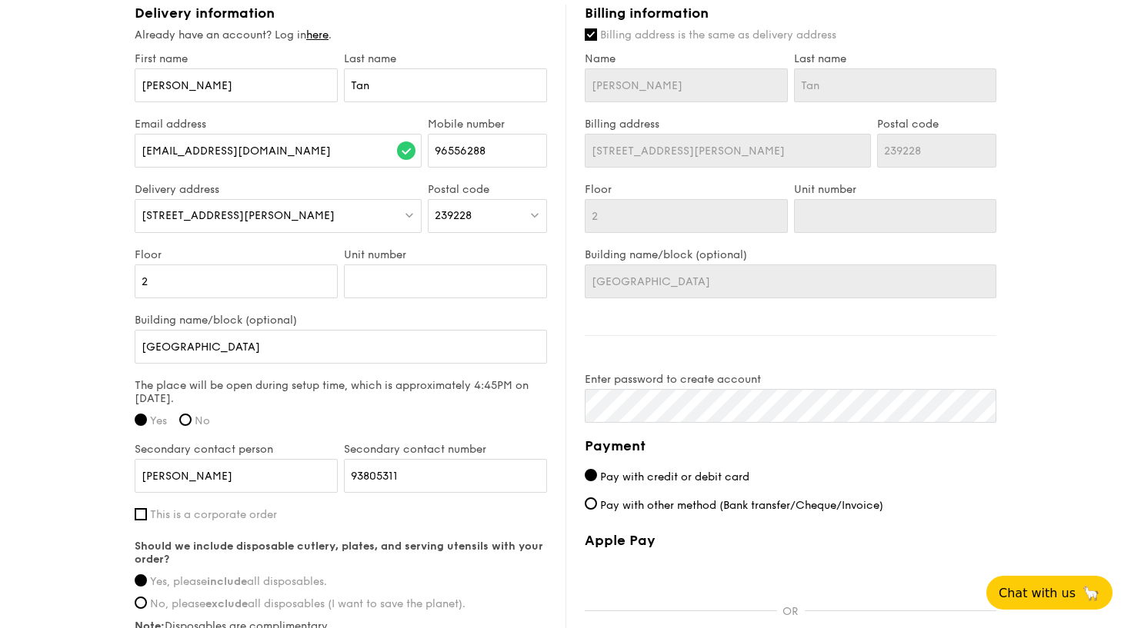
click at [593, 33] on input "Billing address is the same as delivery address" at bounding box center [591, 34] width 12 height 12
checkbox input "false"
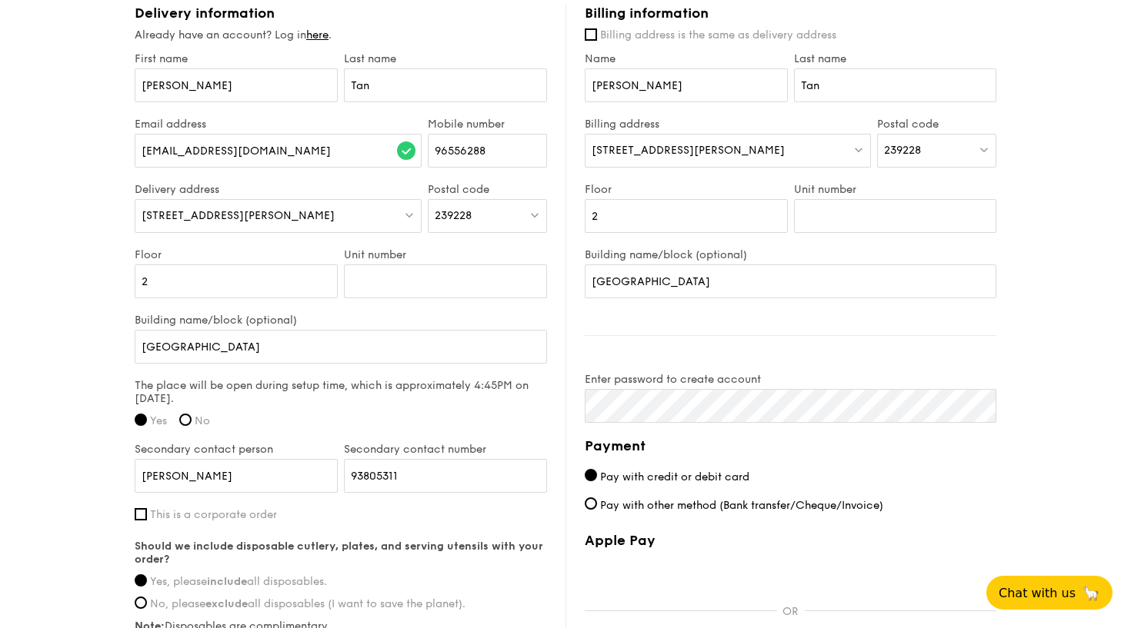
click at [920, 160] on div "239228" at bounding box center [936, 151] width 119 height 34
type input "249114"
click at [918, 190] on div "[STREET_ADDRESS]" at bounding box center [923, 182] width 79 height 15
drag, startPoint x: 683, startPoint y: 215, endPoint x: 492, endPoint y: 222, distance: 190.8
type input "06"
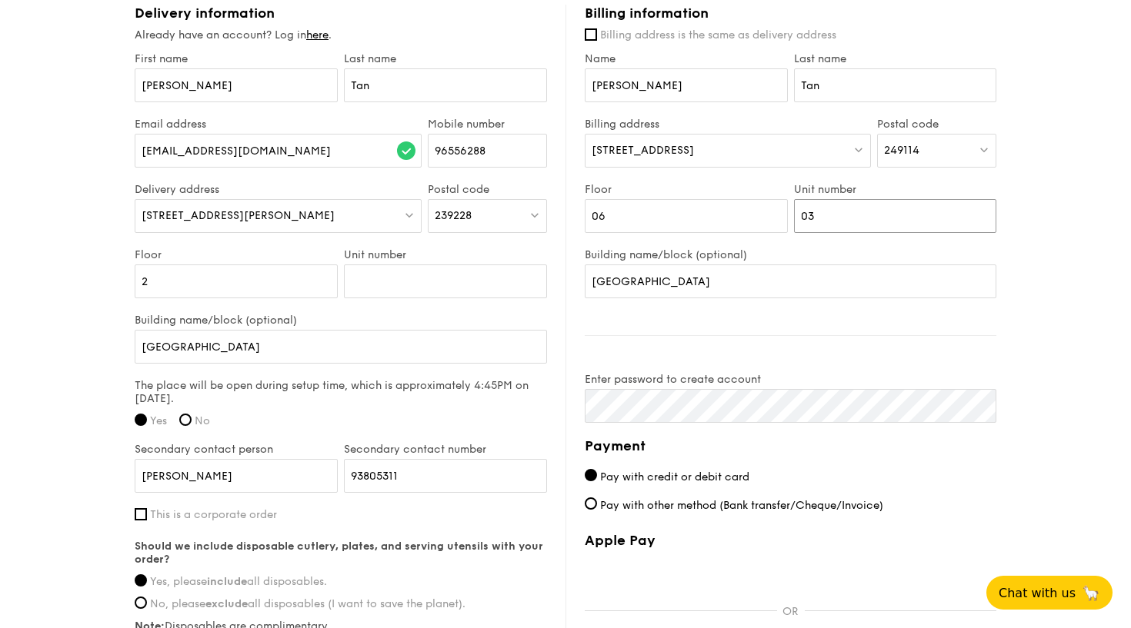
type input "03"
drag, startPoint x: 777, startPoint y: 272, endPoint x: 767, endPoint y: 315, distance: 44.2
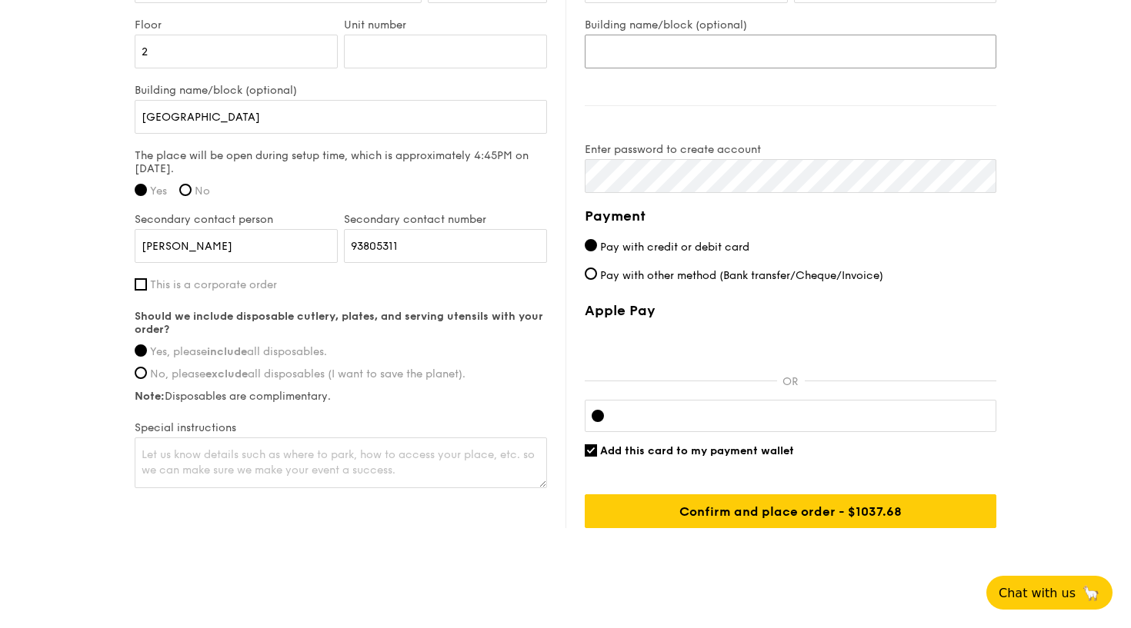
scroll to position [1168, 0]
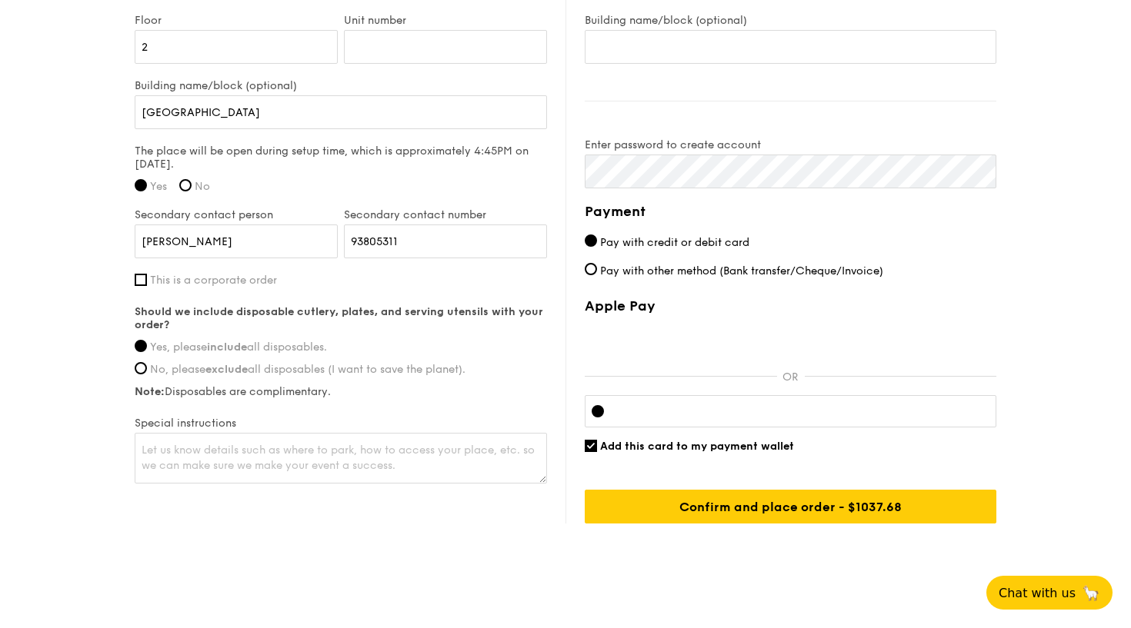
click at [598, 411] on div at bounding box center [597, 411] width 12 height 12
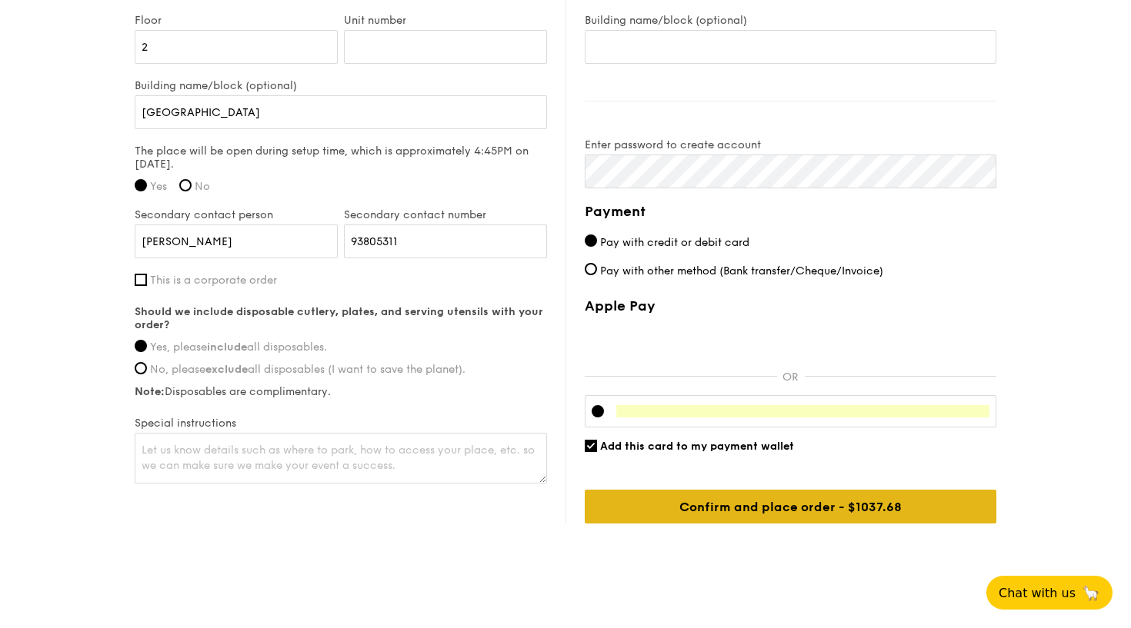
click at [874, 508] on input "Confirm and place order - $1037.68" at bounding box center [790, 507] width 411 height 34
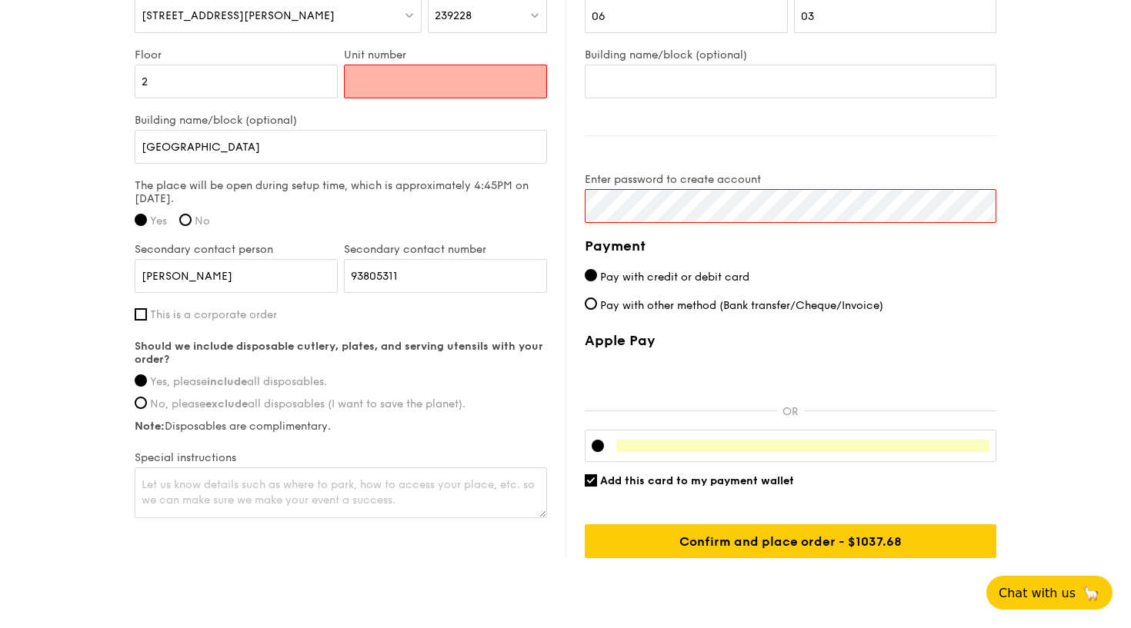
scroll to position [1135, 0]
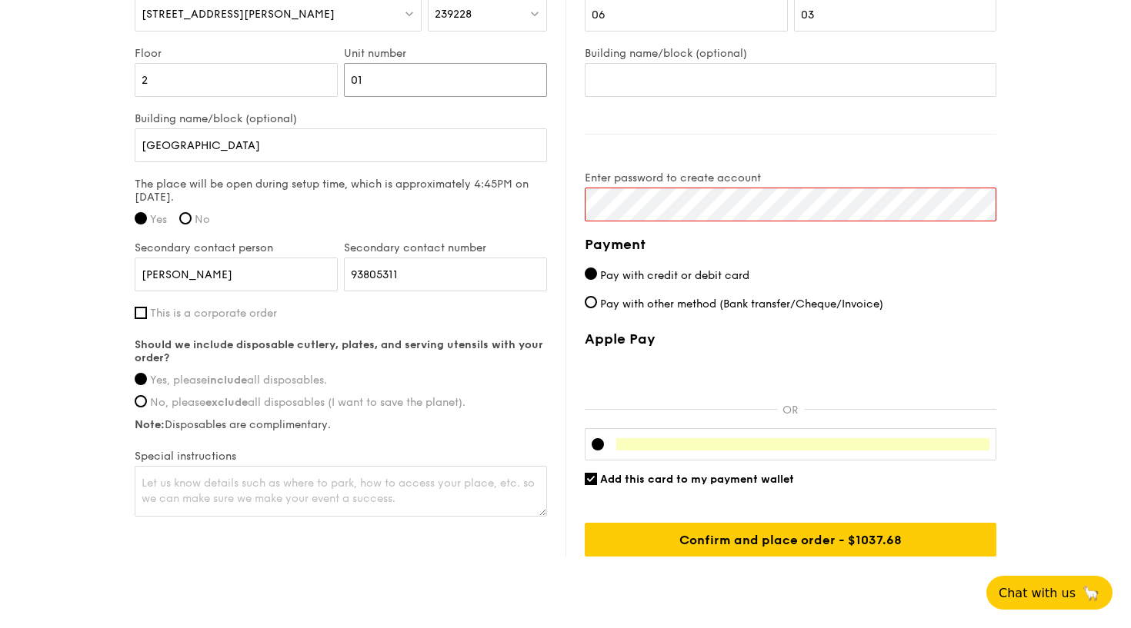
type input "01"
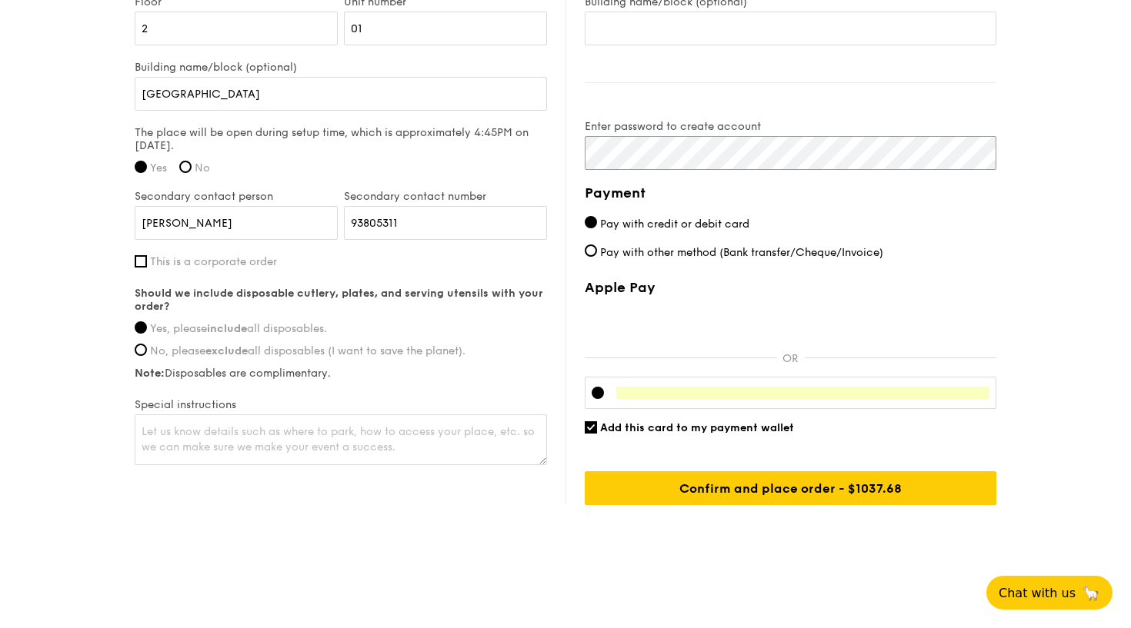
scroll to position [1187, 0]
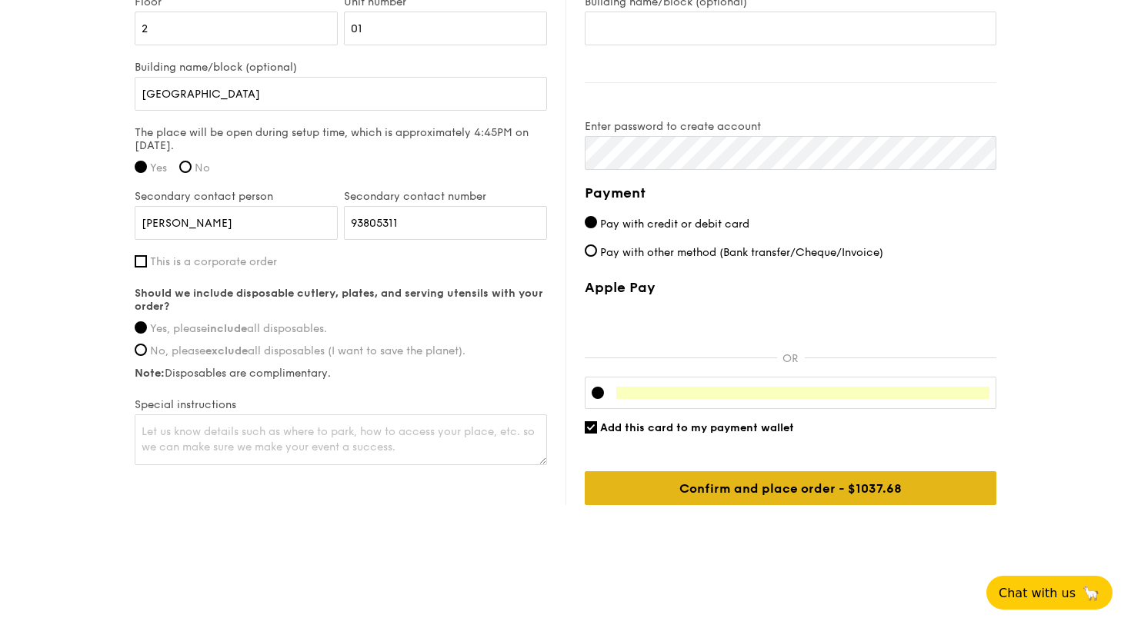
click at [705, 495] on input "Confirm and place order - $1037.68" at bounding box center [790, 488] width 411 height 34
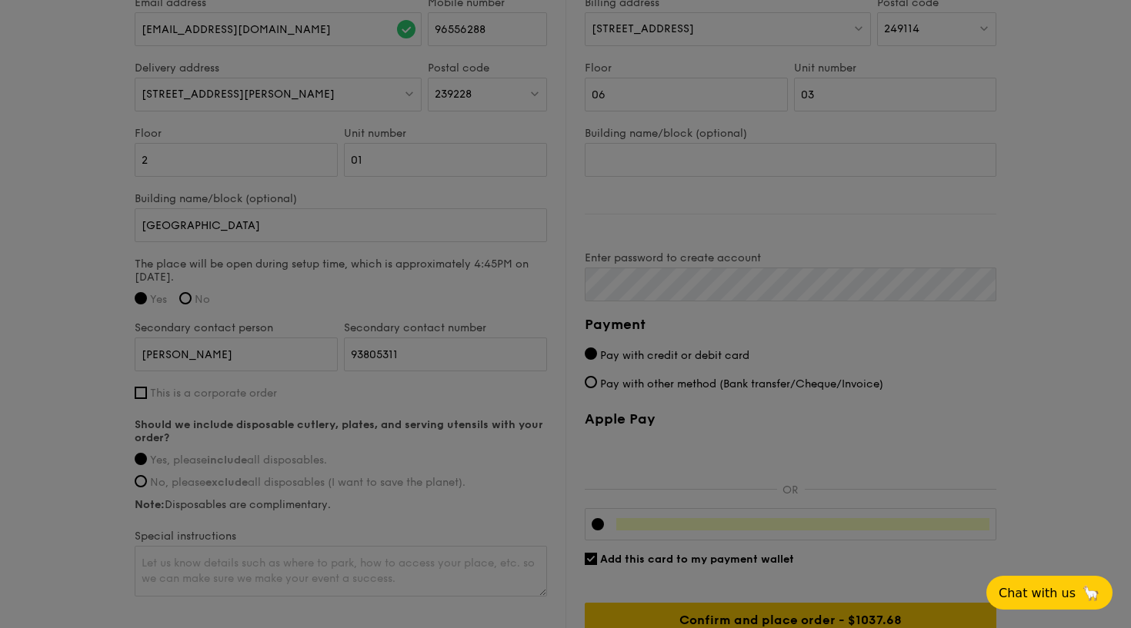
scroll to position [1058, 0]
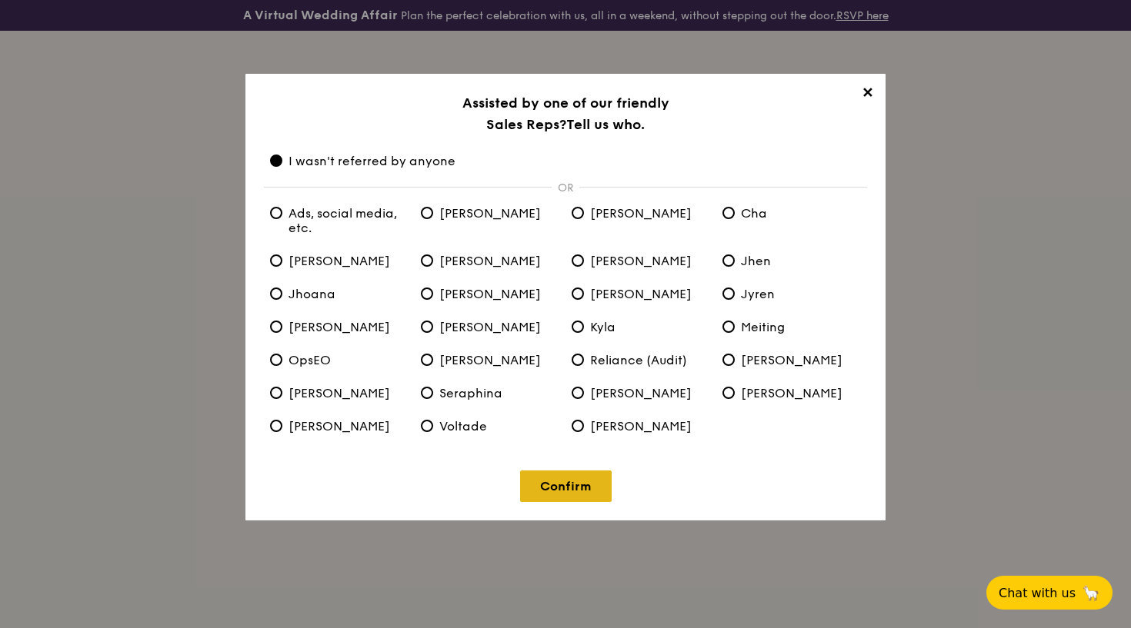
click at [554, 485] on link "Confirm" at bounding box center [566, 487] width 92 height 32
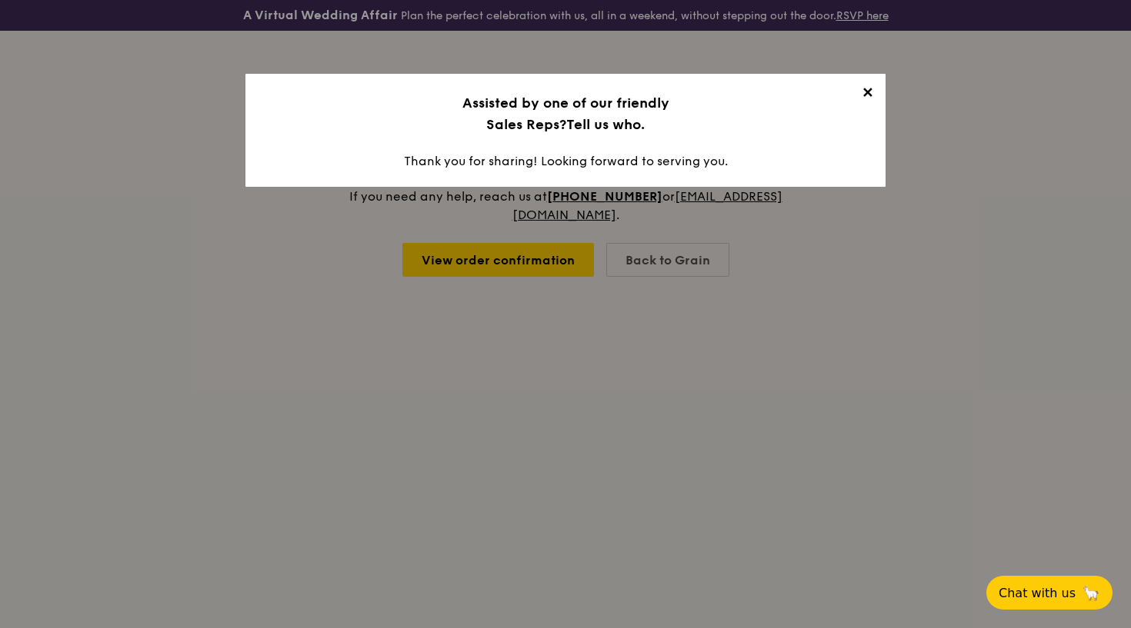
click at [868, 95] on span "✕" at bounding box center [867, 96] width 22 height 22
